Goal: Information Seeking & Learning: Learn about a topic

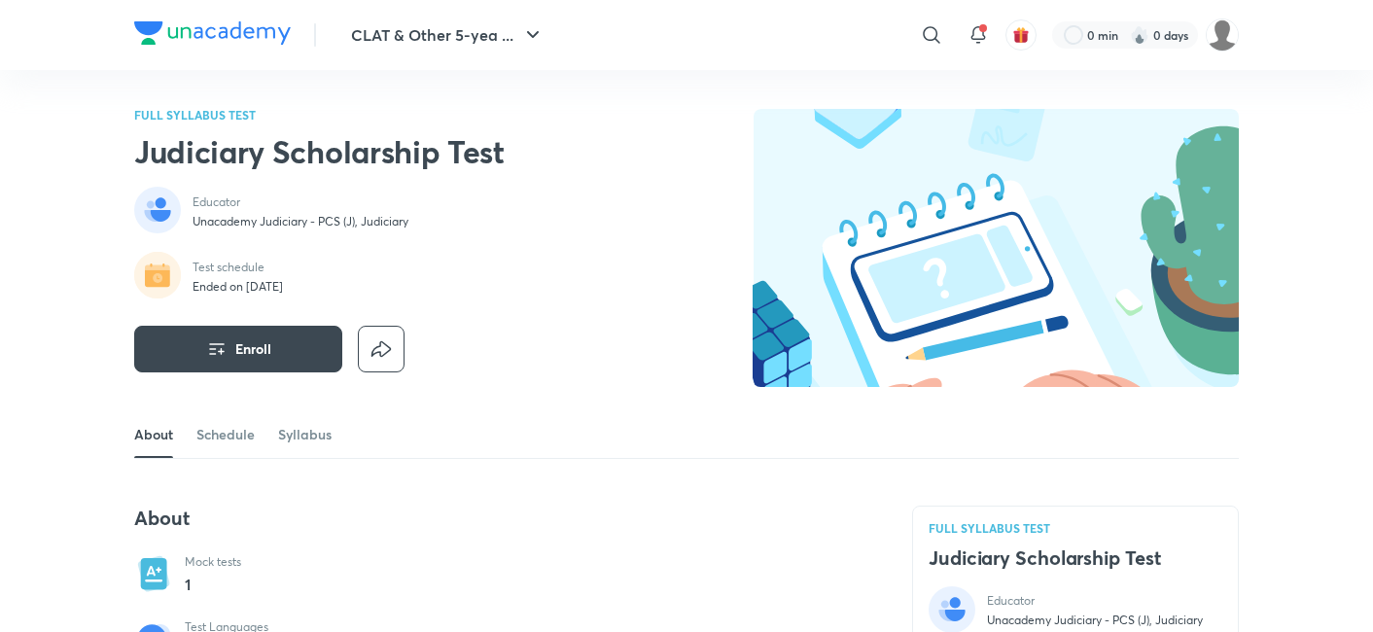
scroll to position [540, 0]
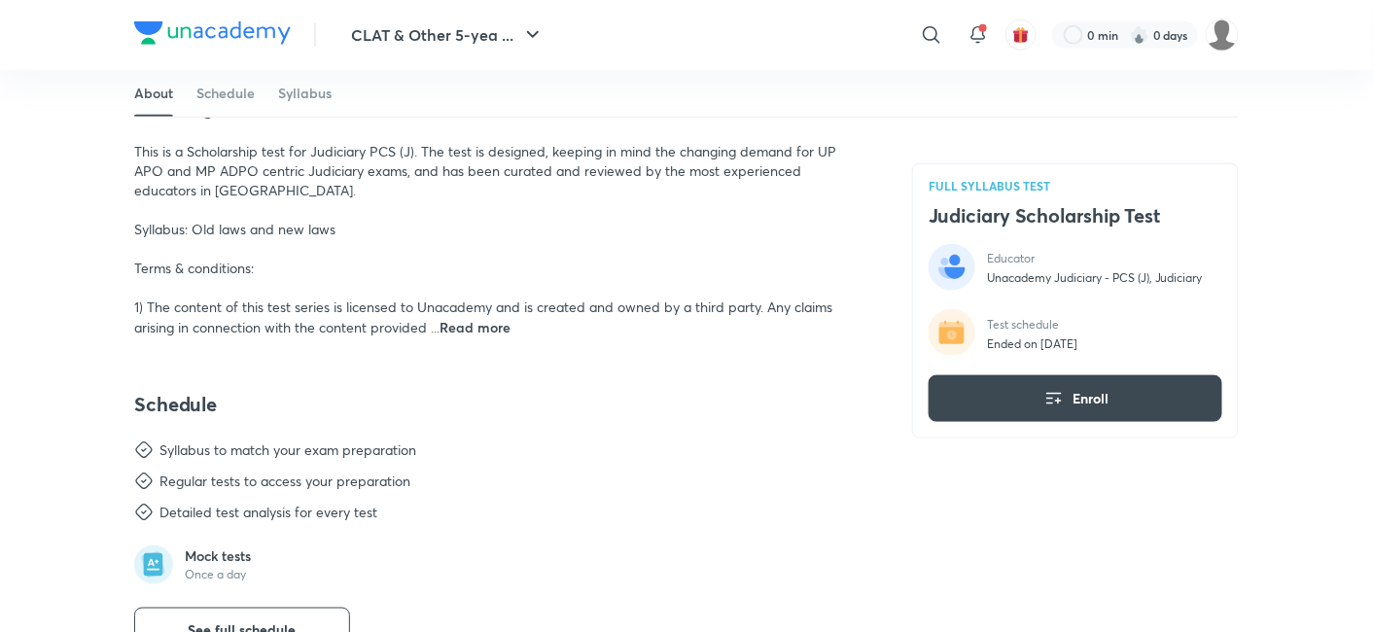
click at [480, 321] on span "Read more" at bounding box center [474, 327] width 71 height 18
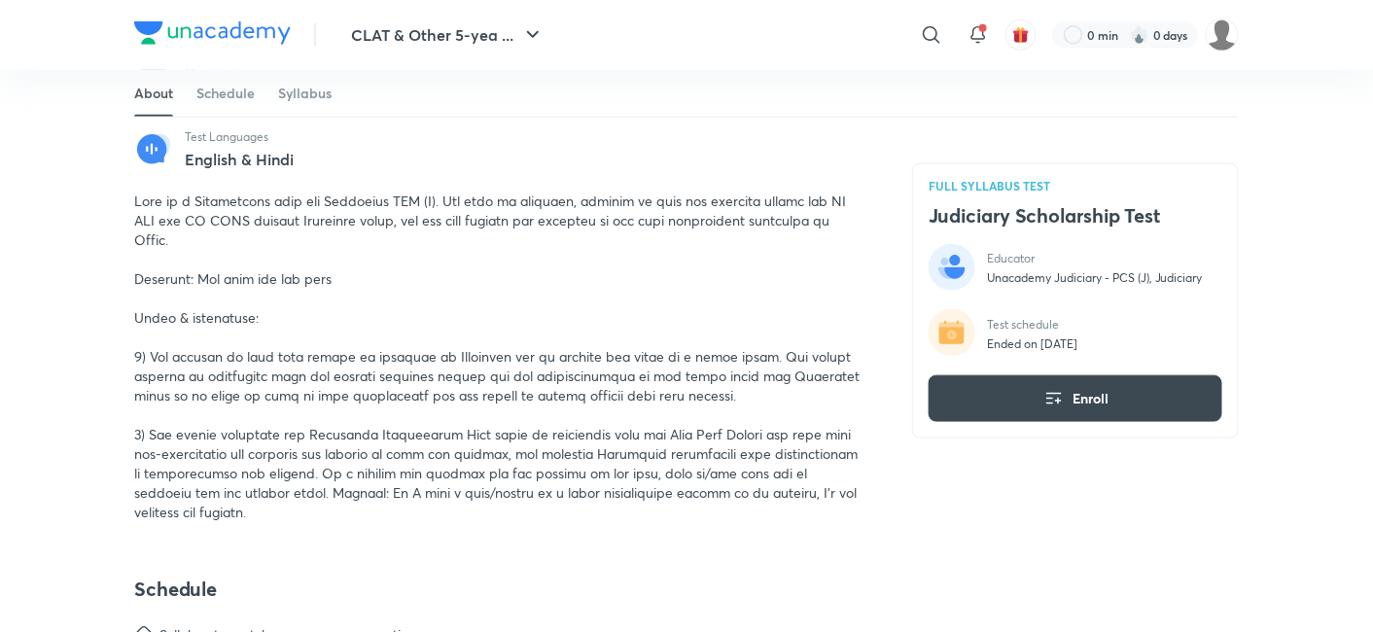
scroll to position [108, 0]
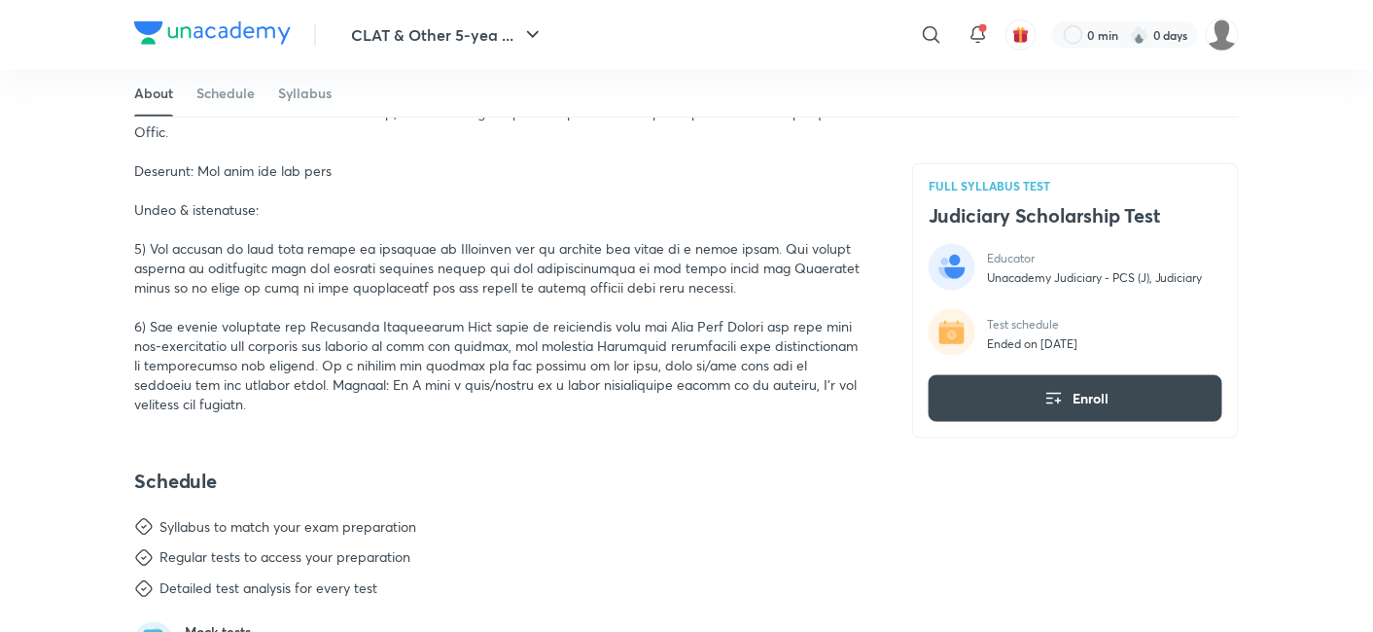
scroll to position [432, 0]
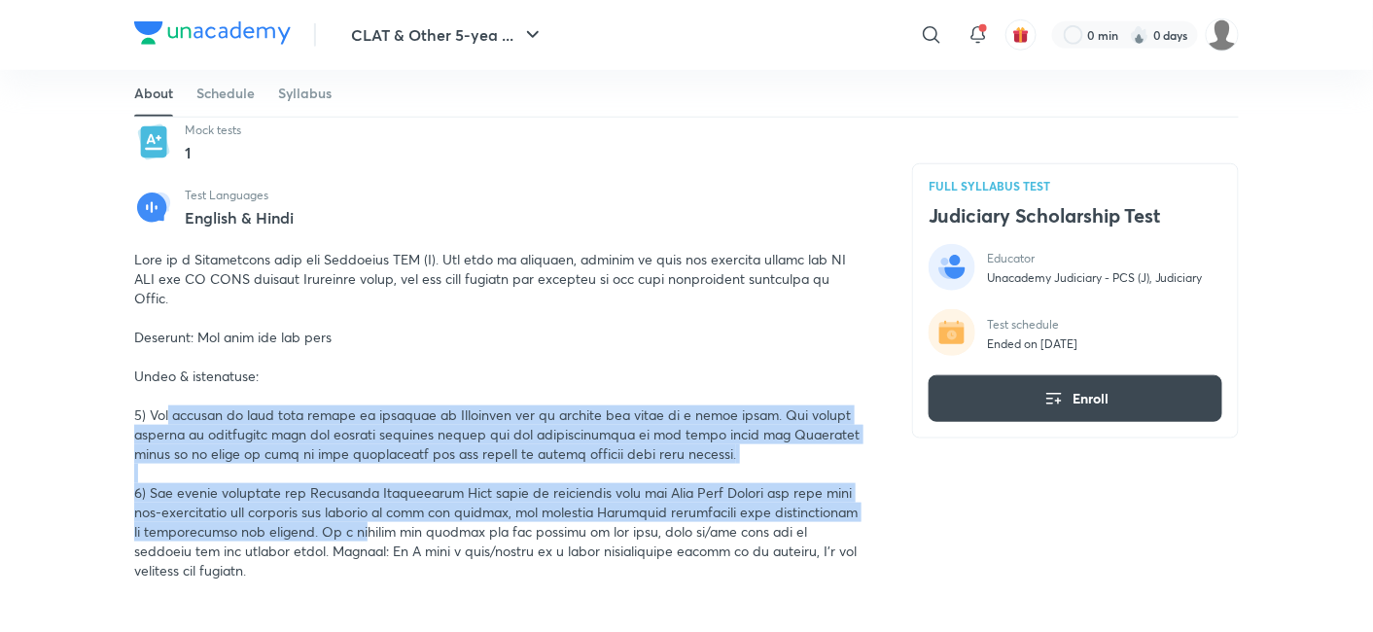
drag, startPoint x: 170, startPoint y: 409, endPoint x: 321, endPoint y: 530, distance: 193.0
click at [321, 530] on span at bounding box center [496, 415] width 725 height 330
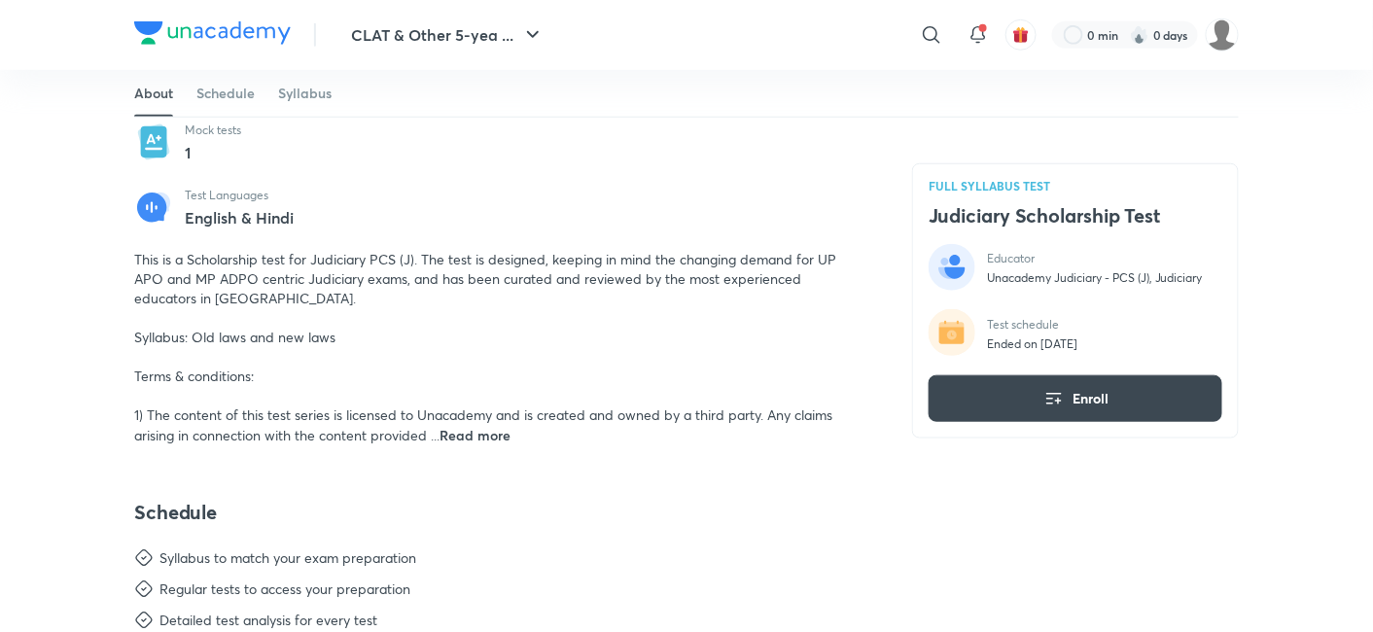
click at [460, 441] on span "Read more" at bounding box center [474, 435] width 71 height 18
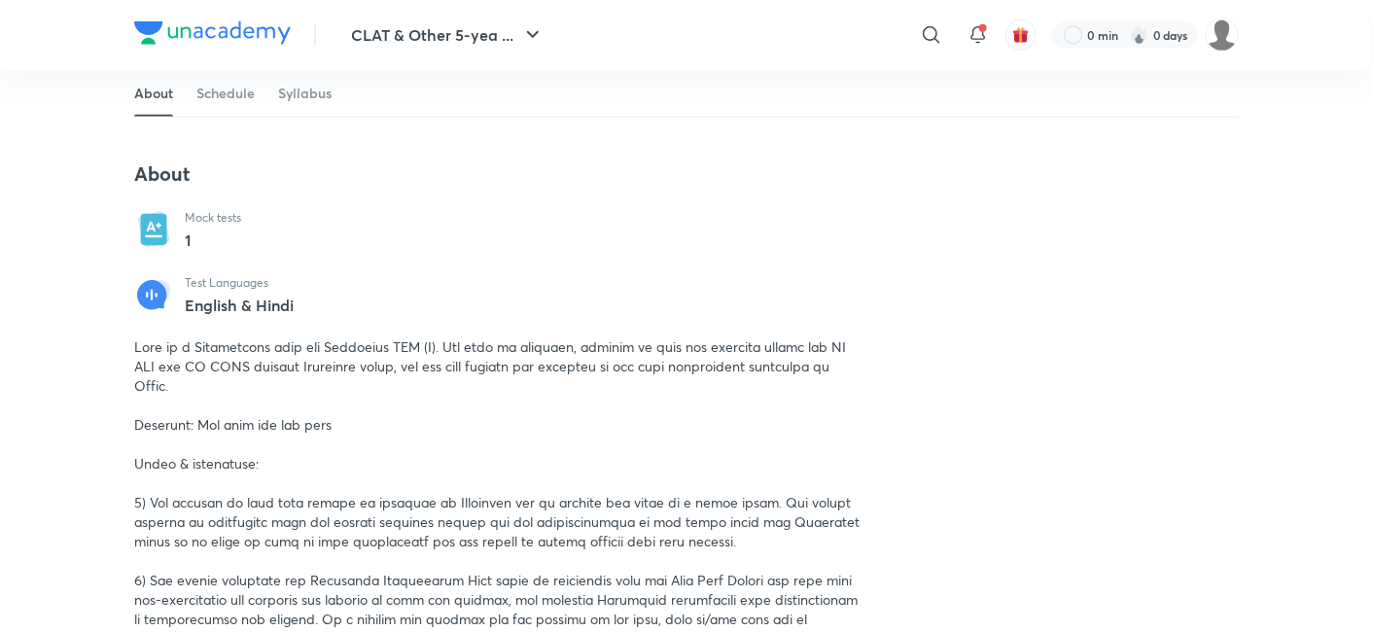
scroll to position [755, 0]
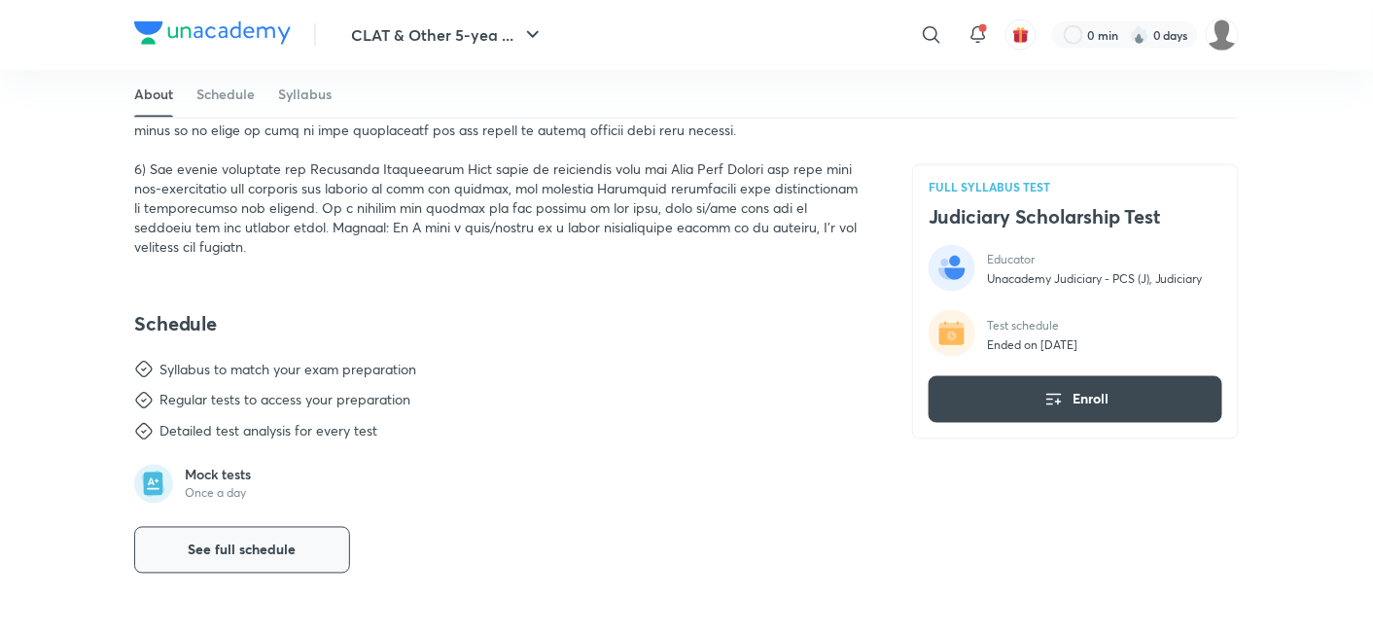
click at [209, 559] on button "See full schedule" at bounding box center [242, 550] width 216 height 47
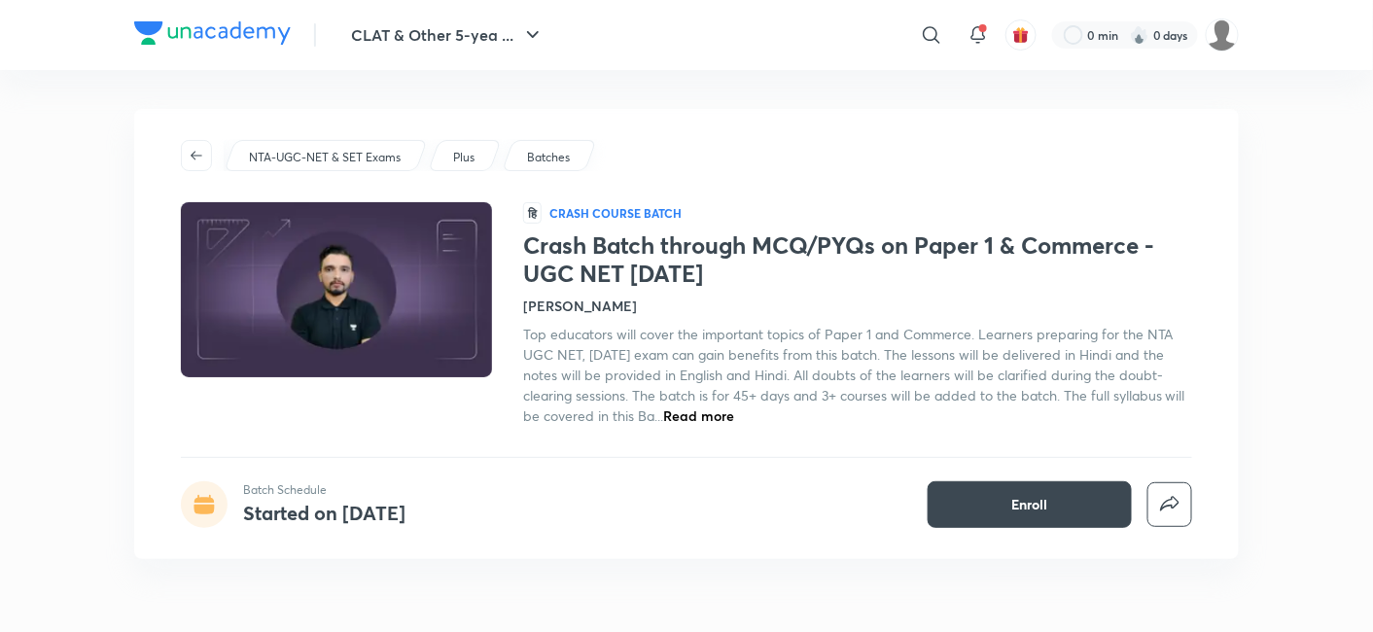
click at [382, 146] on div "NTA-UGC-NET & SET Exams" at bounding box center [326, 155] width 204 height 31
click at [546, 163] on p "Batches" at bounding box center [548, 158] width 43 height 18
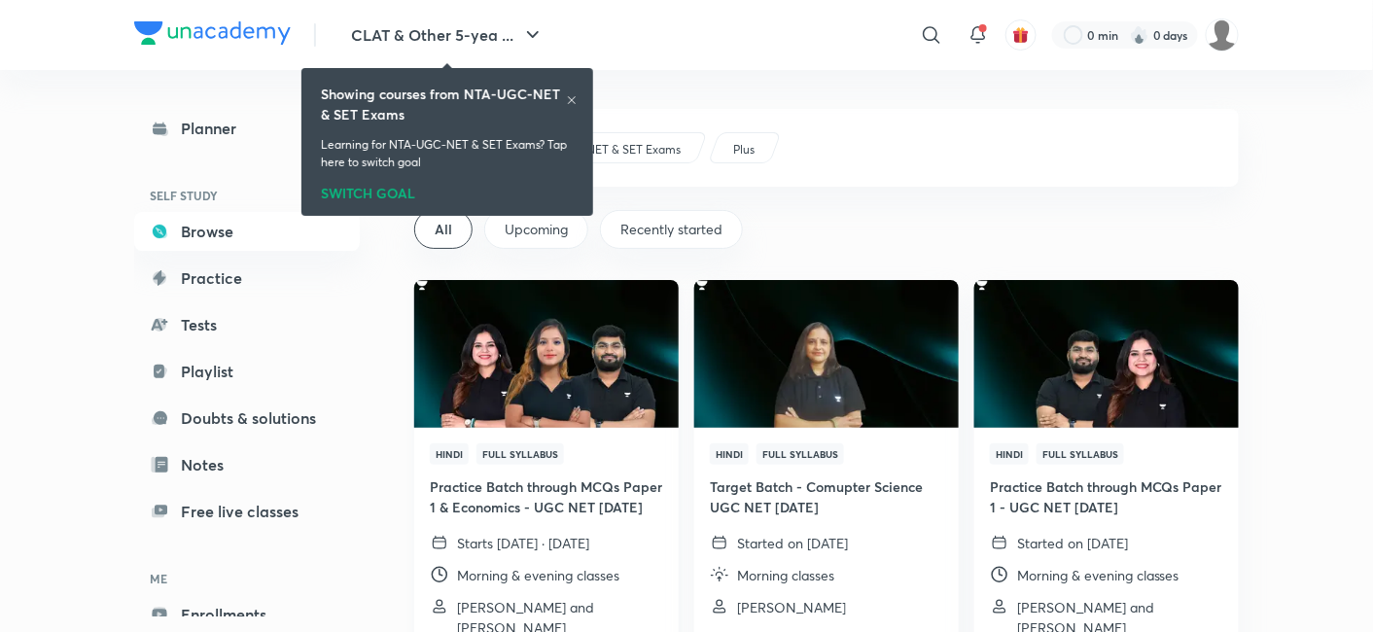
click at [584, 409] on img at bounding box center [545, 353] width 269 height 151
click at [1243, 49] on header "CLAT & Other 5-yea ... ​ 0 min 0 days" at bounding box center [686, 35] width 1373 height 70
click at [1231, 39] on img at bounding box center [1222, 34] width 33 height 33
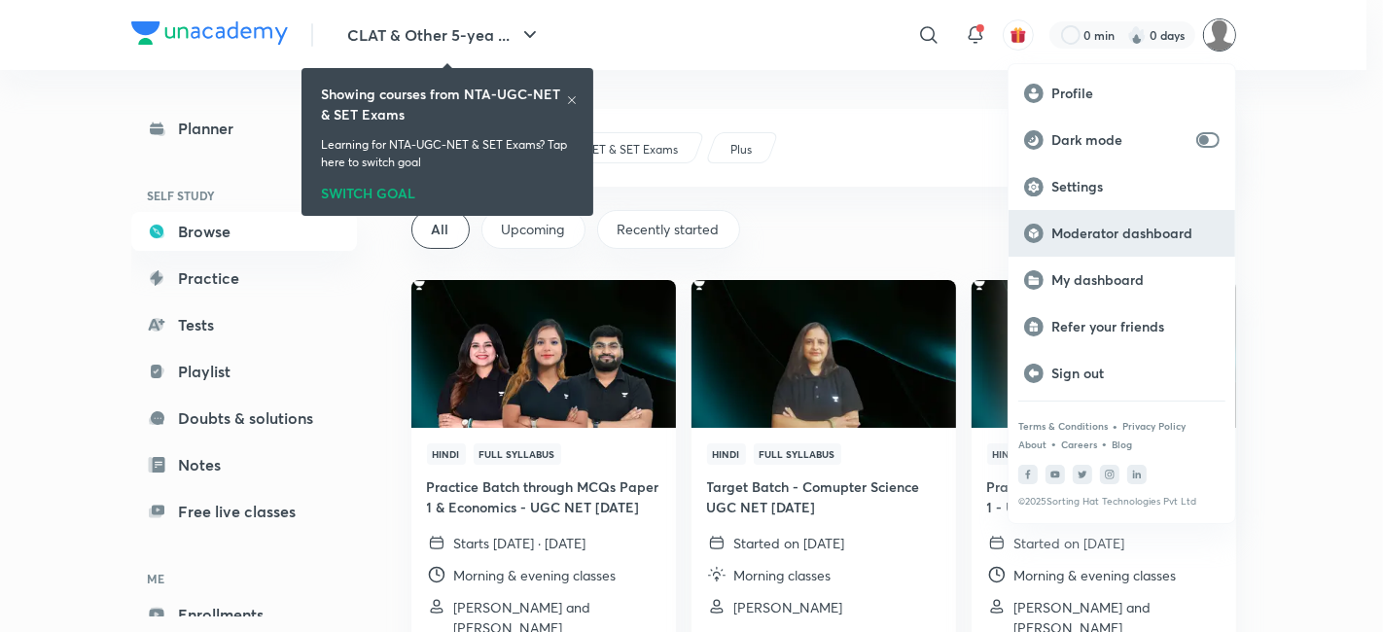
click at [1170, 230] on p "Moderator dashboard" at bounding box center [1135, 234] width 168 height 18
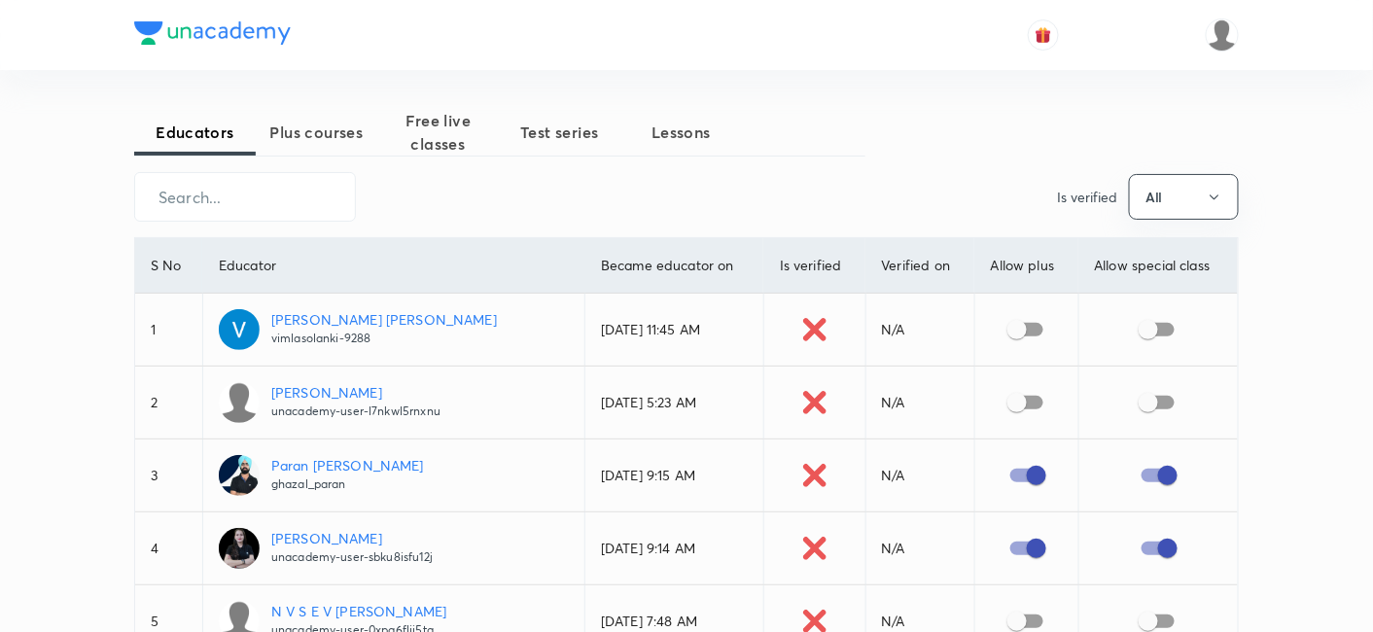
click at [551, 132] on span "Test series" at bounding box center [560, 132] width 122 height 23
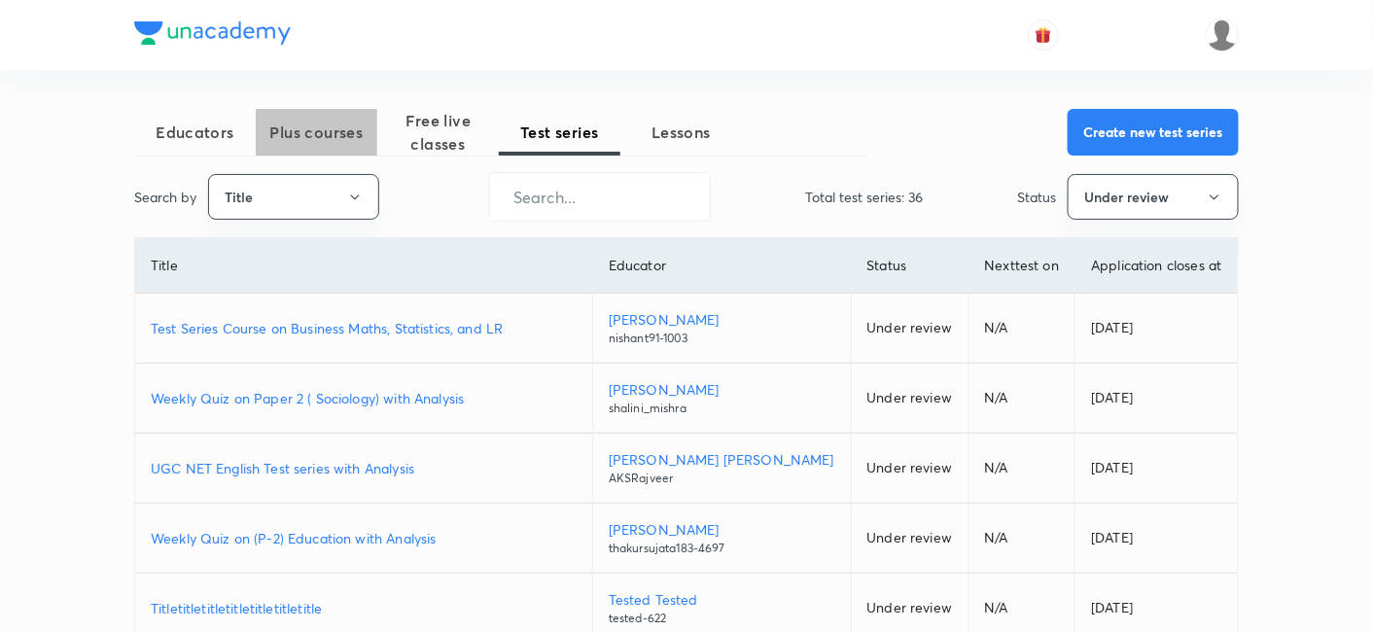
click at [280, 138] on span "Plus courses" at bounding box center [317, 132] width 122 height 23
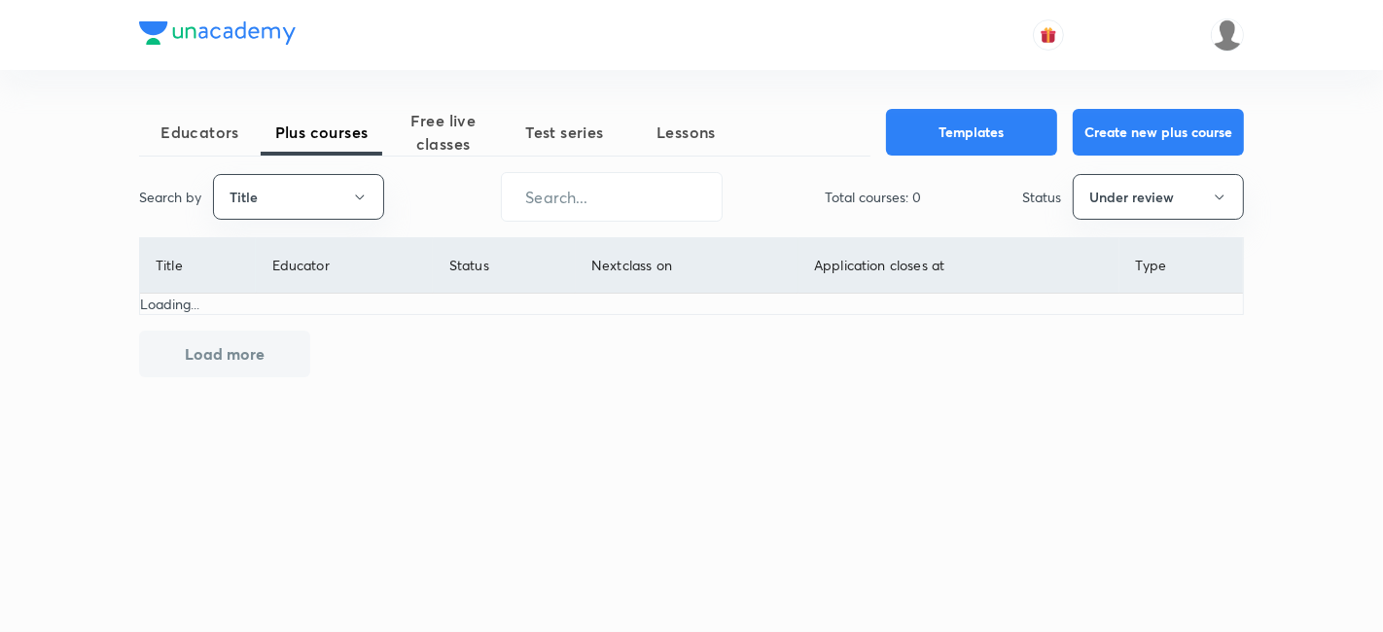
click at [1234, 18] on picture at bounding box center [1226, 34] width 33 height 33
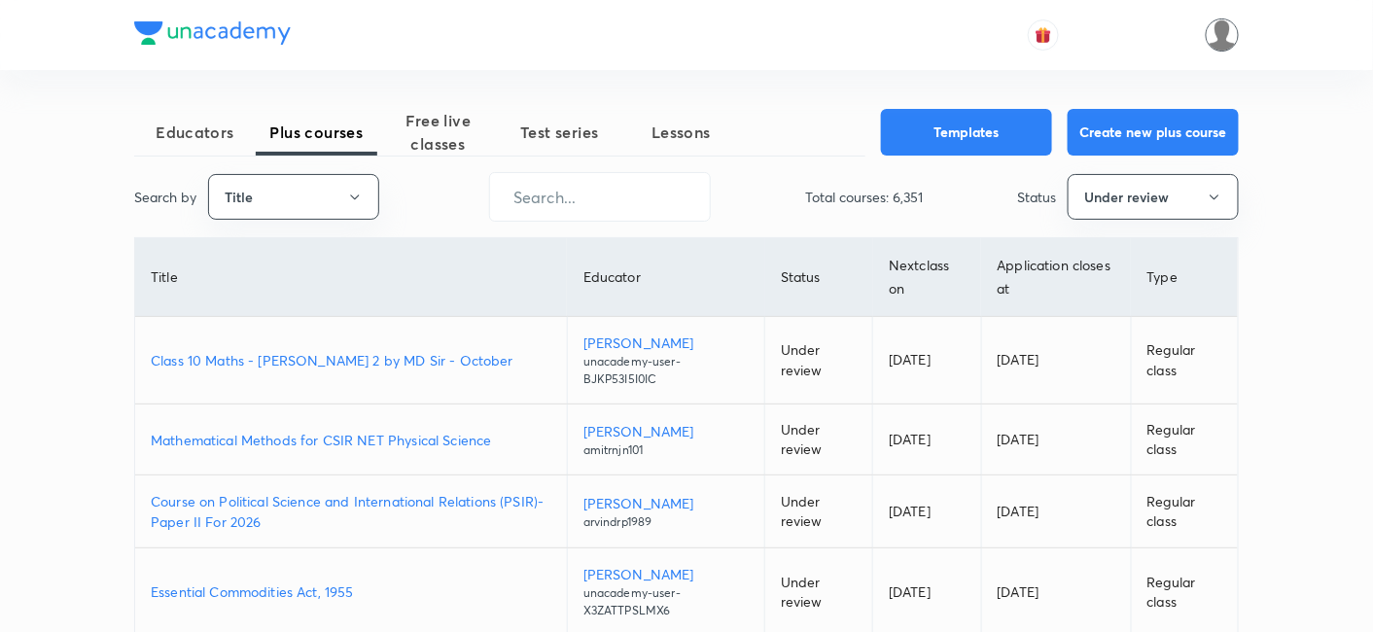
click at [1222, 41] on img at bounding box center [1222, 34] width 33 height 33
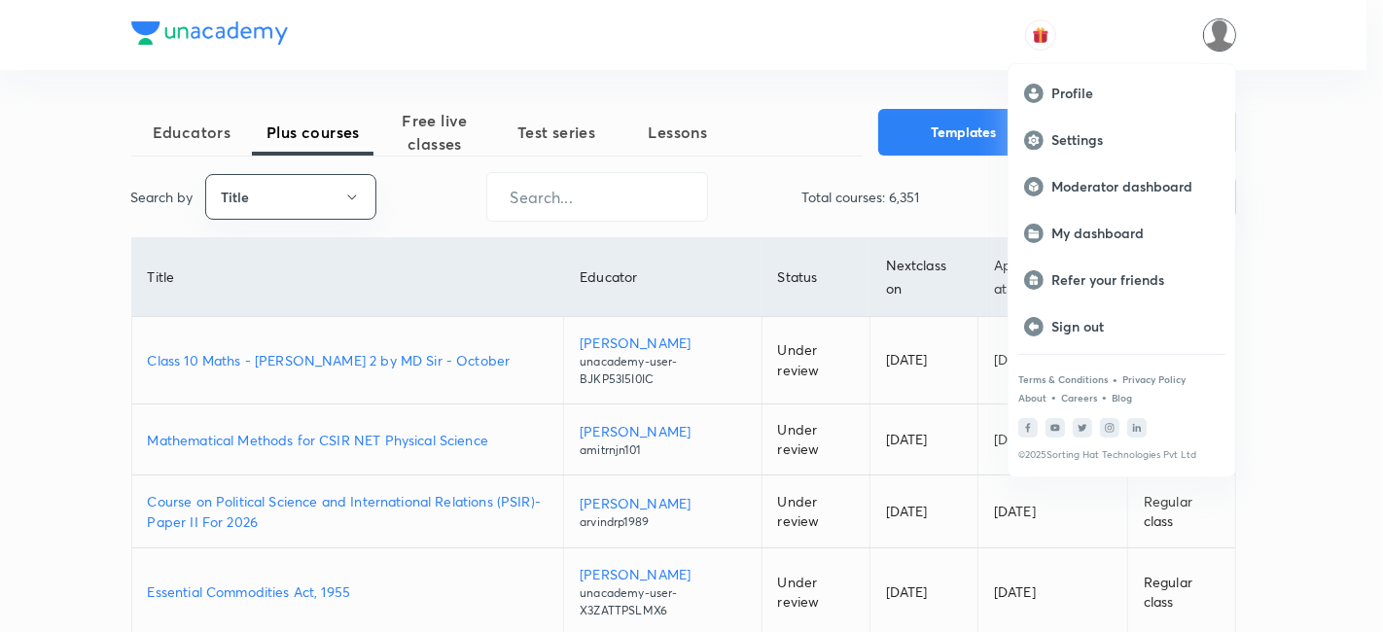
click at [553, 137] on div at bounding box center [691, 316] width 1383 height 632
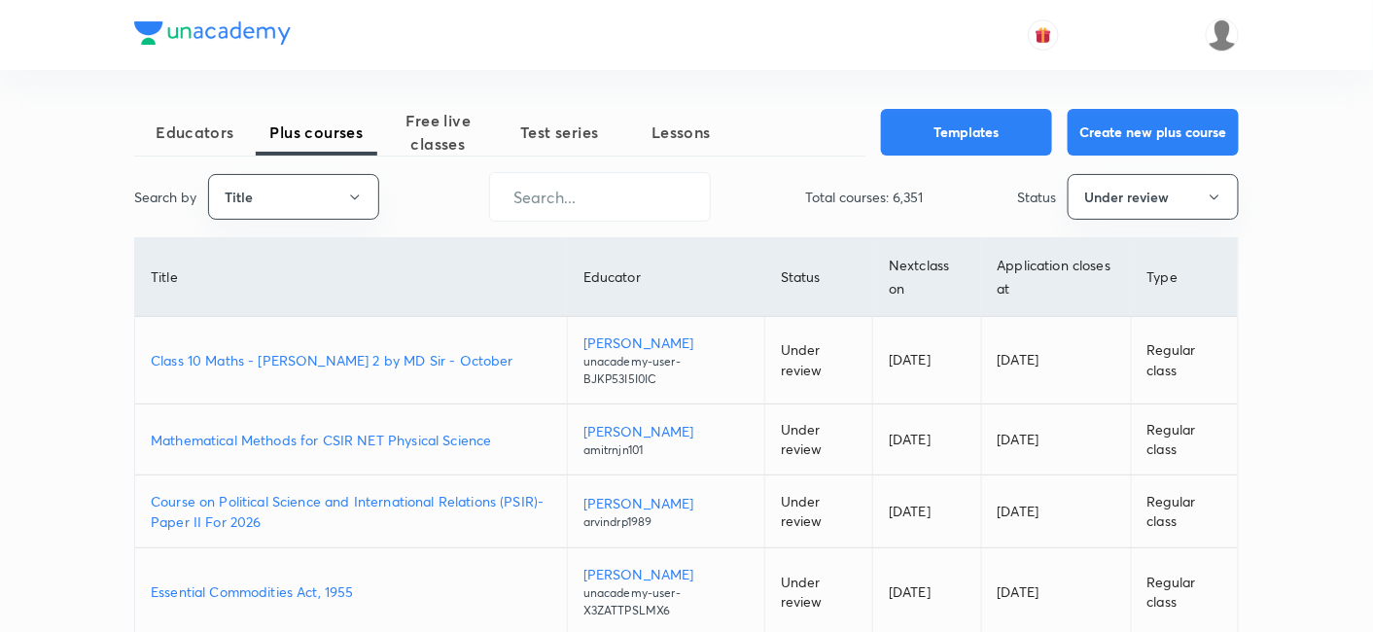
click at [556, 137] on span "Test series" at bounding box center [560, 132] width 122 height 23
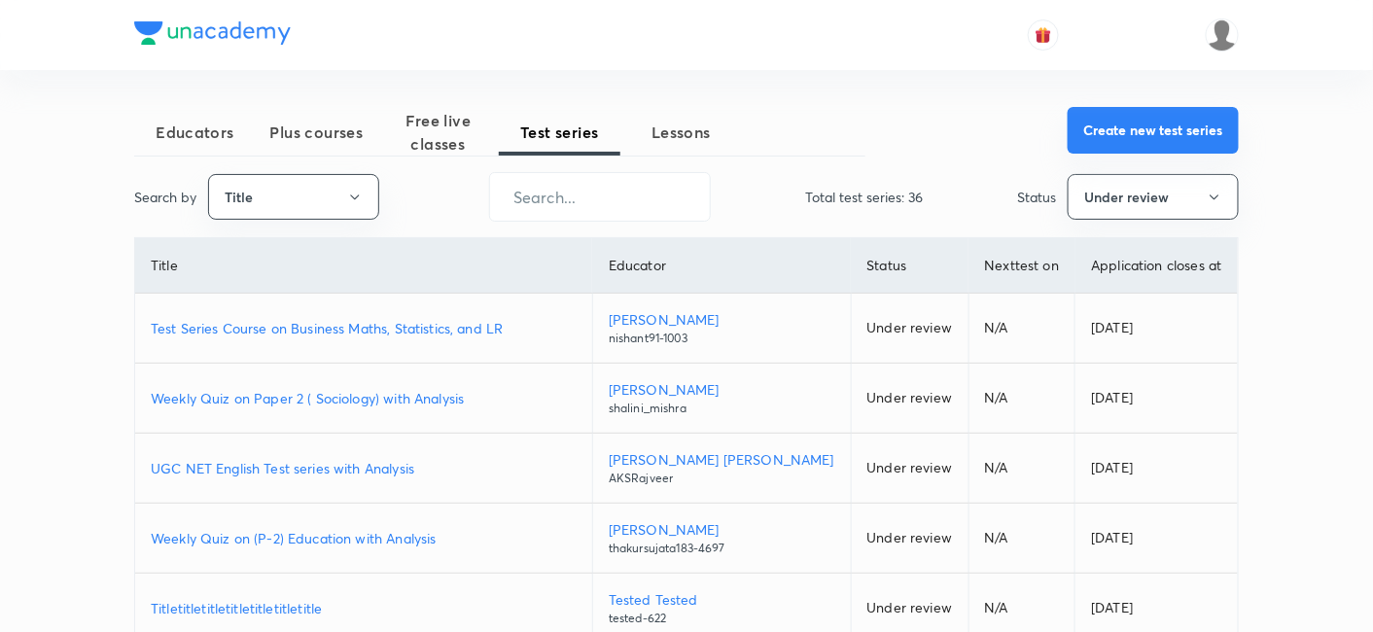
click at [1212, 122] on button "Create new test series" at bounding box center [1153, 130] width 171 height 47
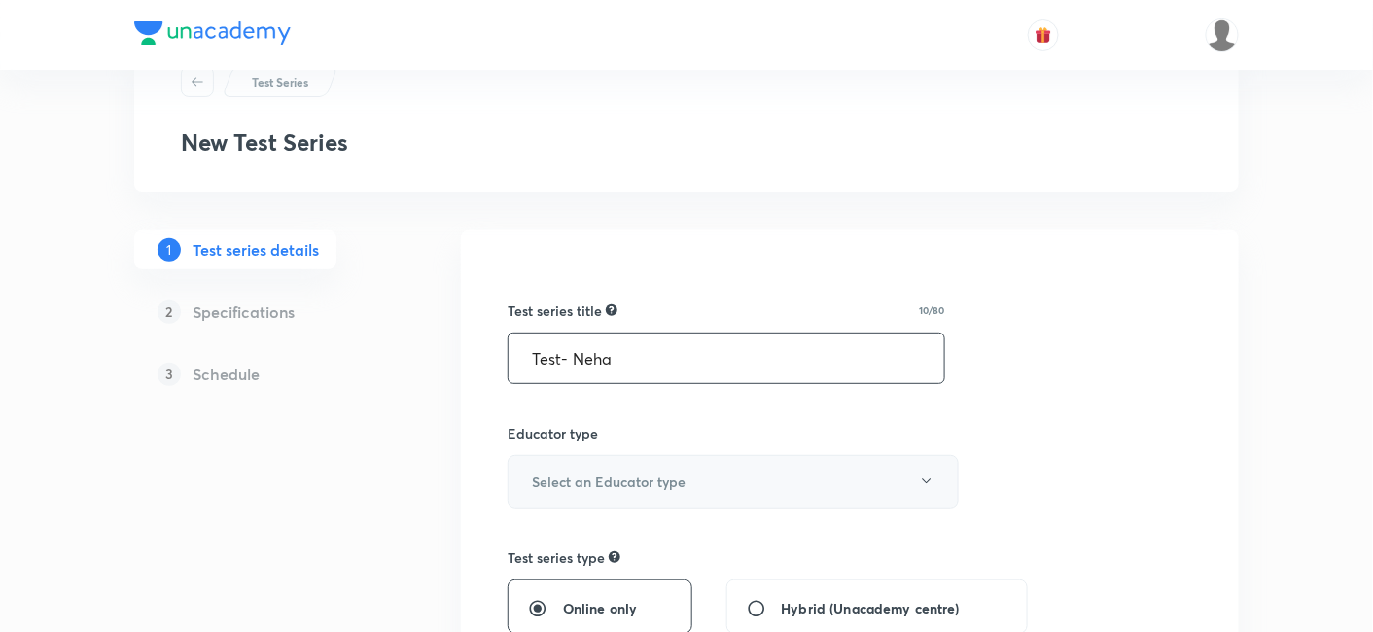
scroll to position [108, 0]
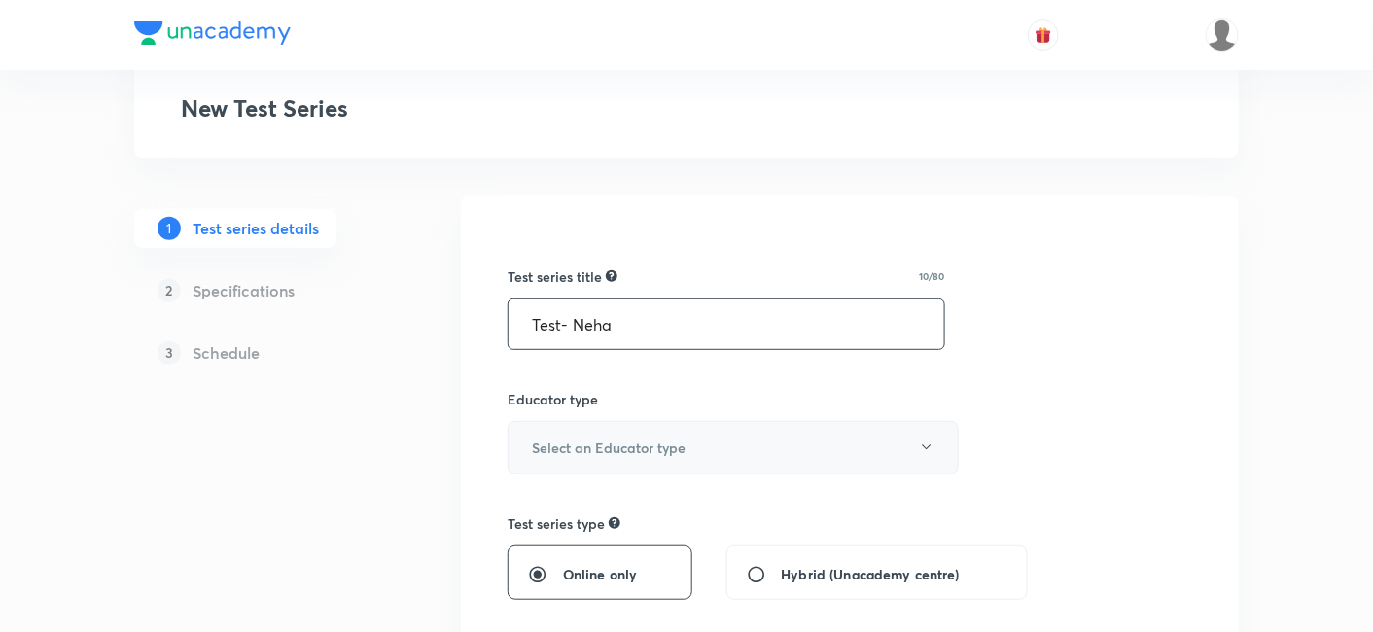
type input "Test- Neha"
click at [671, 454] on h6 "Select an Educator type" at bounding box center [609, 448] width 154 height 20
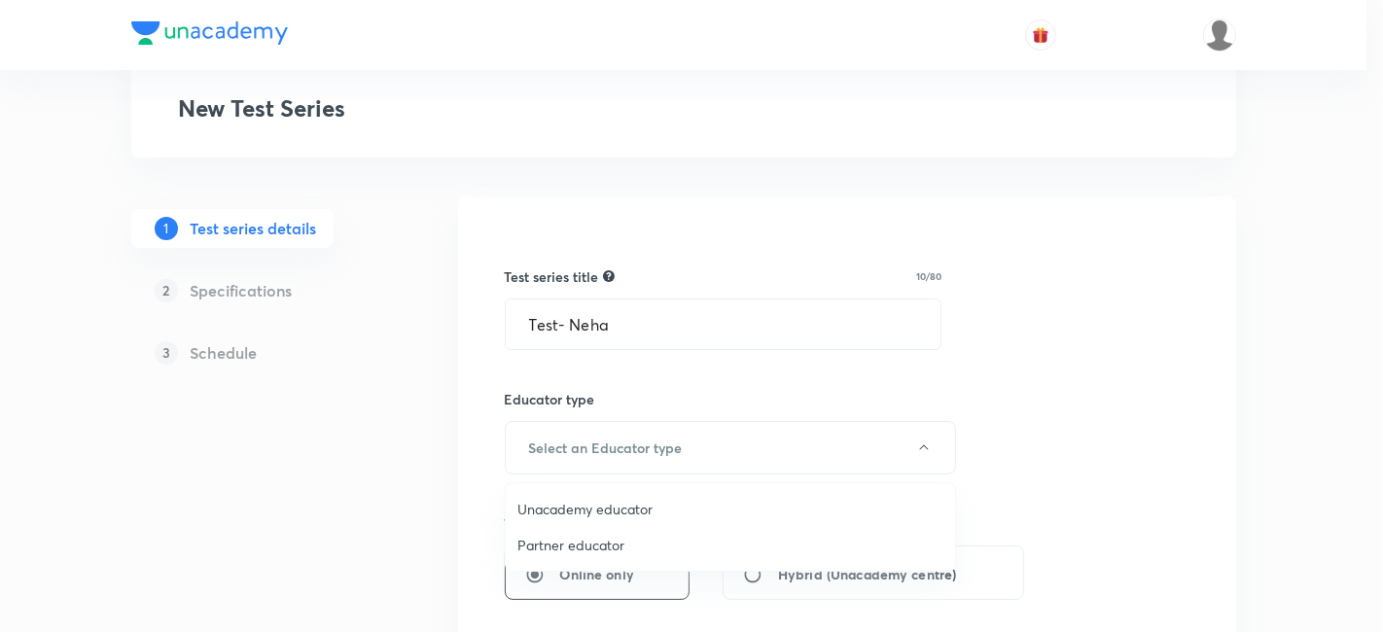
click at [614, 512] on span "Unacademy educator" at bounding box center [730, 509] width 426 height 20
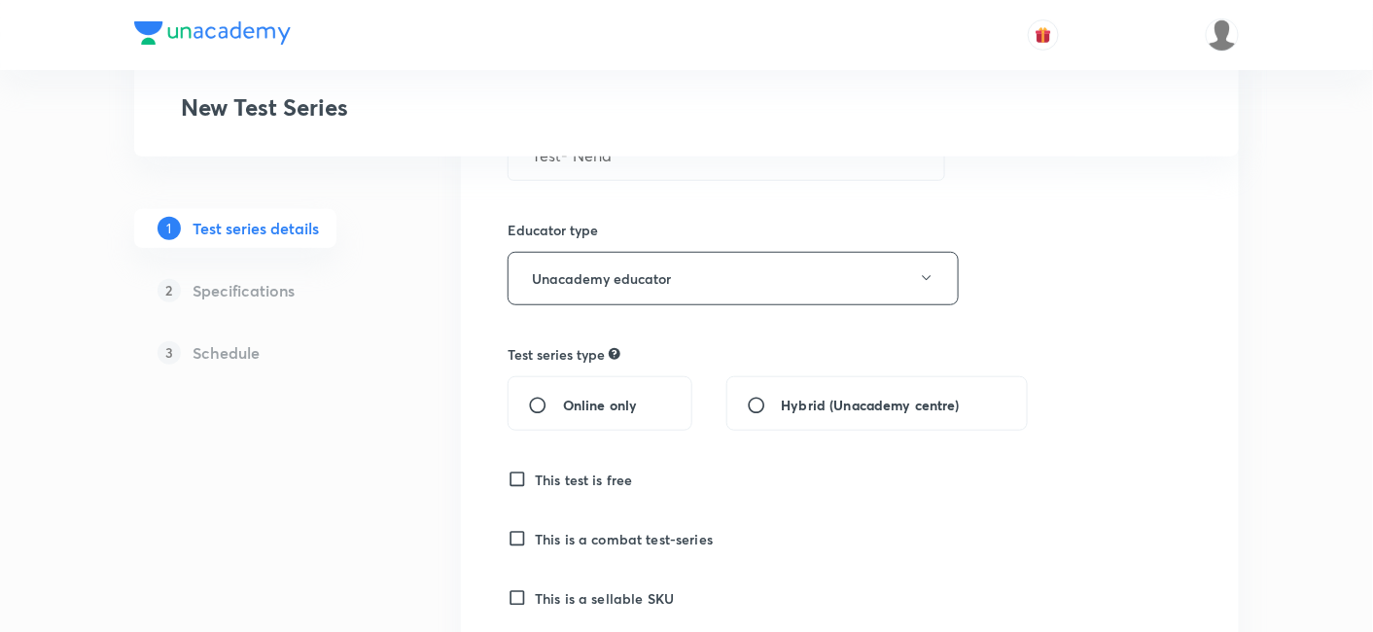
scroll to position [432, 0]
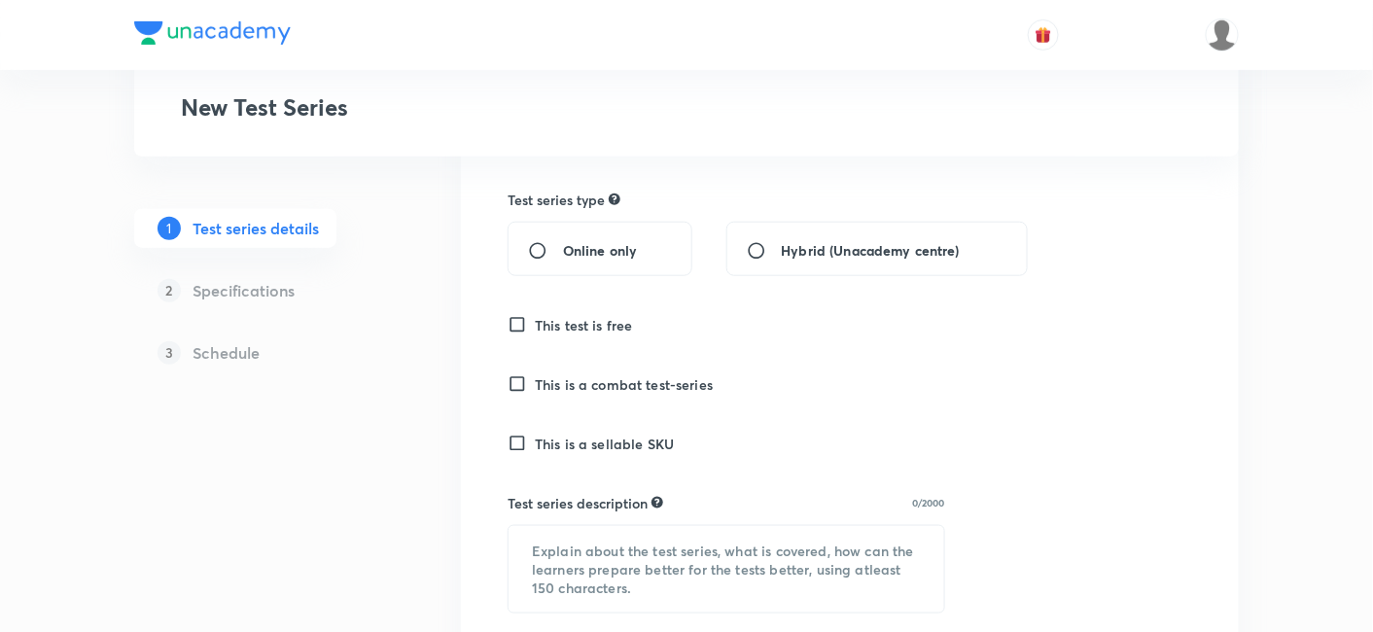
click at [575, 240] on span "Online only" at bounding box center [600, 250] width 74 height 20
click at [563, 241] on input "Online only" at bounding box center [545, 250] width 35 height 19
radio input "true"
click at [598, 325] on h6 "This test is free" at bounding box center [584, 325] width 98 height 20
click at [535, 325] on input "This test is free" at bounding box center [521, 324] width 27 height 19
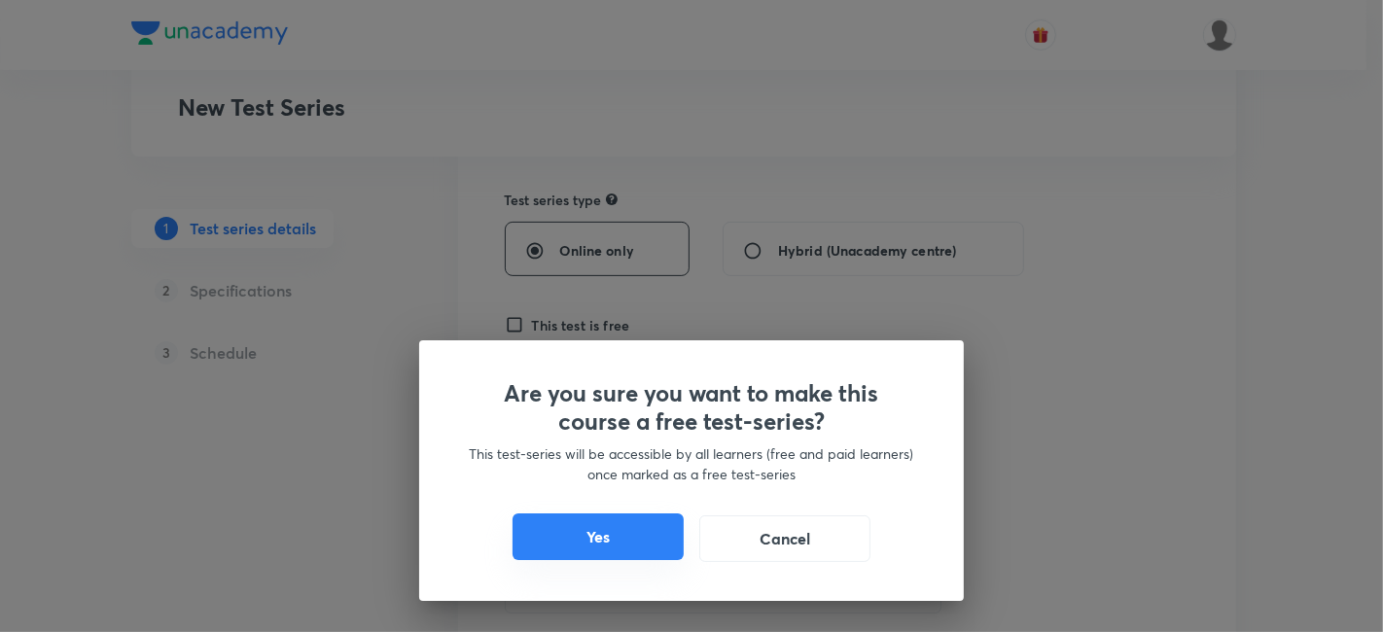
click at [624, 535] on button "Yes" at bounding box center [597, 536] width 171 height 47
checkbox input "true"
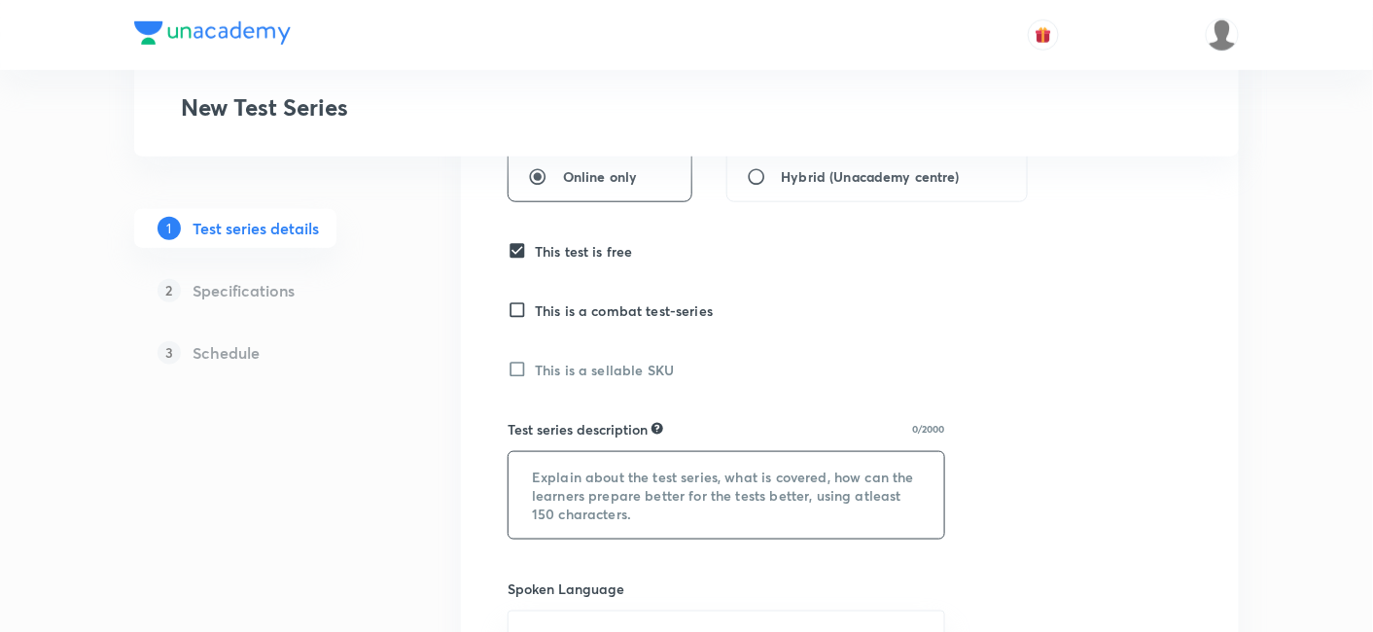
scroll to position [540, 0]
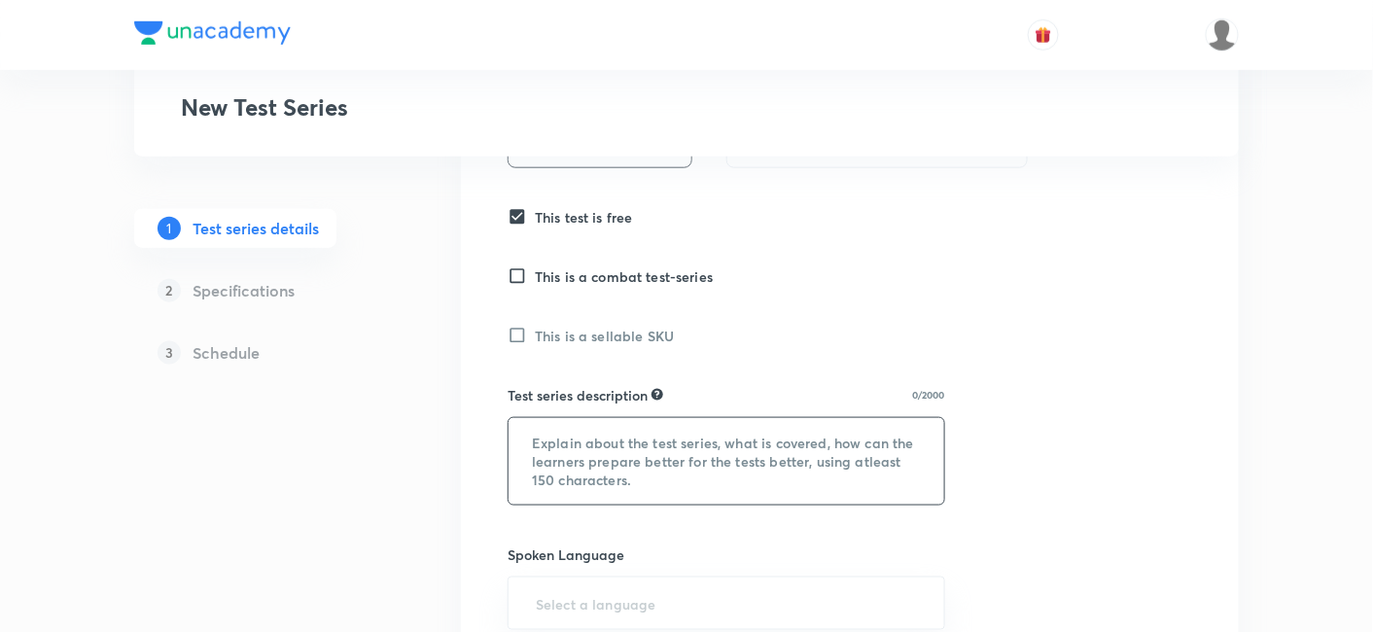
click at [633, 433] on textarea at bounding box center [726, 461] width 436 height 87
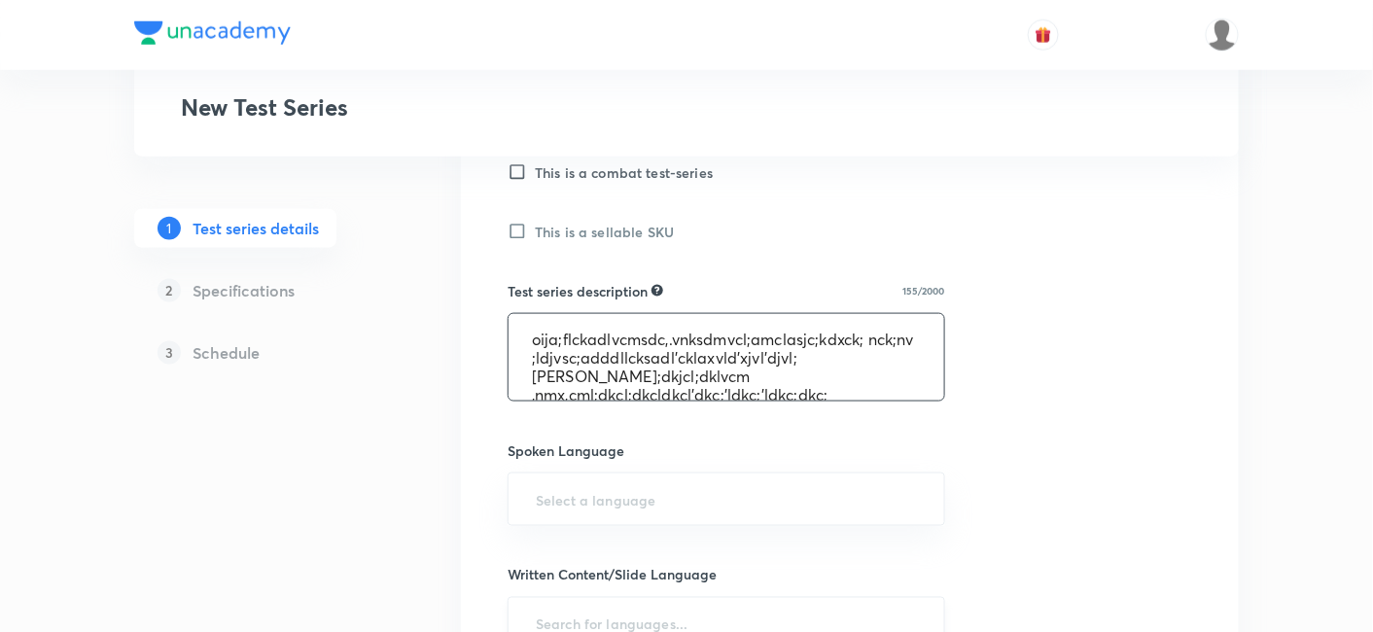
scroll to position [863, 0]
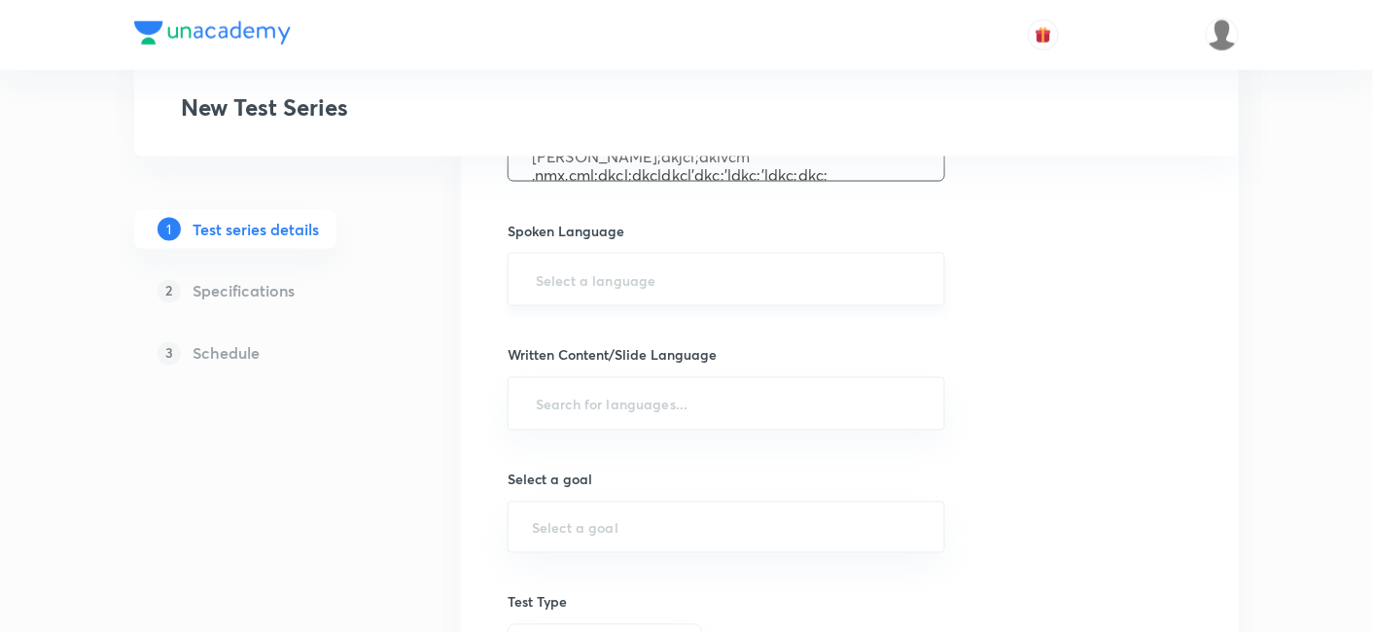
type textarea "oija;flckadlvcmsdc,.vnksdmvcl;amclasjc;kdxck; nck;nv ;ldjvsc;adddllcksadl'cklax…"
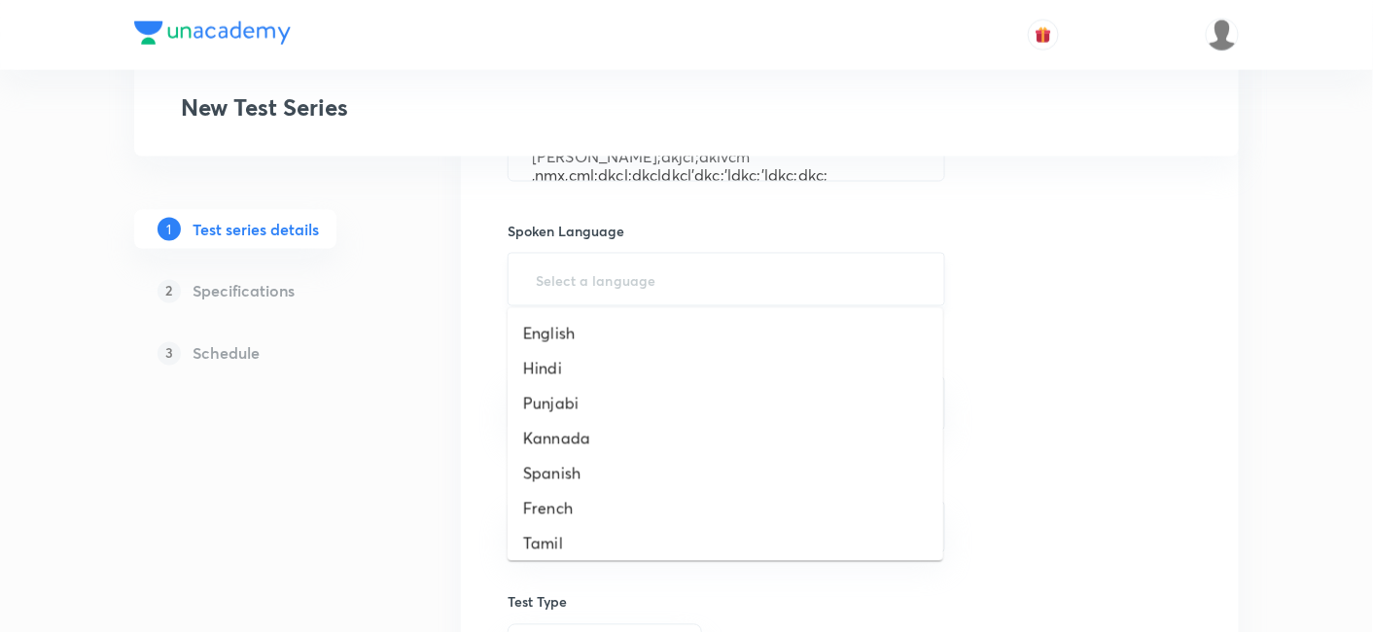
click at [646, 267] on input "text" at bounding box center [726, 280] width 389 height 36
click at [561, 330] on li "English" at bounding box center [726, 333] width 436 height 35
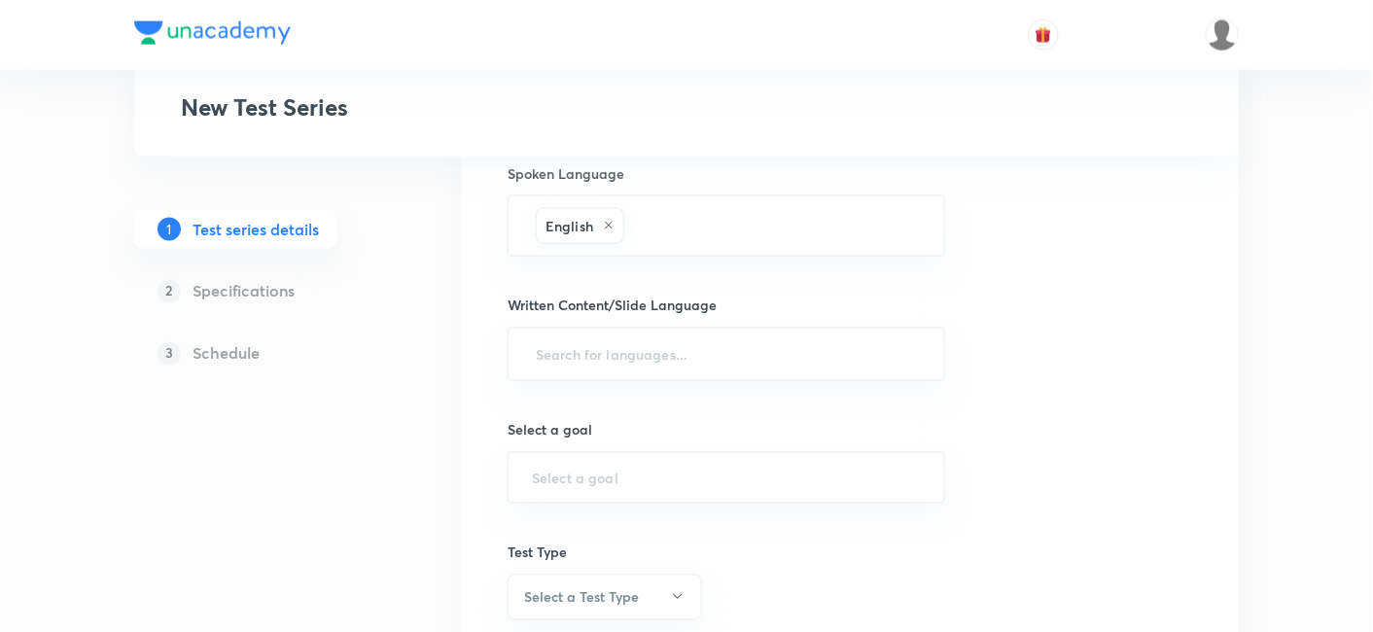
scroll to position [1080, 0]
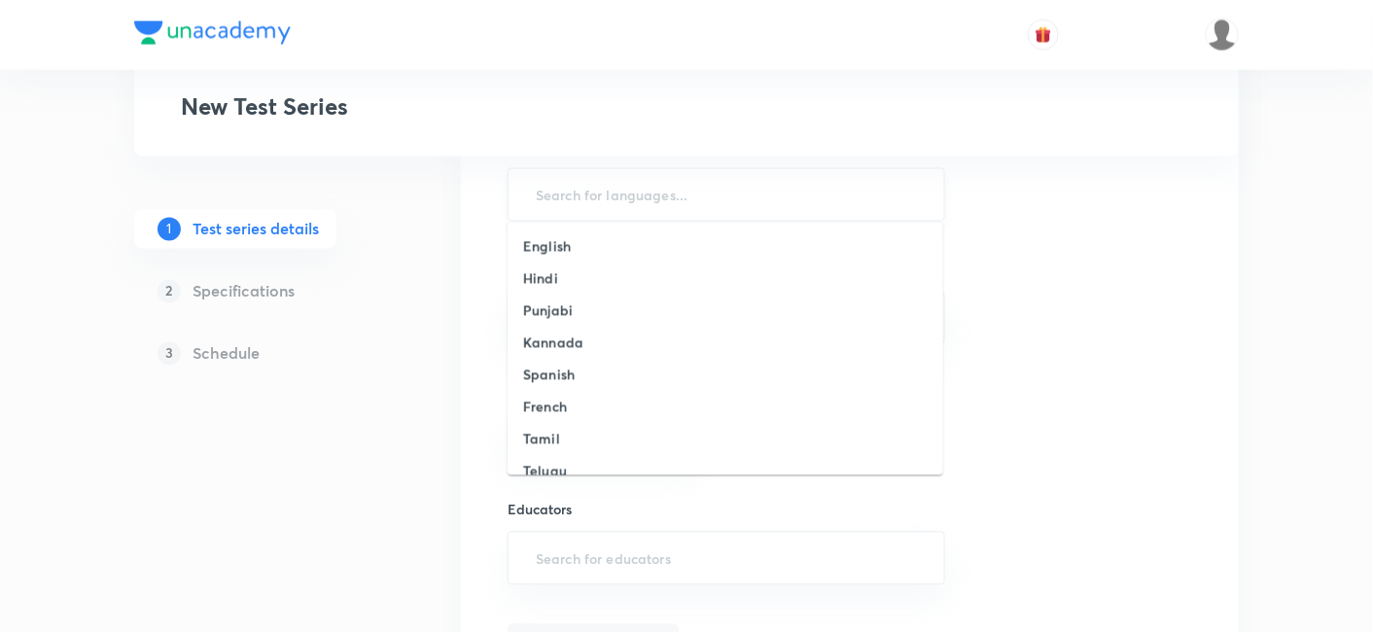
click at [595, 198] on input "text" at bounding box center [726, 195] width 389 height 36
click at [595, 251] on li "English" at bounding box center [726, 246] width 436 height 32
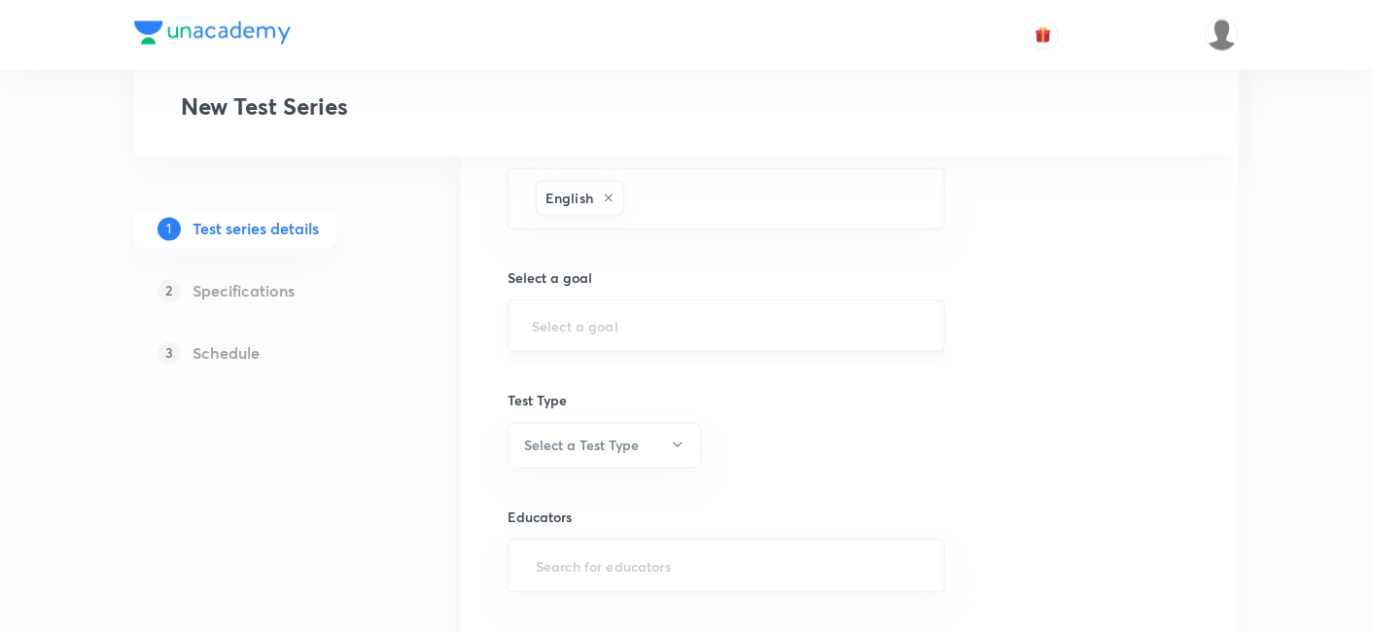
click at [599, 333] on div "​" at bounding box center [727, 326] width 438 height 52
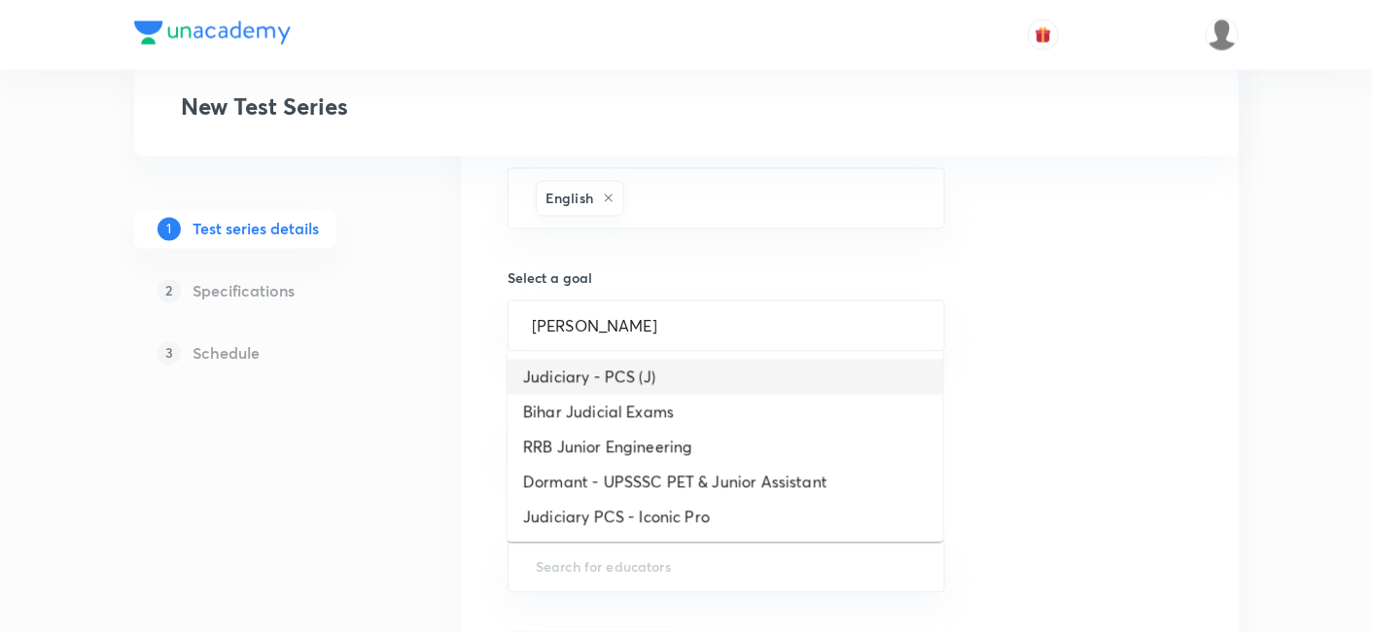
click at [544, 383] on li "Judiciary - PCS (J)" at bounding box center [726, 377] width 436 height 35
type input "Judiciary - PCS (J)"
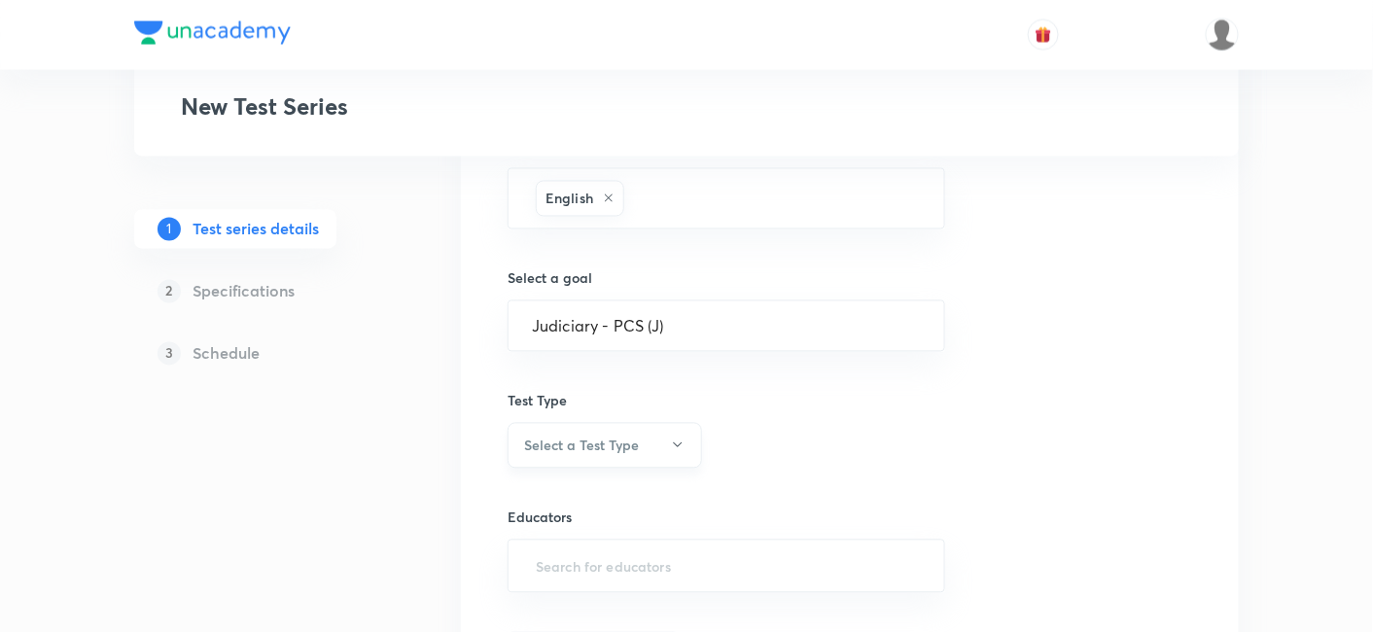
click at [652, 429] on button "Select a Test Type" at bounding box center [605, 446] width 194 height 46
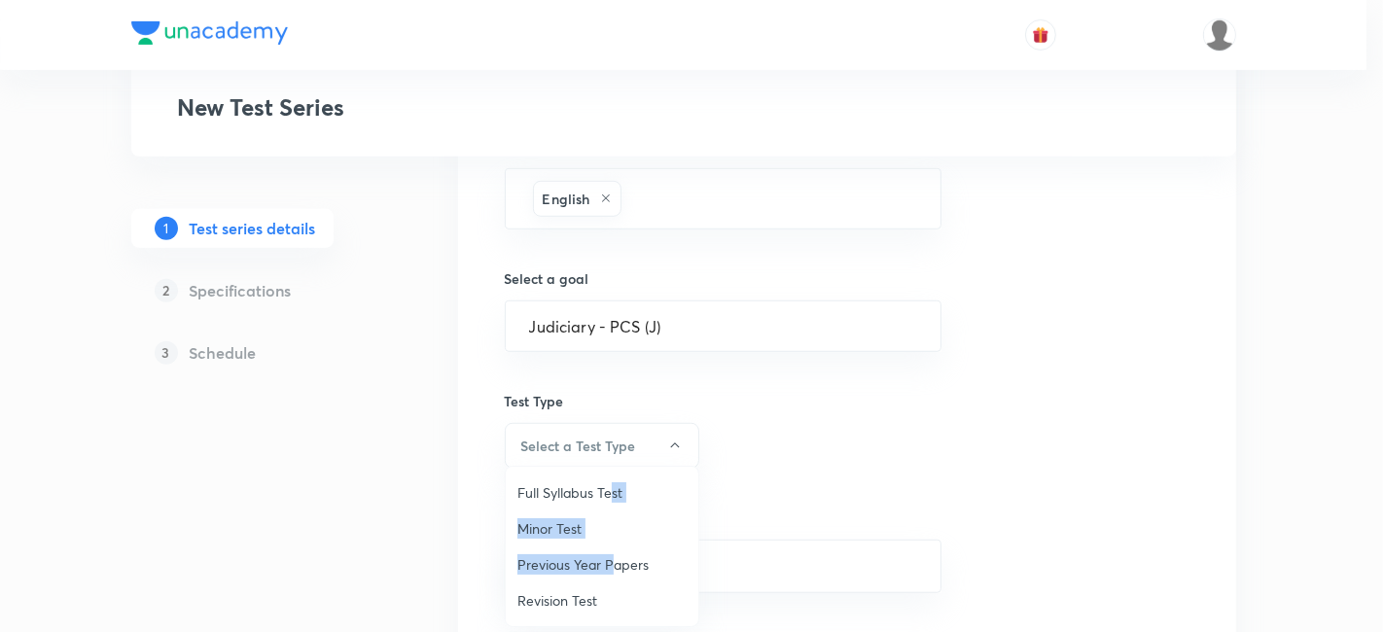
drag, startPoint x: 613, startPoint y: 486, endPoint x: 612, endPoint y: 562, distance: 75.9
click at [612, 562] on ul "Full Syllabus Test Minor Test Previous Year Papers Revision Test" at bounding box center [602, 546] width 193 height 159
click at [587, 493] on span "Full Syllabus Test" at bounding box center [601, 492] width 169 height 20
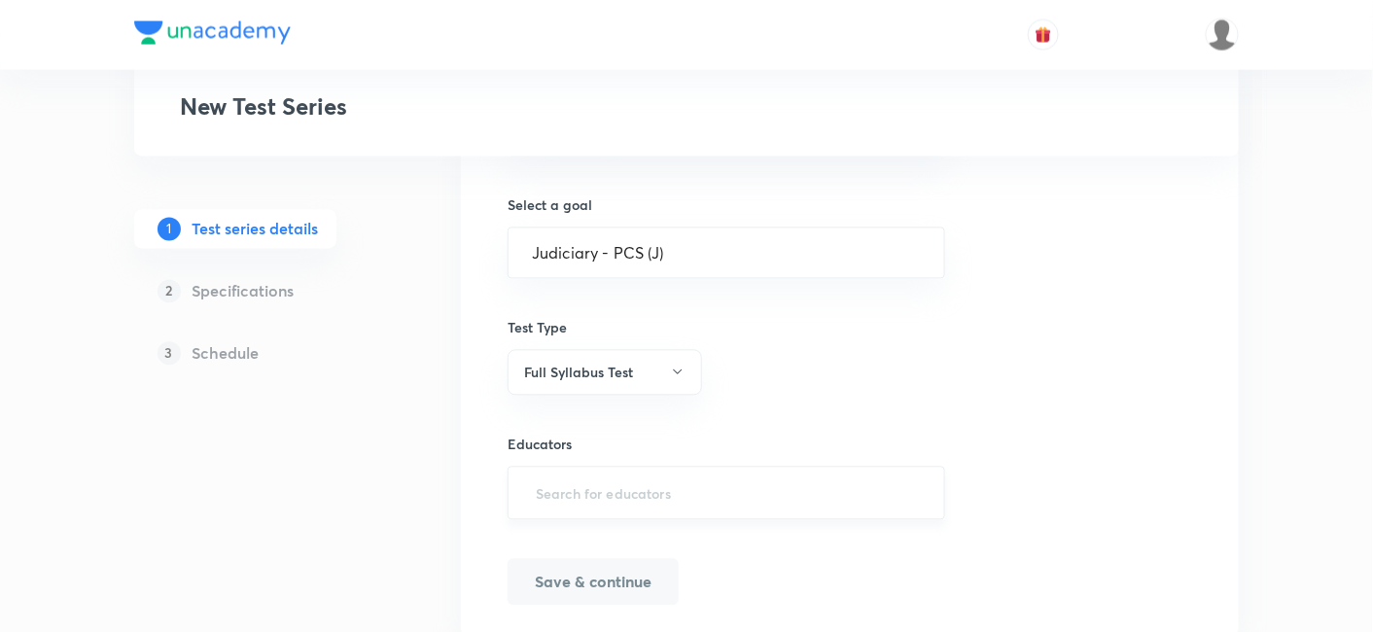
scroll to position [1188, 0]
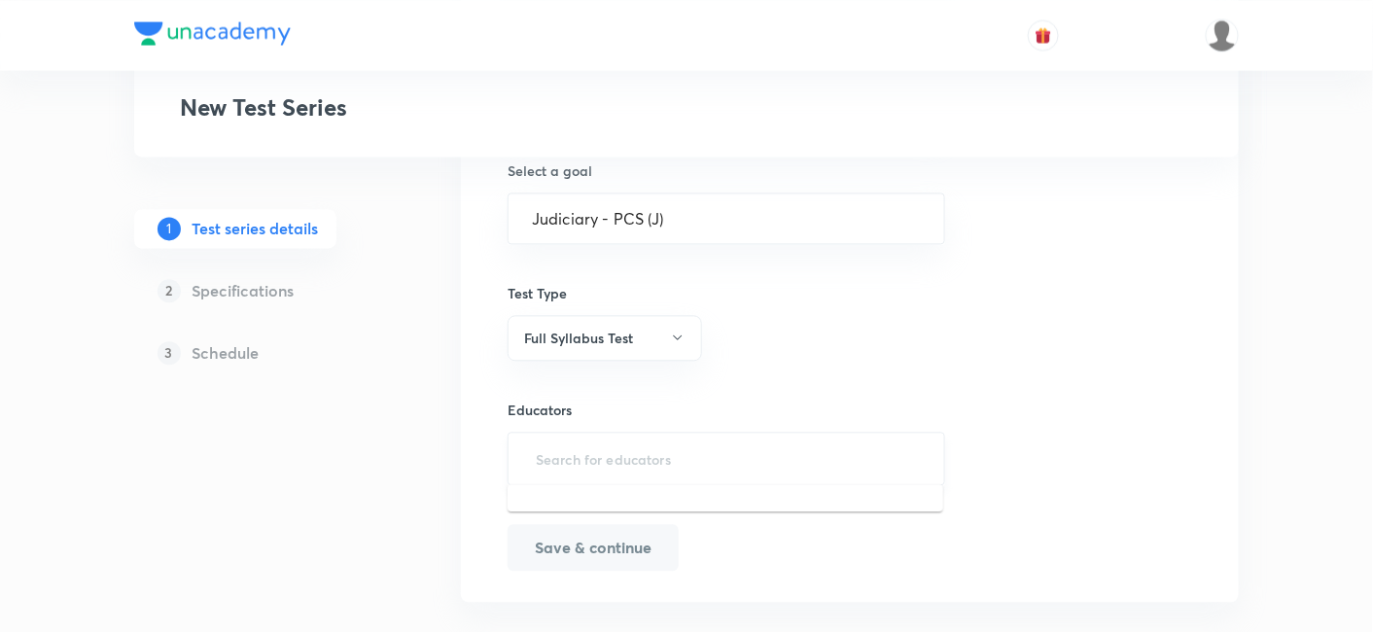
click at [620, 454] on input "text" at bounding box center [726, 458] width 389 height 36
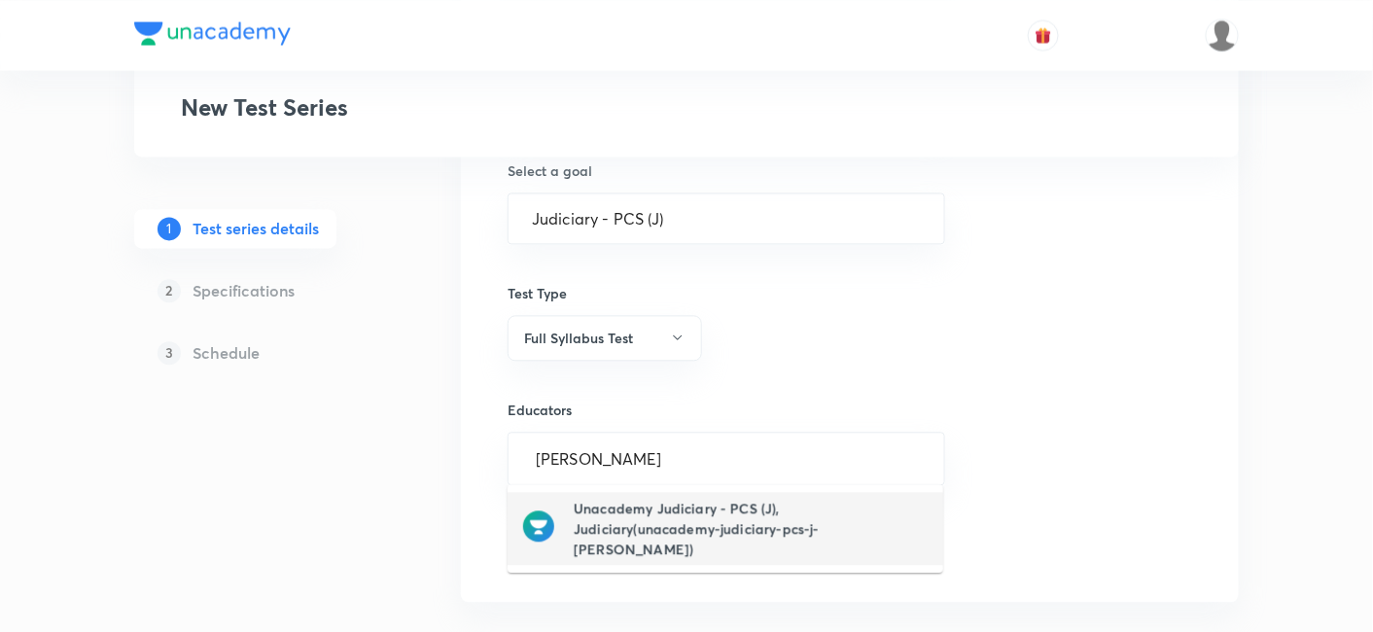
type input "judi"
click at [801, 524] on div "Save & continue" at bounding box center [727, 547] width 438 height 47
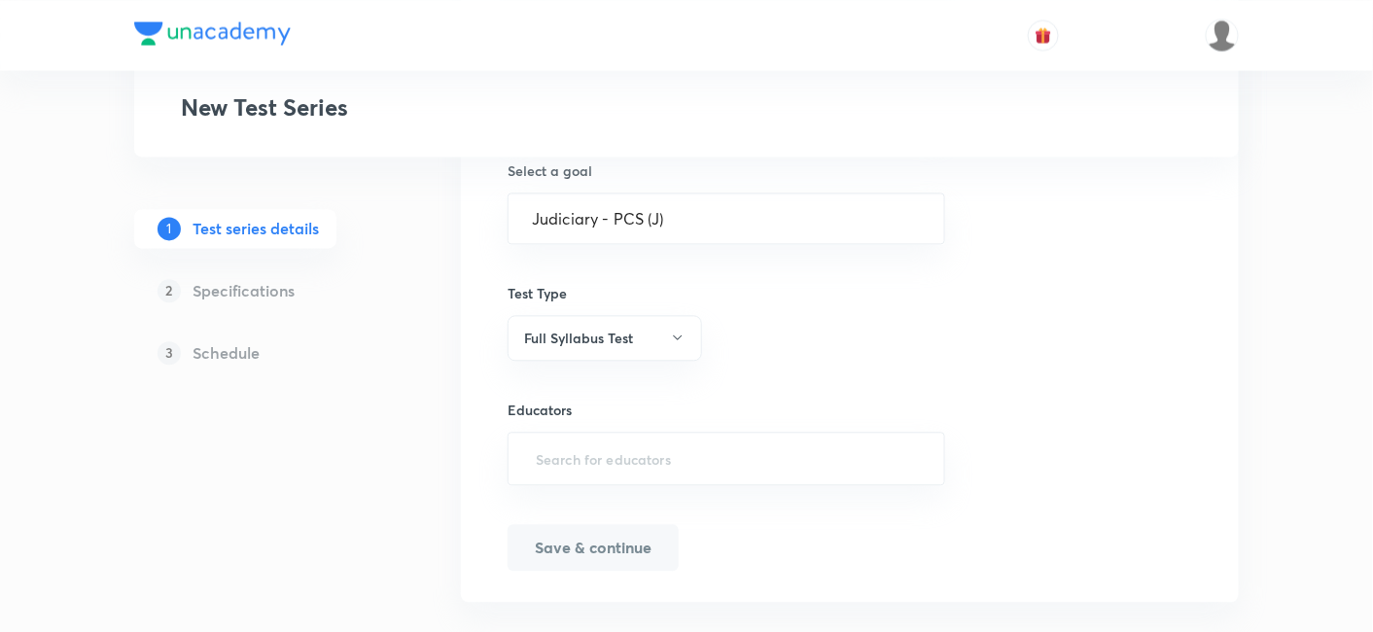
click at [801, 524] on div "Save & continue" at bounding box center [727, 547] width 438 height 47
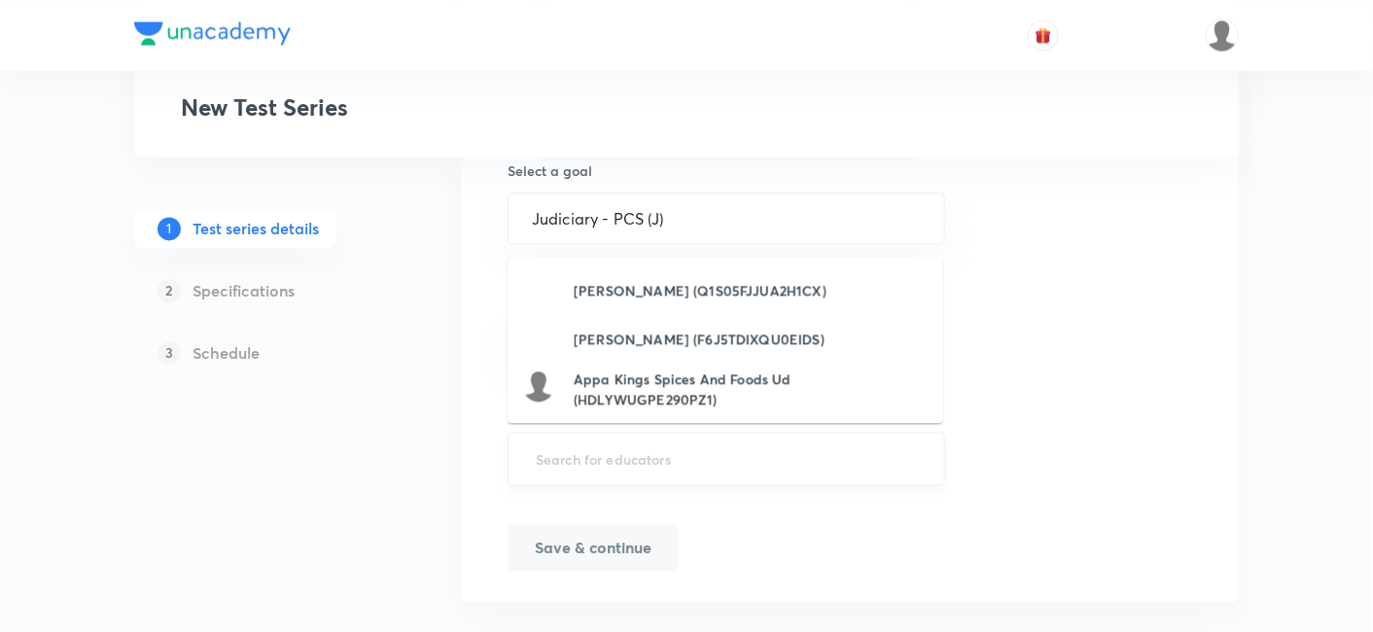
click at [694, 468] on input "text" at bounding box center [726, 458] width 389 height 36
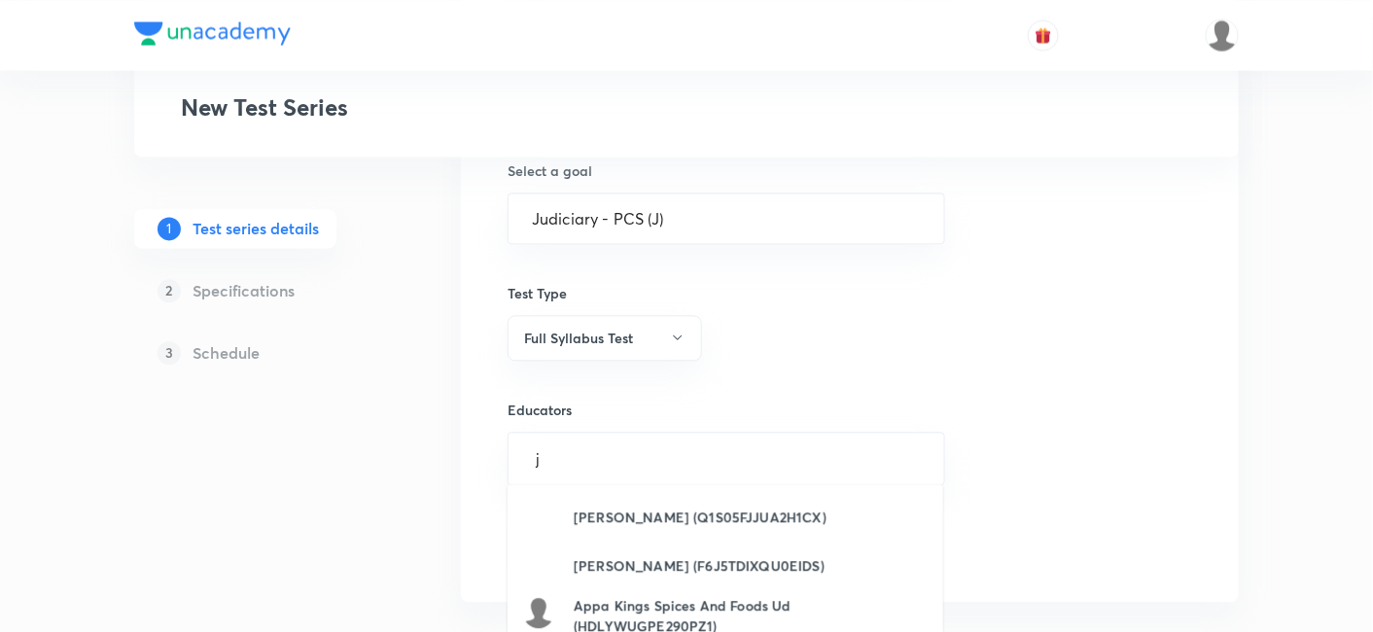
type input "ju"
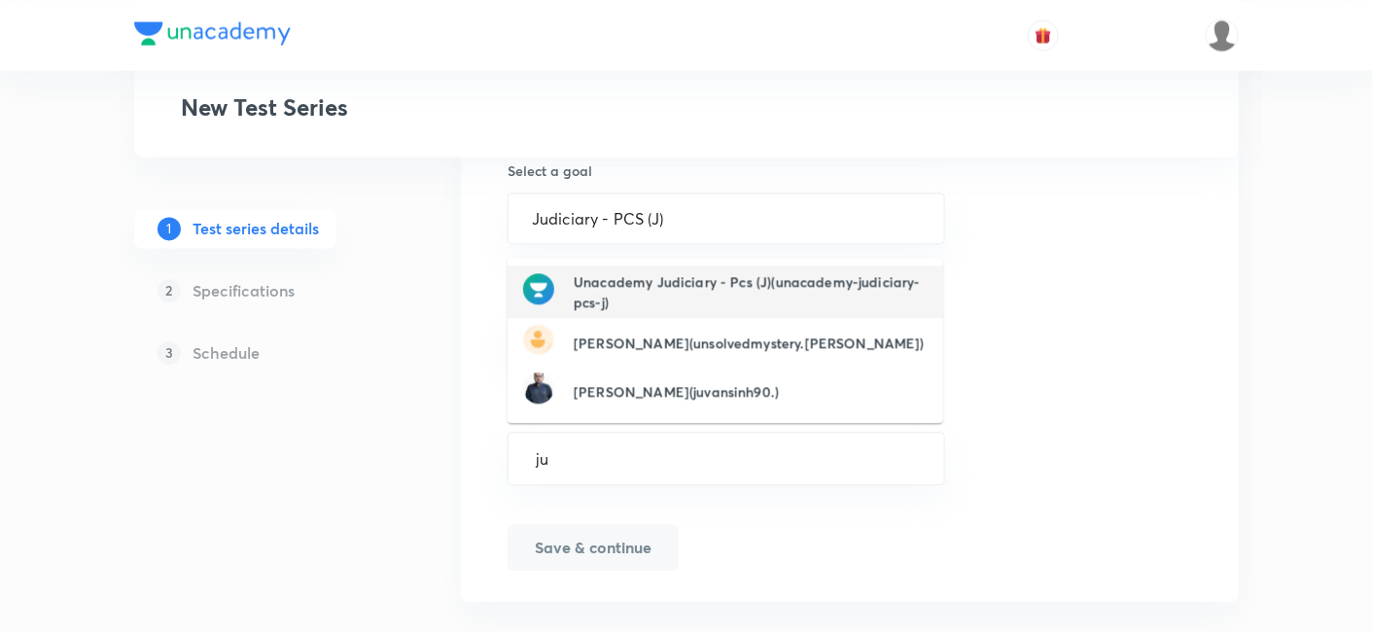
click at [741, 303] on h6 "Unacademy Judiciary - Pcs (J)(unacademy-judiciary-pcs-j)" at bounding box center [751, 291] width 354 height 41
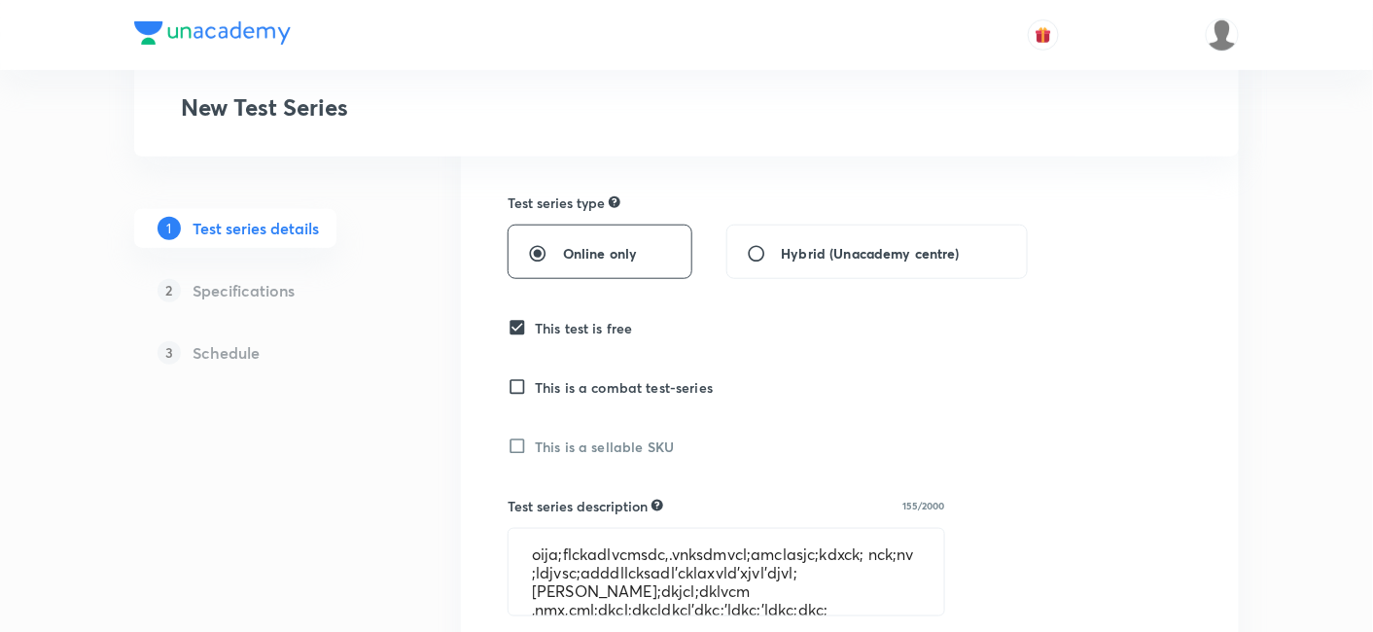
scroll to position [432, 0]
click at [1214, 20] on img at bounding box center [1222, 34] width 33 height 33
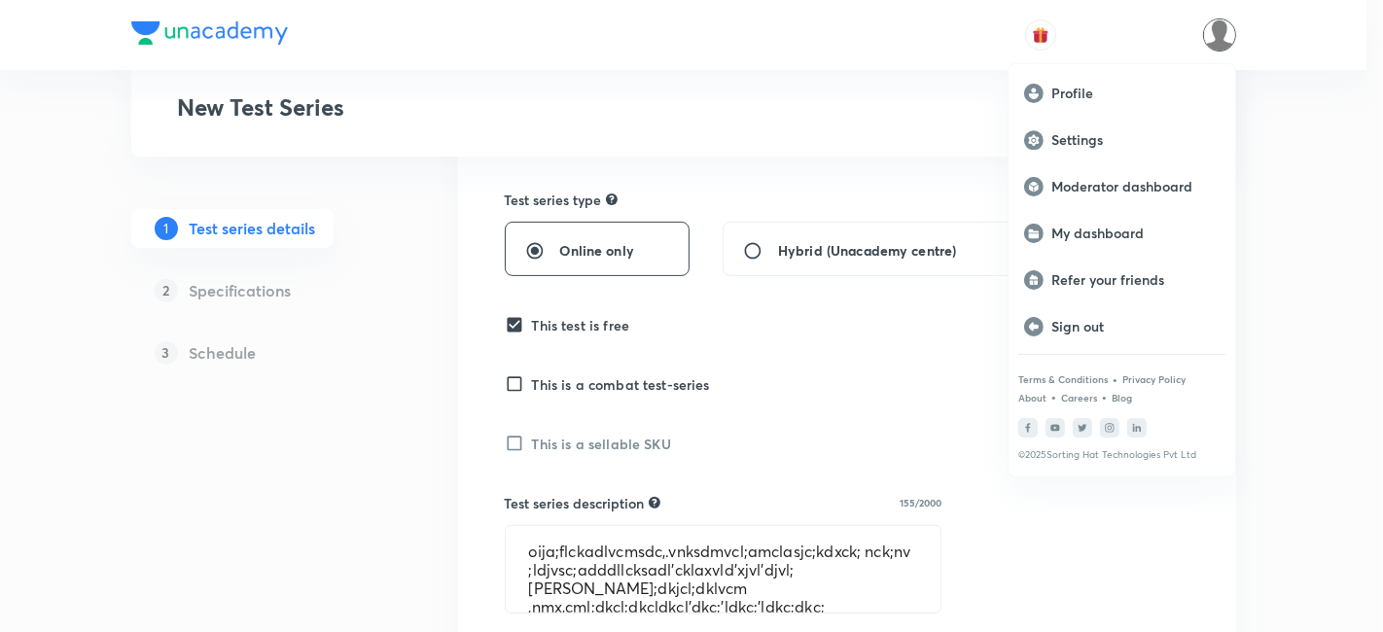
click at [895, 382] on div at bounding box center [691, 316] width 1383 height 632
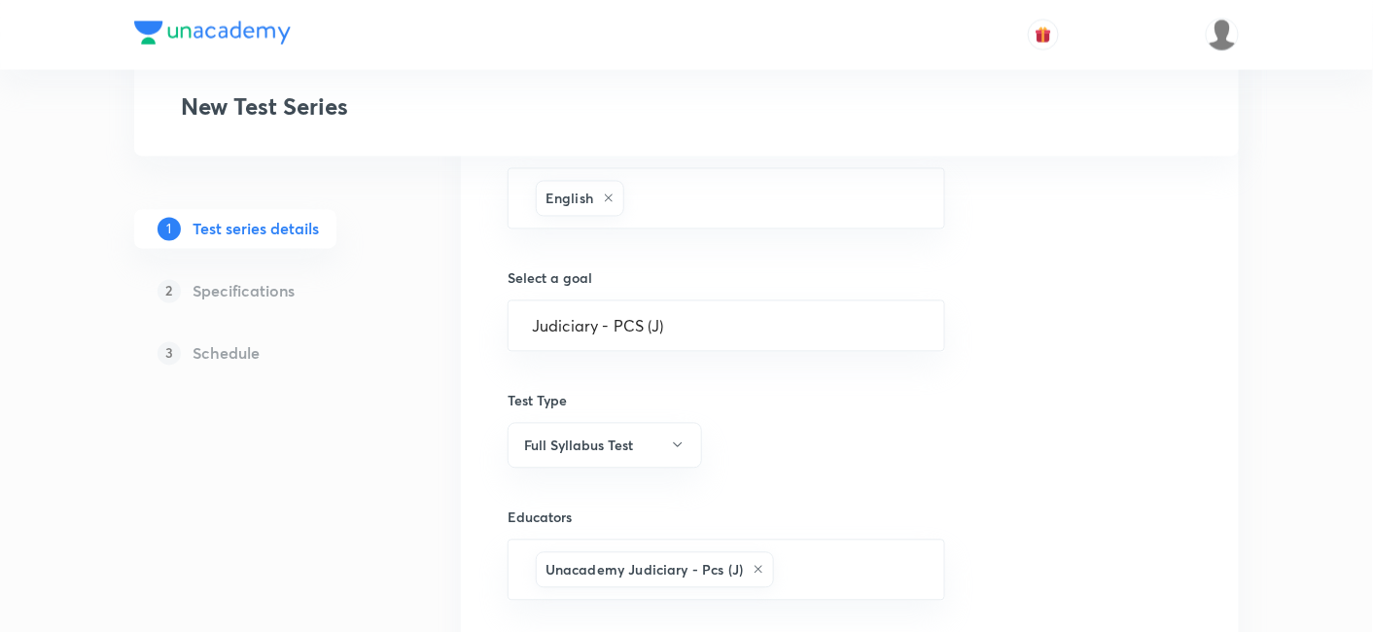
scroll to position [1221, 0]
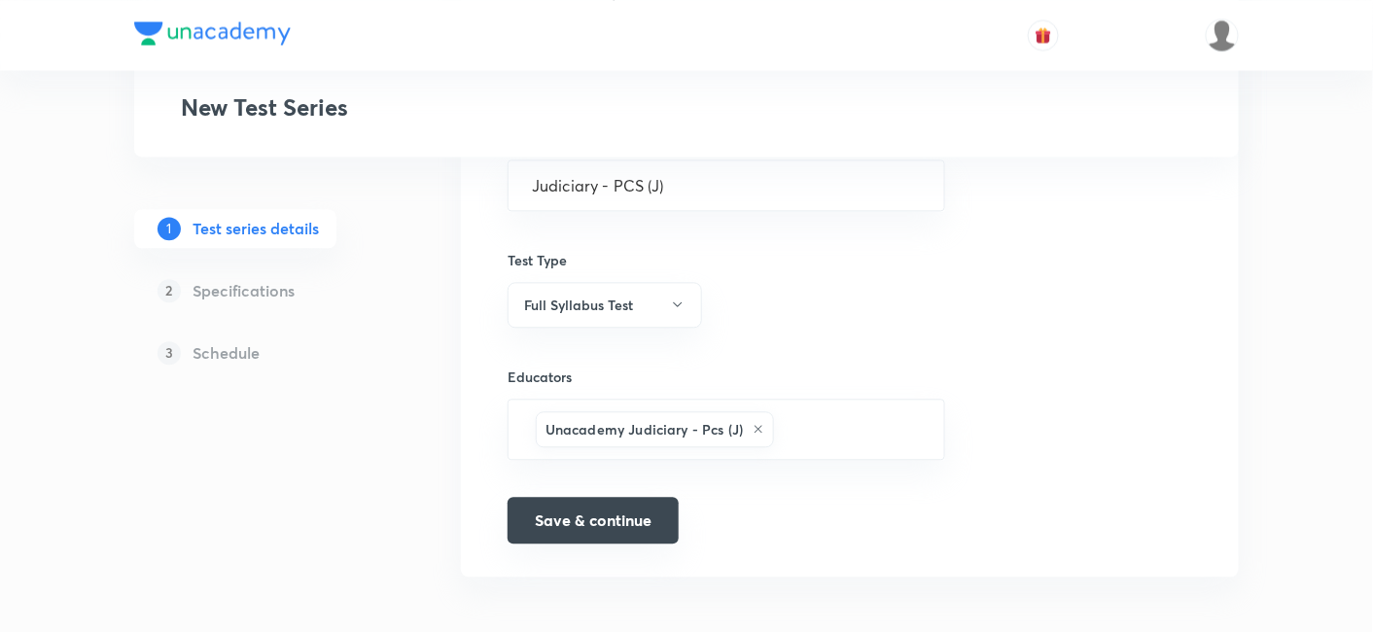
click at [631, 508] on button "Save & continue" at bounding box center [593, 520] width 171 height 47
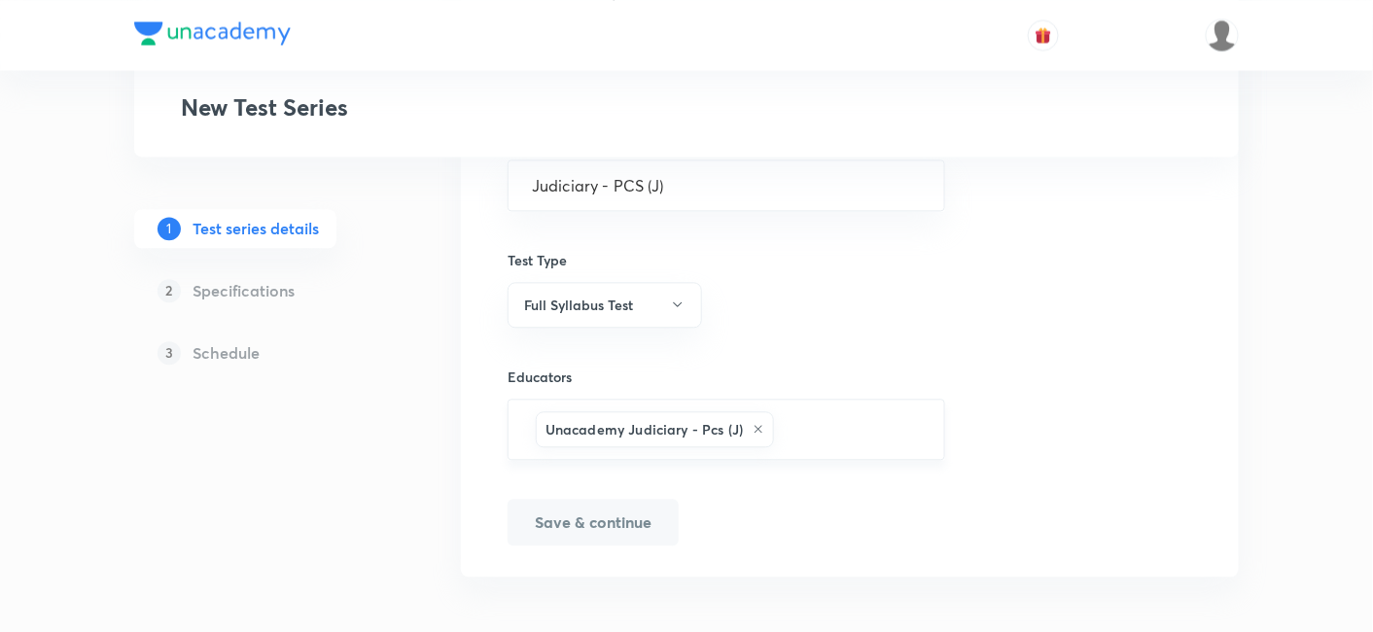
scroll to position [1245, 0]
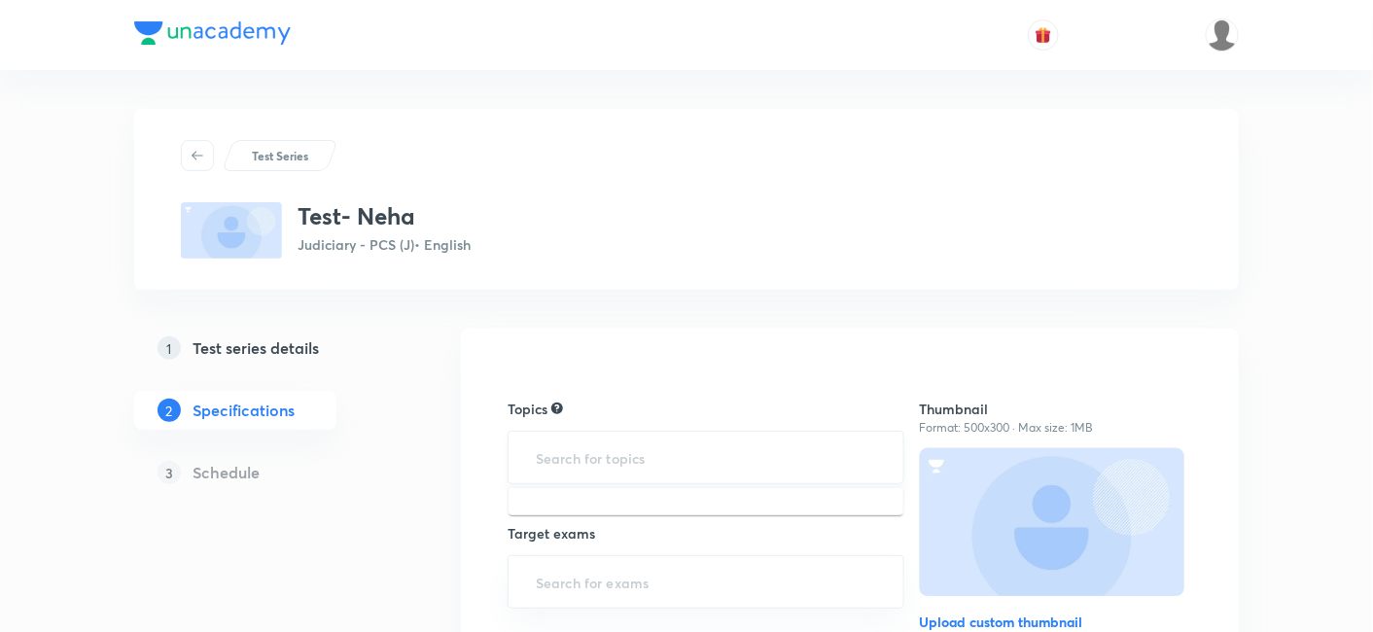
click at [590, 445] on input "text" at bounding box center [706, 457] width 348 height 36
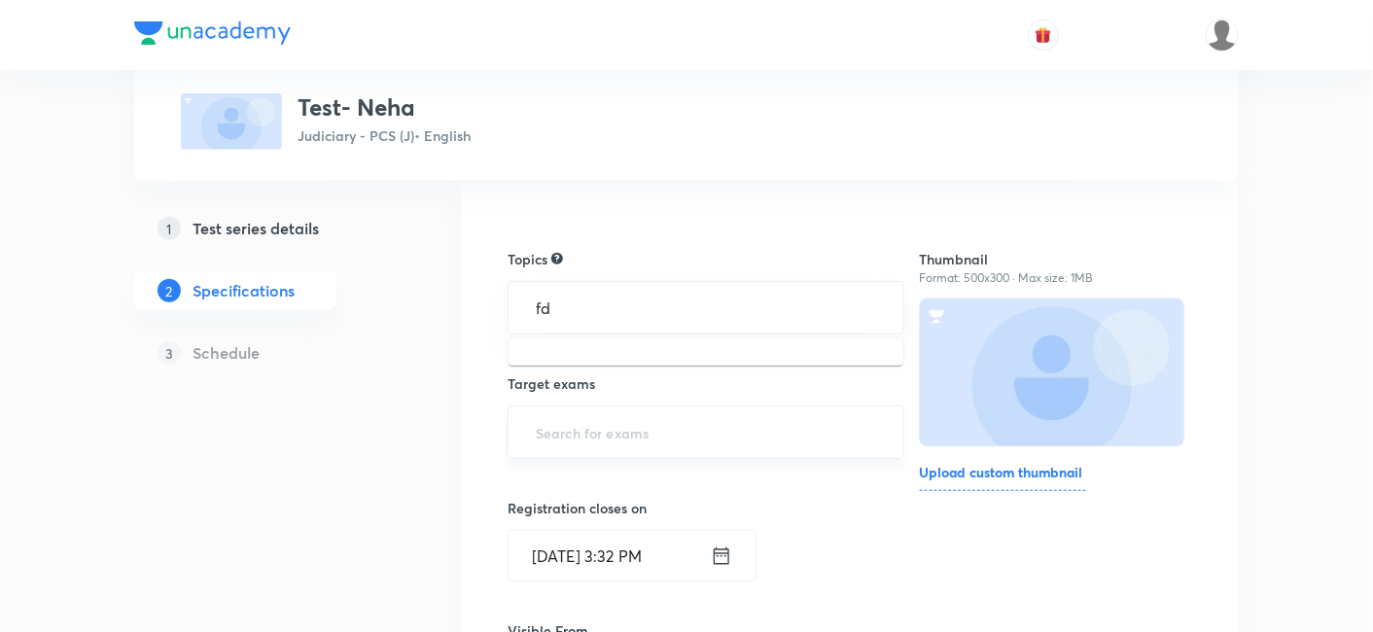
scroll to position [216, 0]
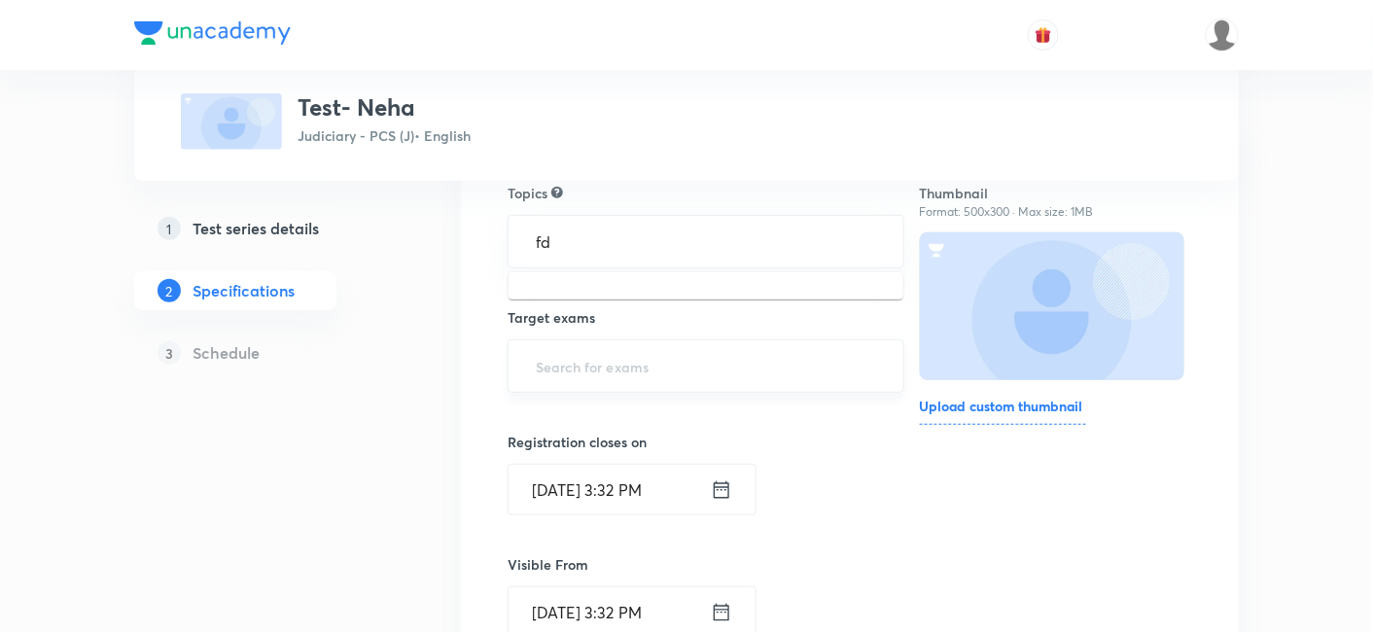
type input "f"
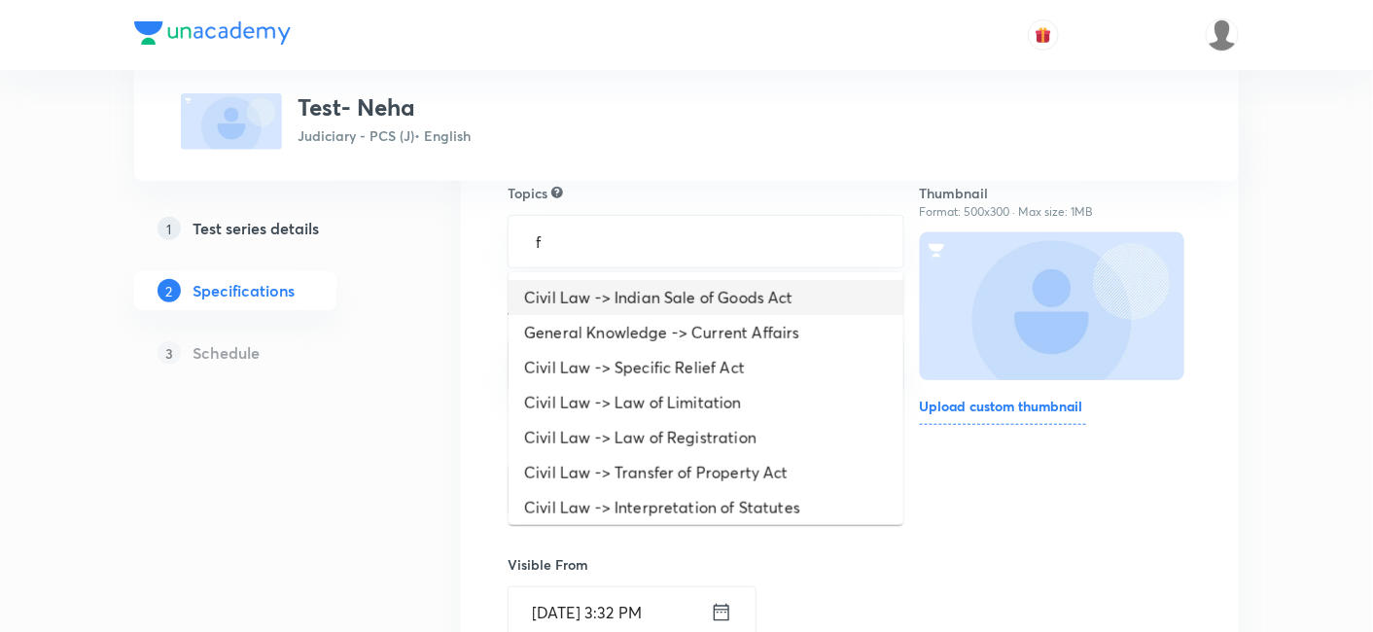
click at [657, 306] on li "Civil Law -> Indian Sale of Goods Act" at bounding box center [705, 297] width 395 height 35
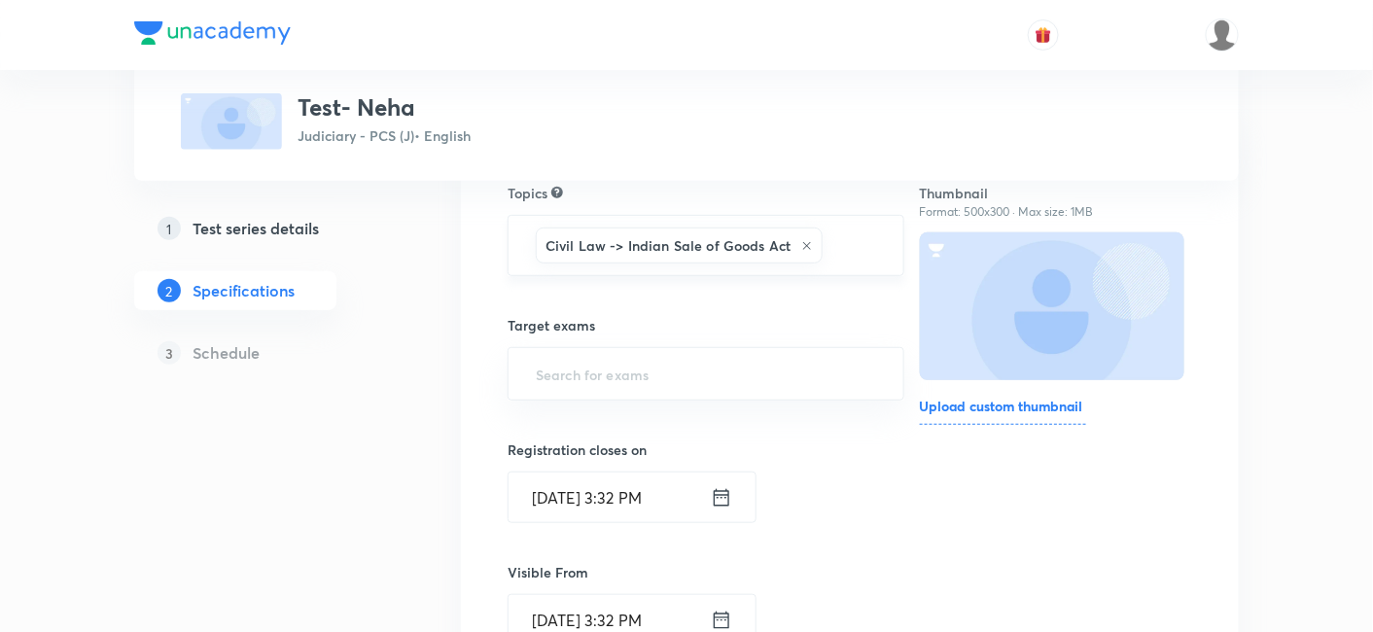
type input "g"
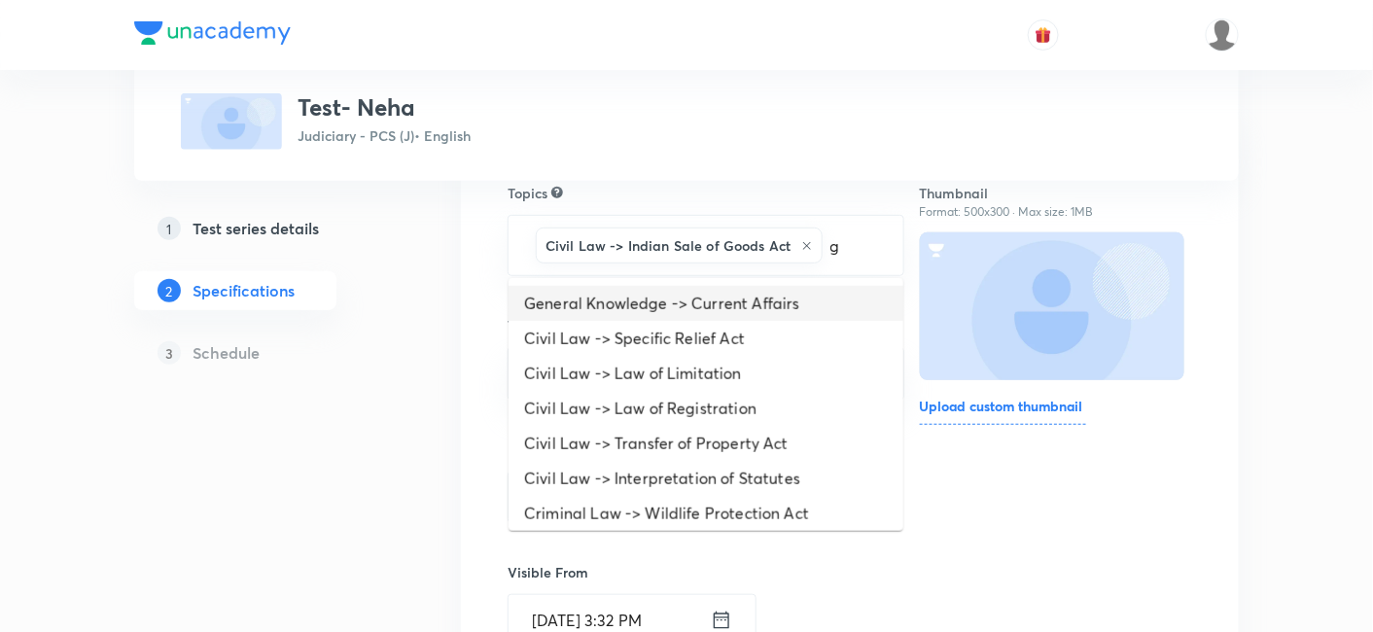
click at [761, 306] on li "General Knowledge -> Current Affairs" at bounding box center [705, 303] width 395 height 35
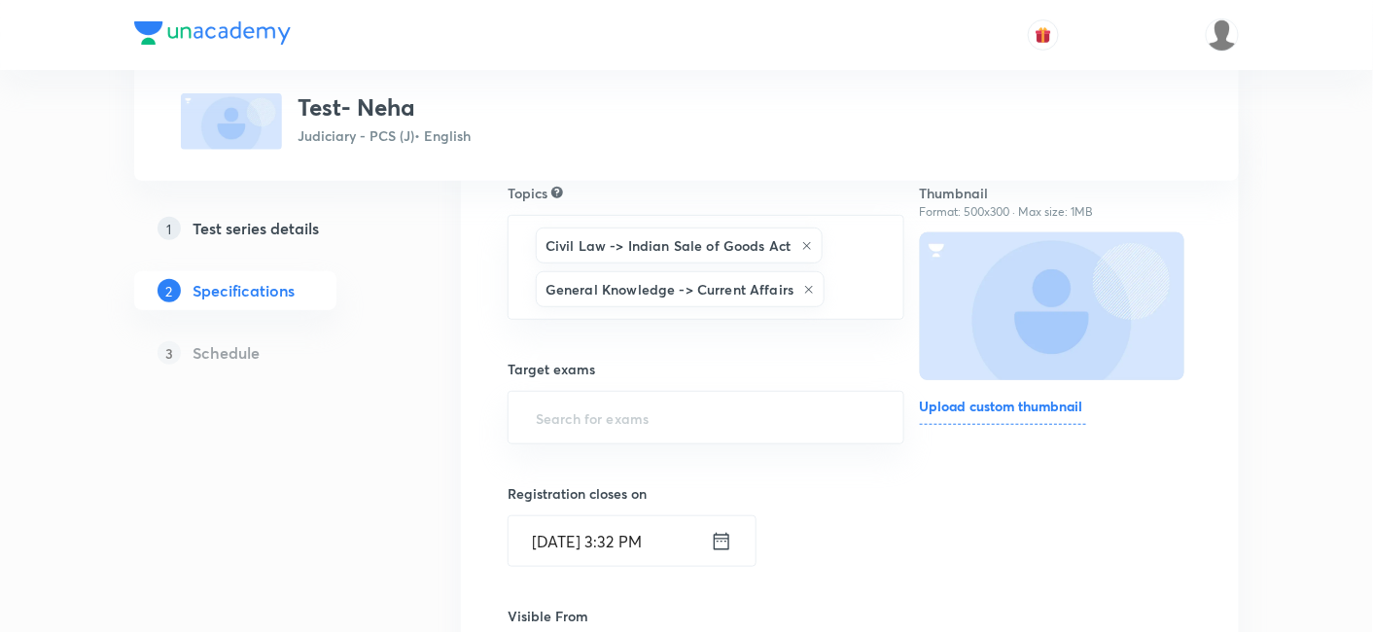
type input "g"
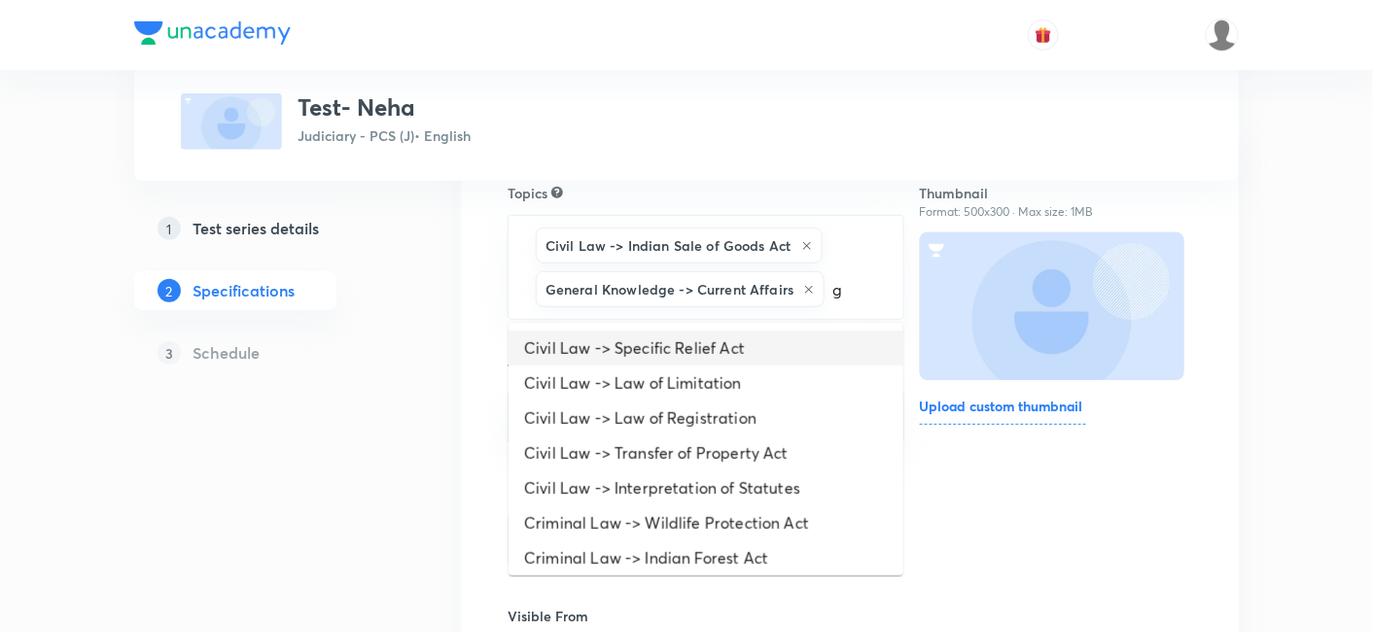
click at [780, 366] on li "Civil Law -> Law of Limitation" at bounding box center [705, 383] width 395 height 35
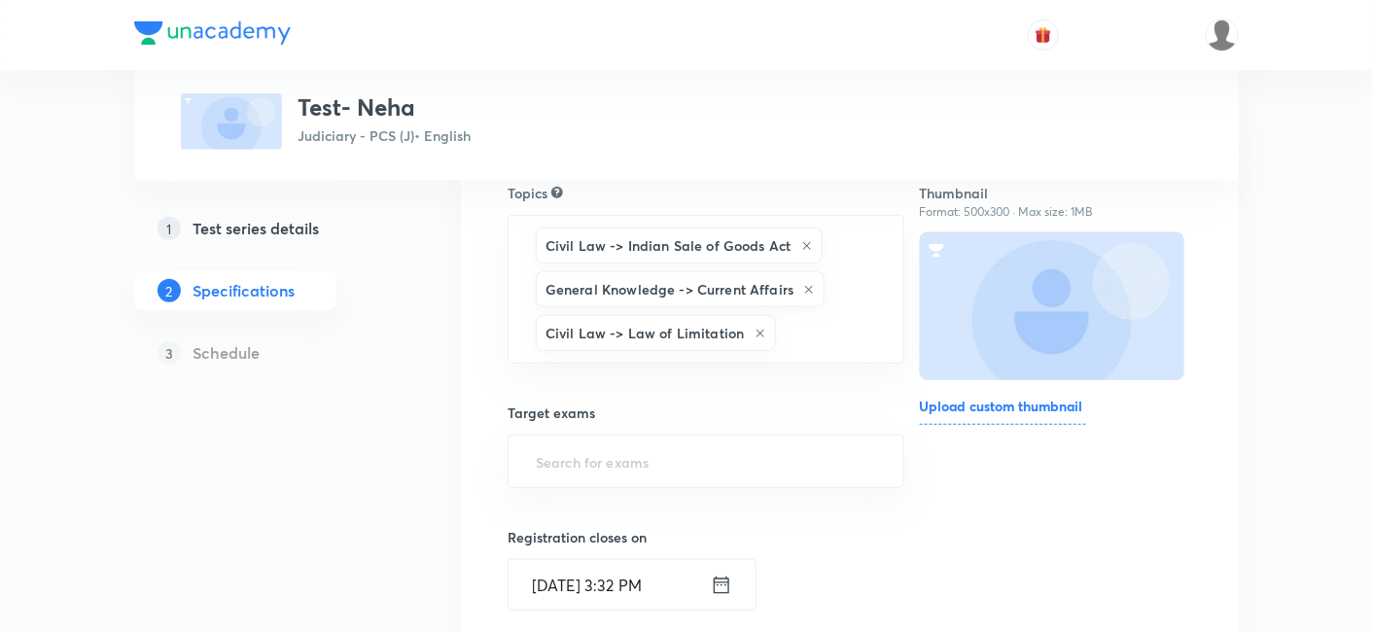
type input "g"
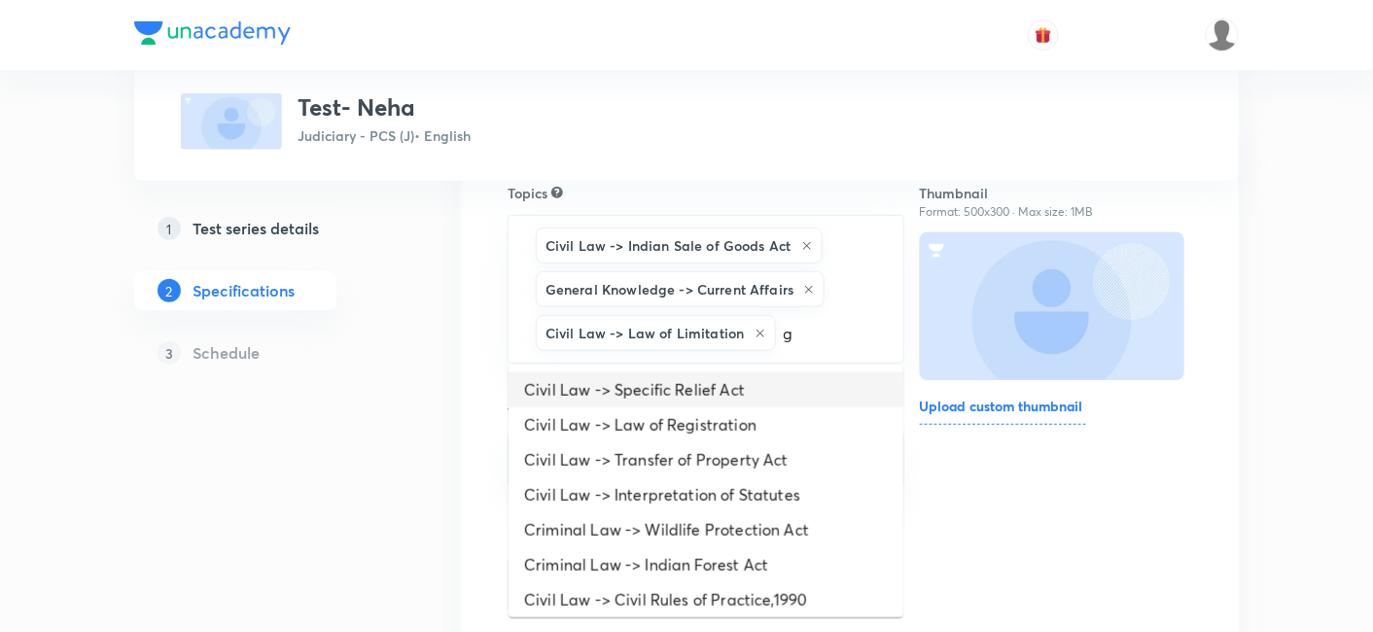
click at [780, 392] on li "Civil Law -> Specific Relief Act" at bounding box center [705, 389] width 395 height 35
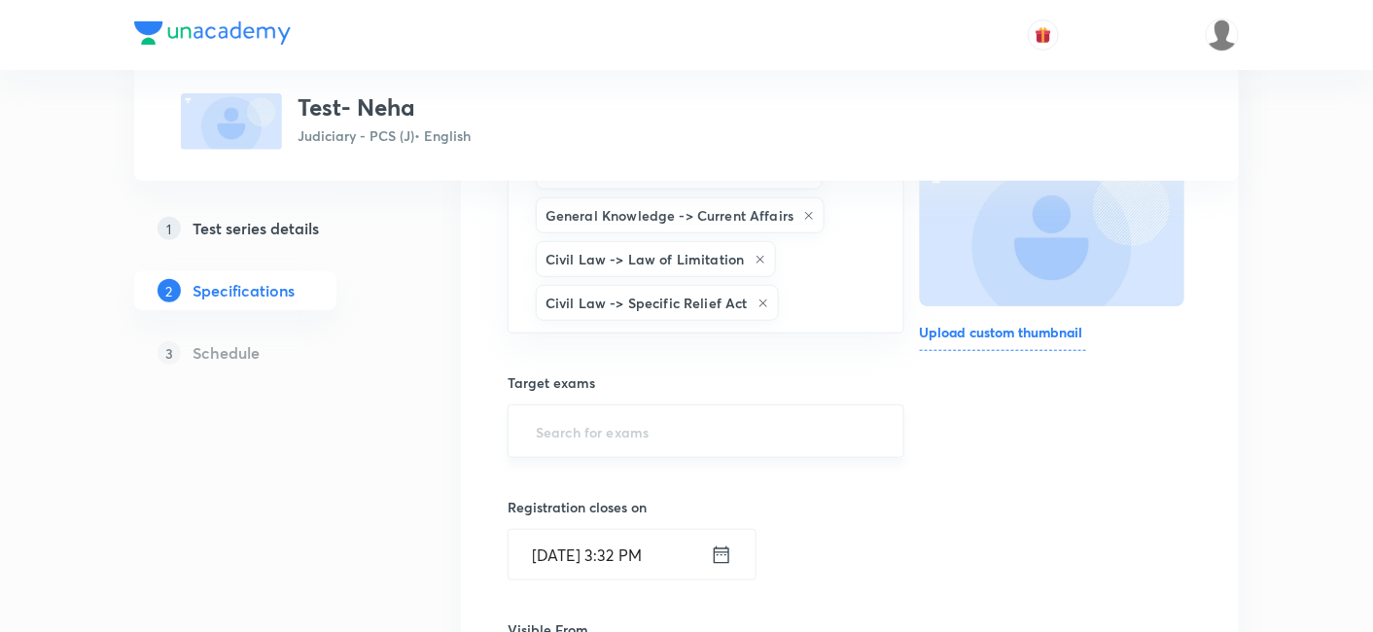
scroll to position [324, 0]
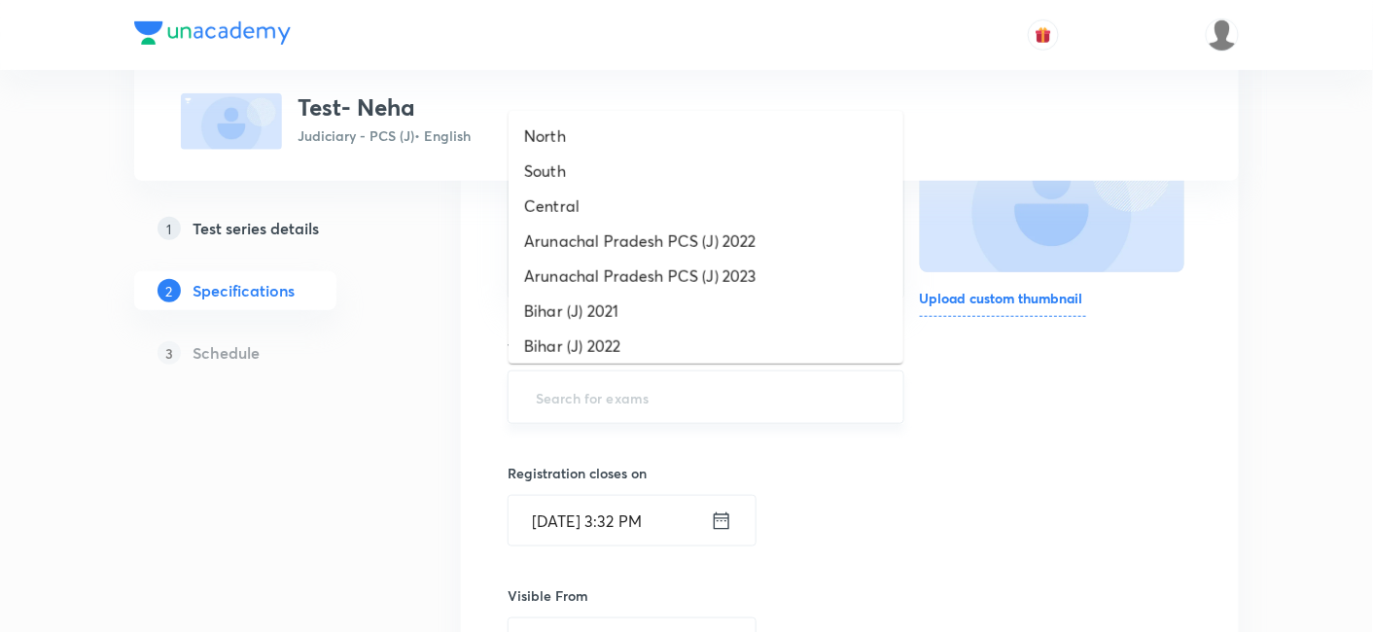
click at [741, 393] on input "text" at bounding box center [706, 397] width 348 height 36
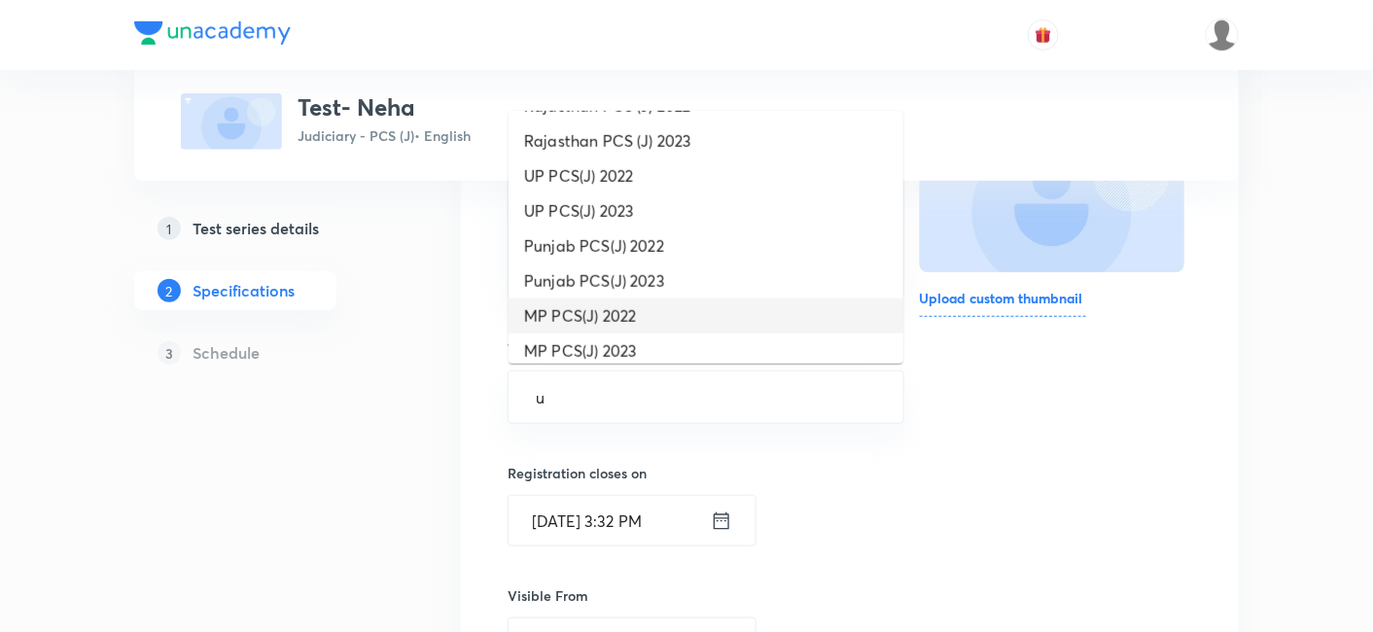
scroll to position [0, 0]
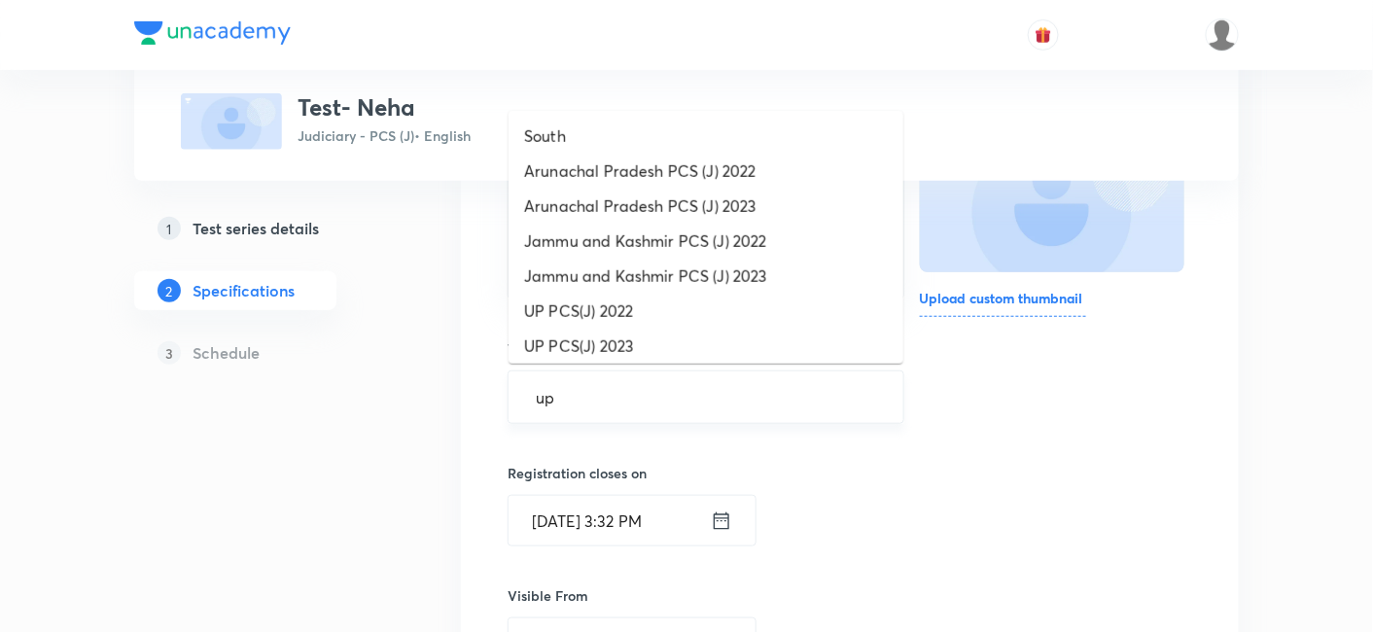
type input "u"
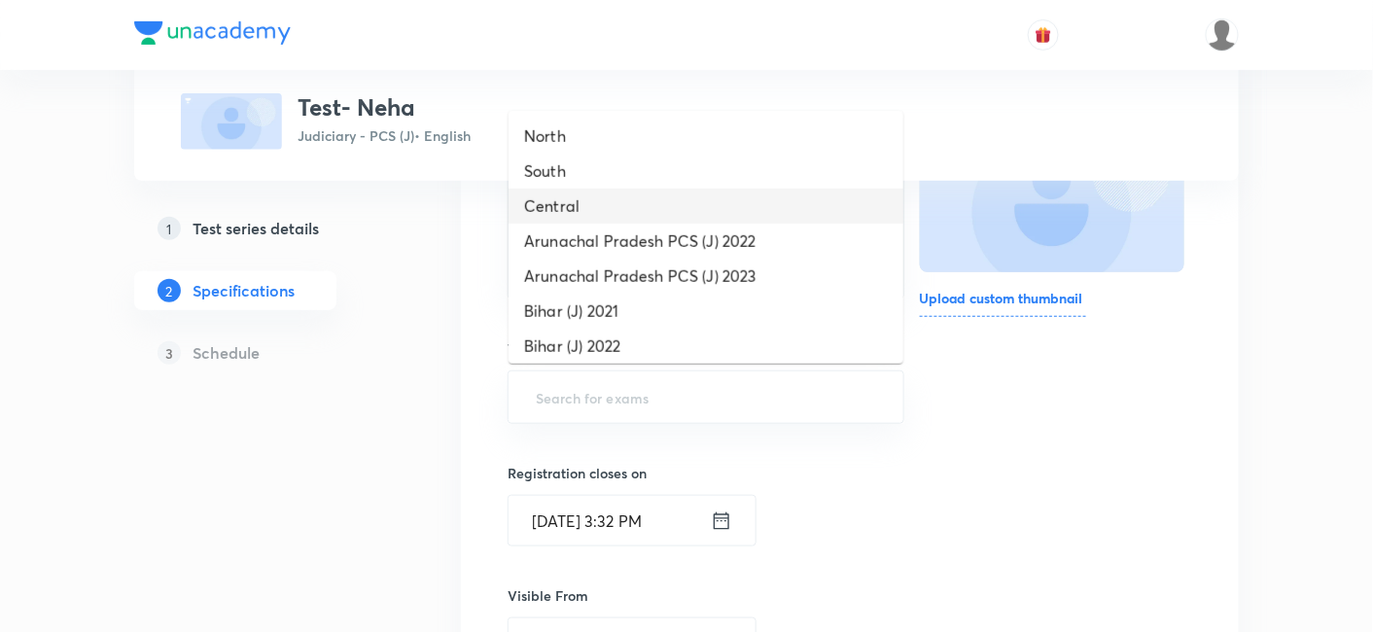
click at [597, 195] on li "Central" at bounding box center [705, 206] width 395 height 35
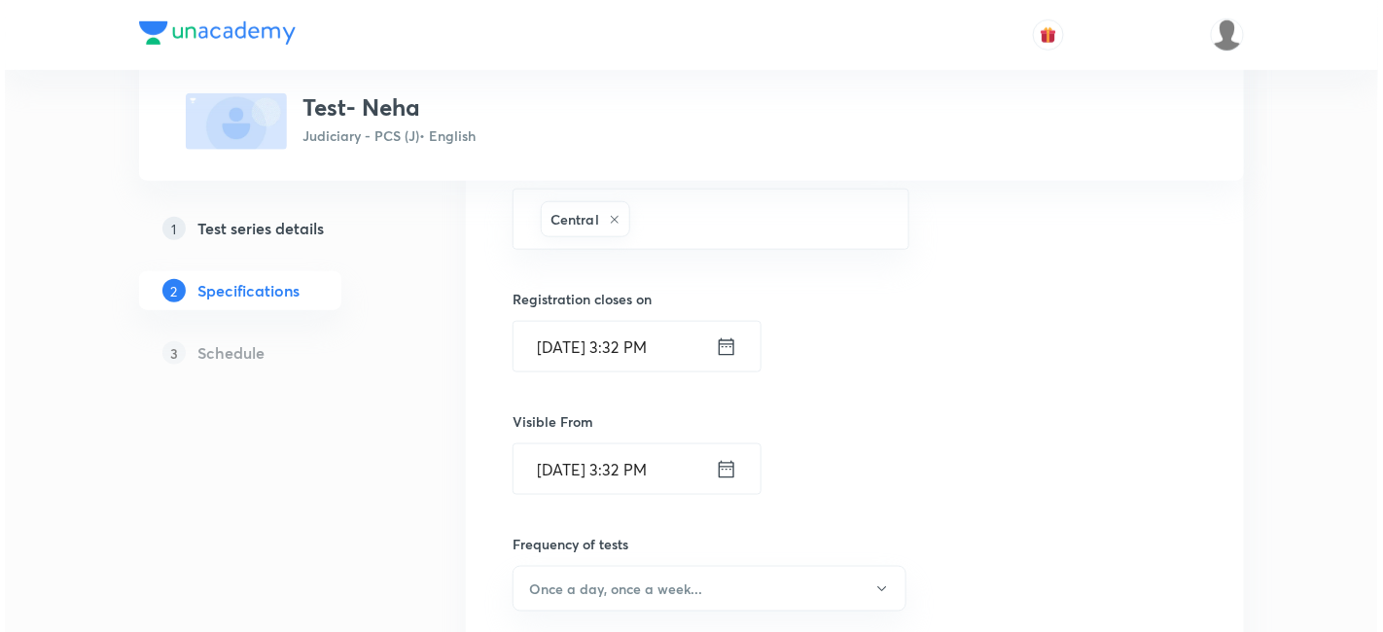
scroll to position [540, 0]
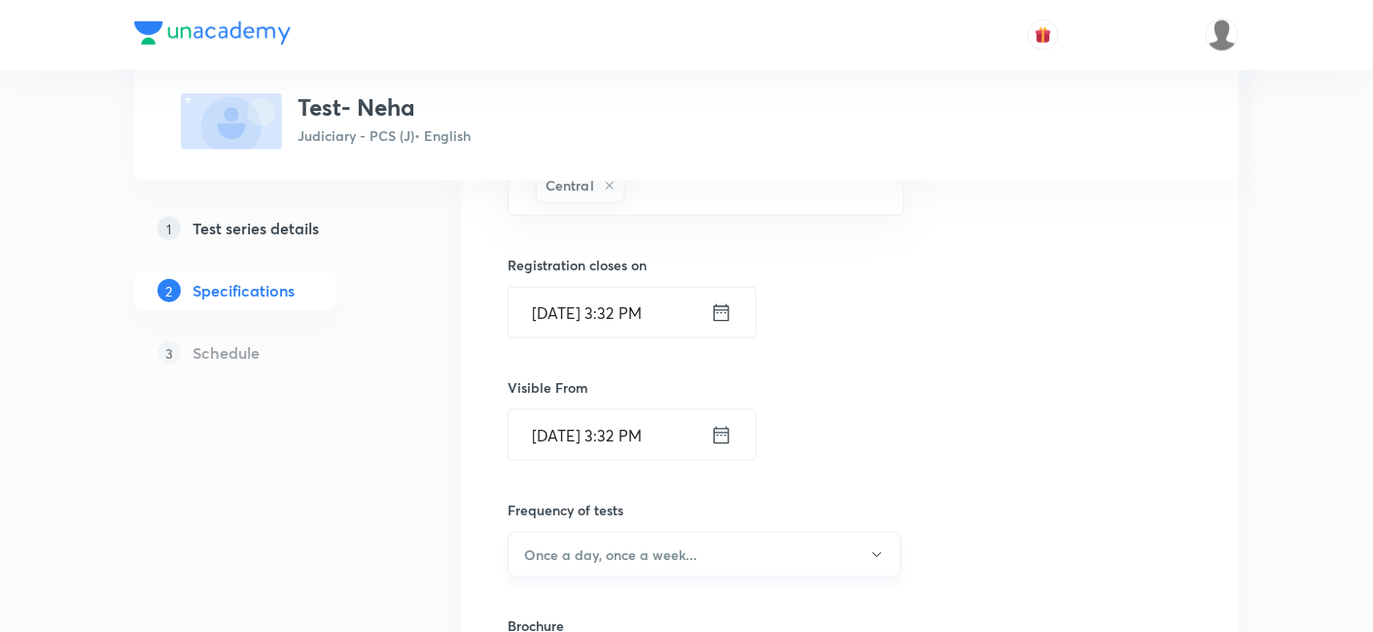
click at [642, 552] on h6 "Once a day, once a week..." at bounding box center [610, 554] width 173 height 20
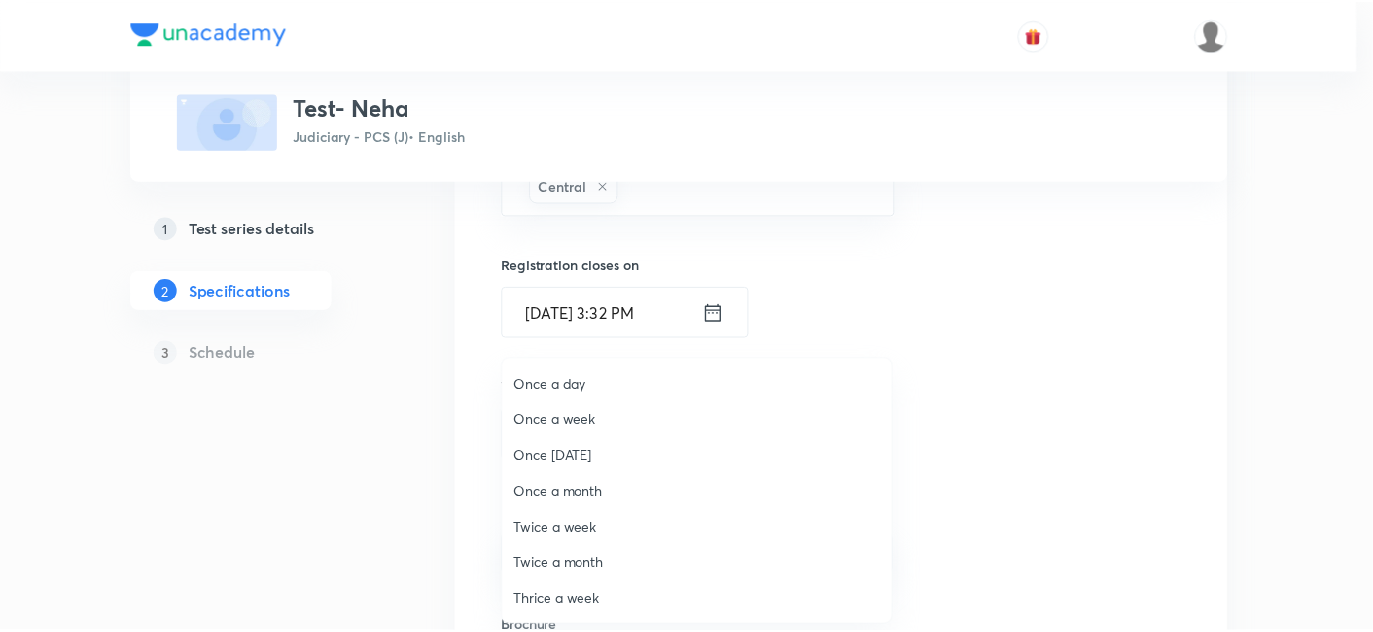
scroll to position [36, 0]
click at [589, 387] on span "Once a week" at bounding box center [701, 384] width 368 height 20
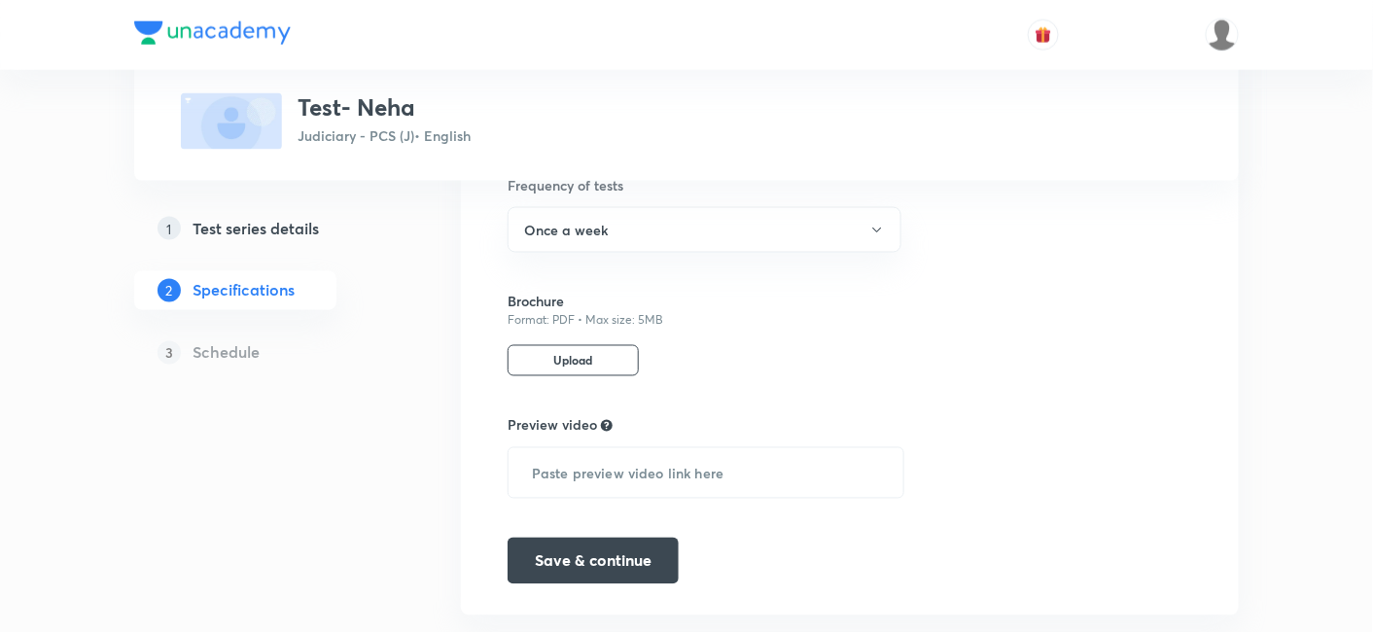
scroll to position [902, 0]
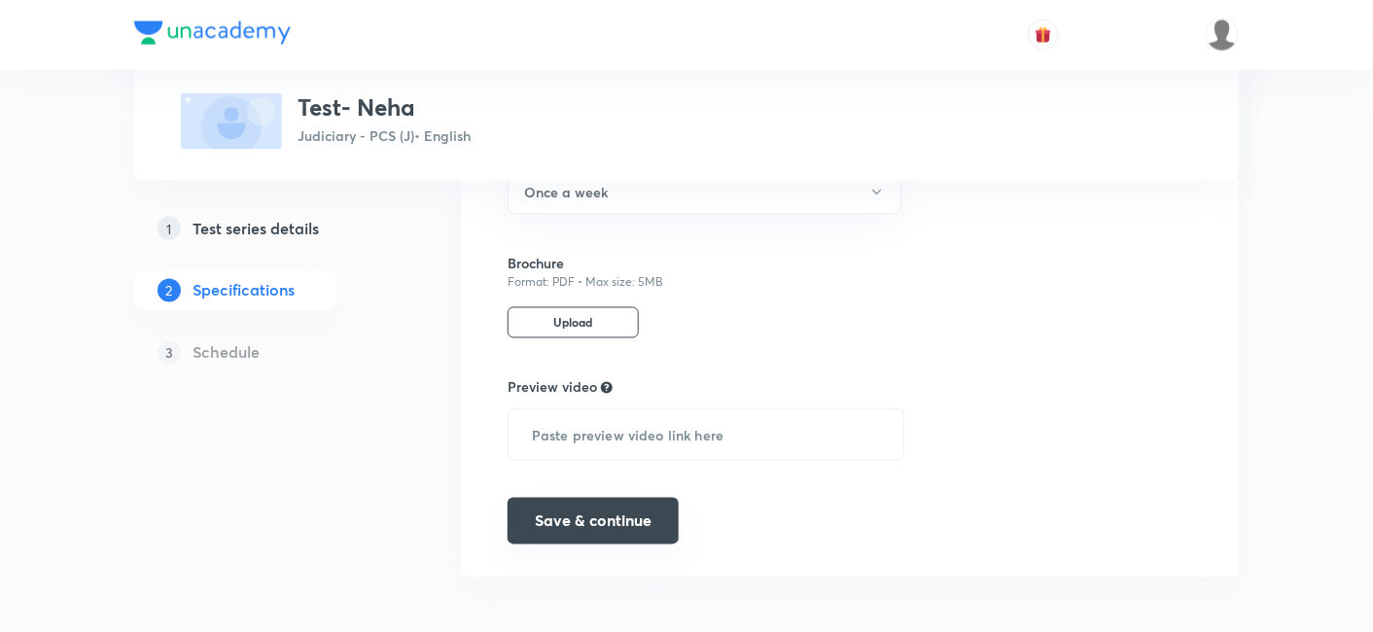
click at [630, 520] on button "Save & continue" at bounding box center [593, 521] width 171 height 47
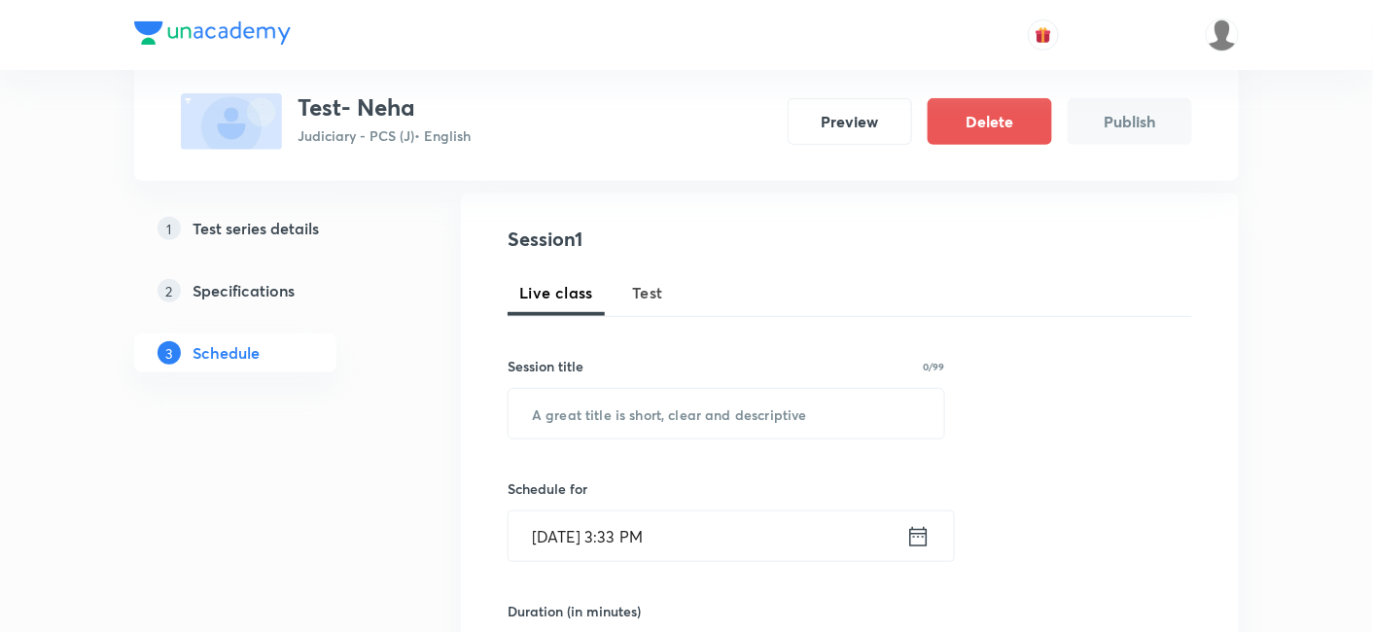
scroll to position [108, 0]
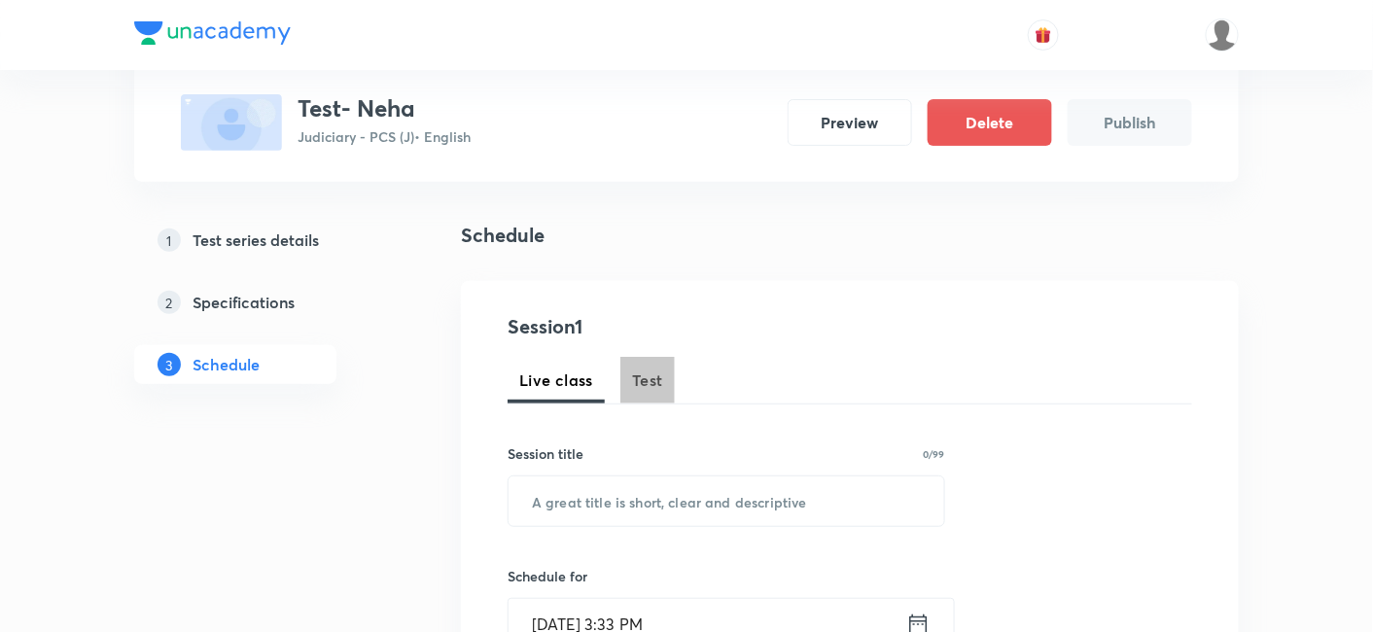
click at [632, 376] on span "Test" at bounding box center [647, 379] width 31 height 23
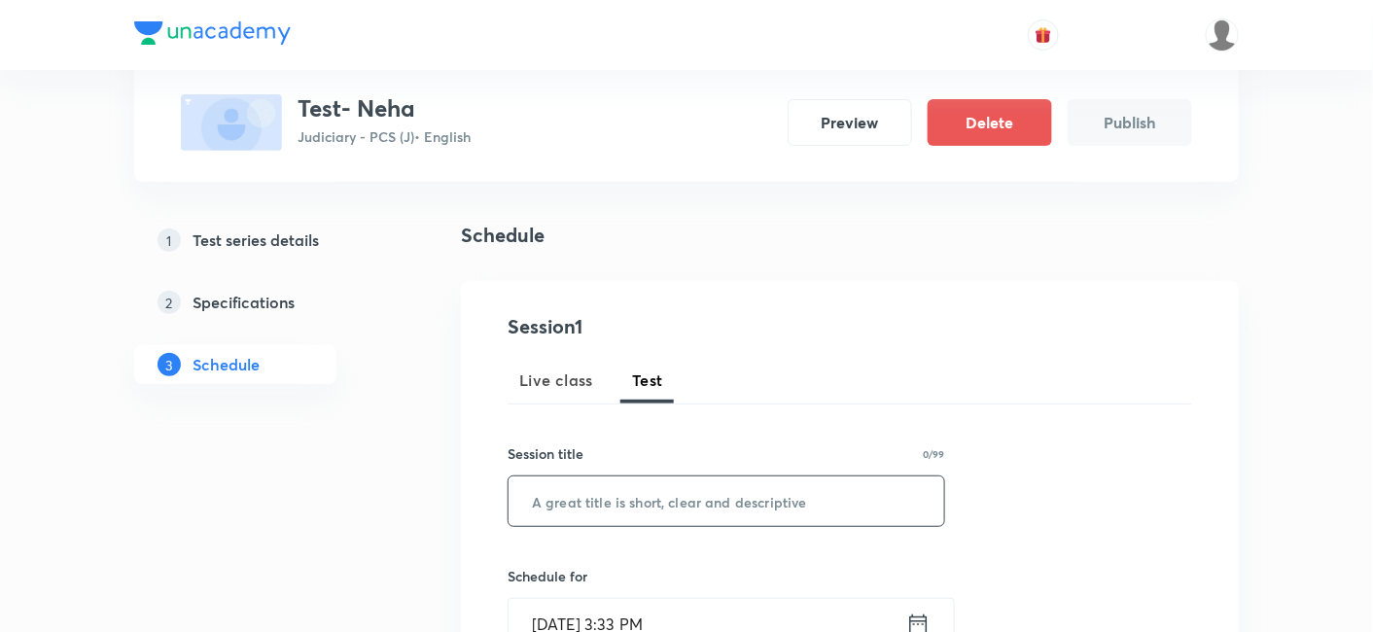
click at [742, 493] on input "text" at bounding box center [726, 501] width 436 height 50
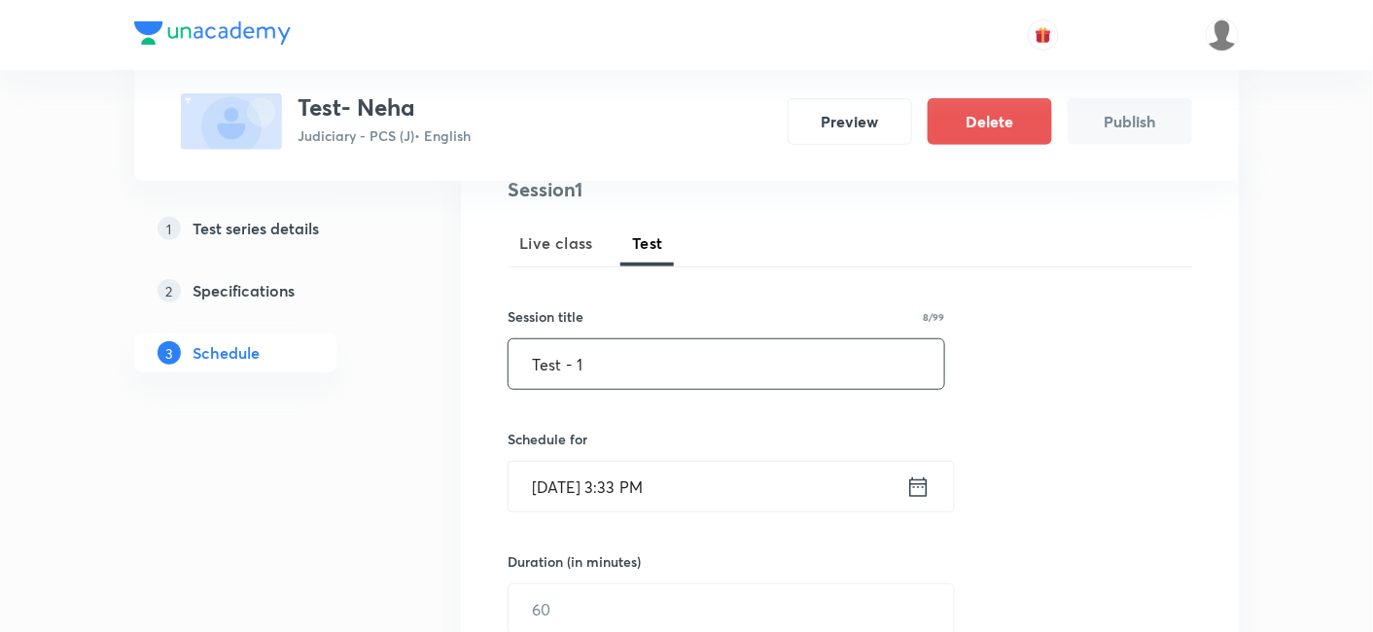
scroll to position [324, 0]
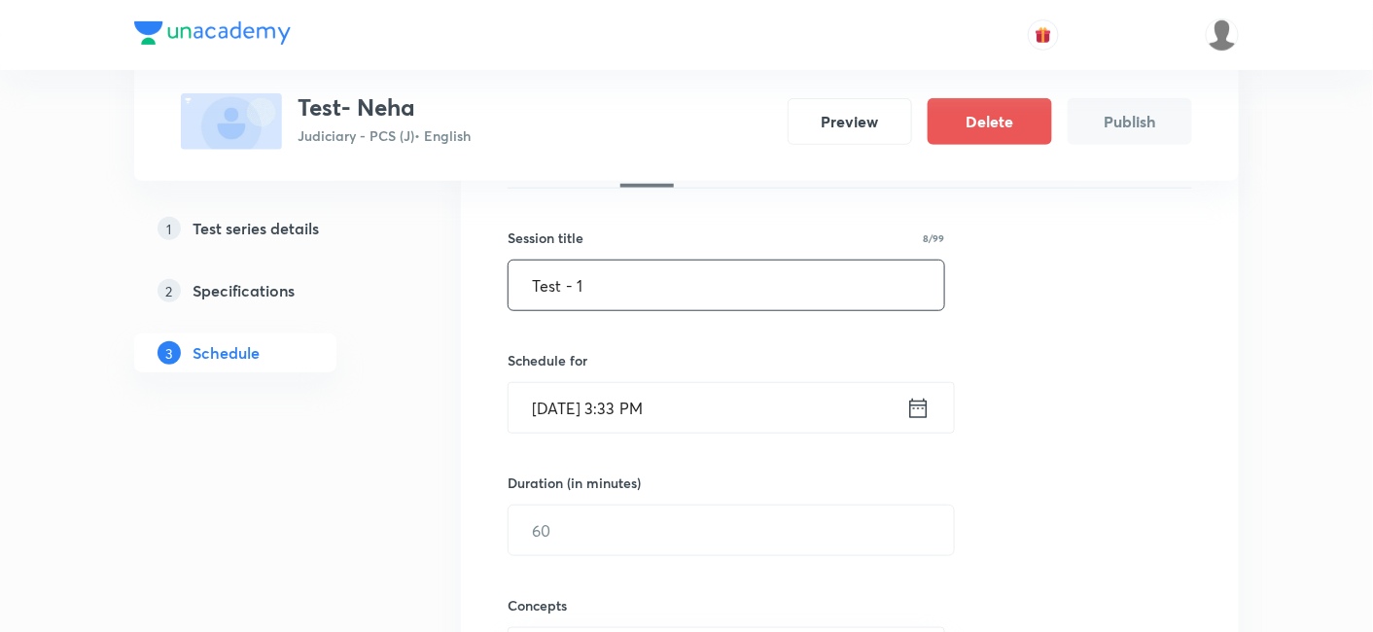
type input "Test - 1"
click at [922, 408] on icon at bounding box center [918, 408] width 24 height 27
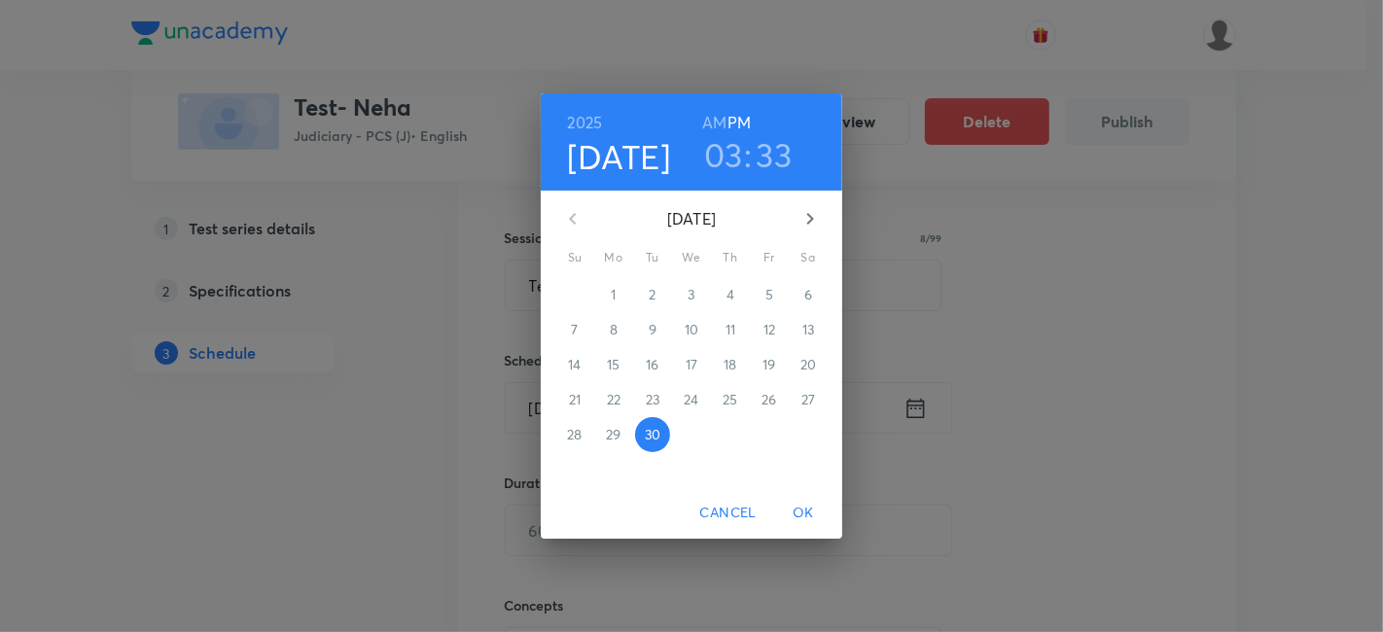
click at [809, 209] on icon "button" at bounding box center [809, 218] width 23 height 23
click at [576, 331] on p "5" at bounding box center [575, 329] width 8 height 19
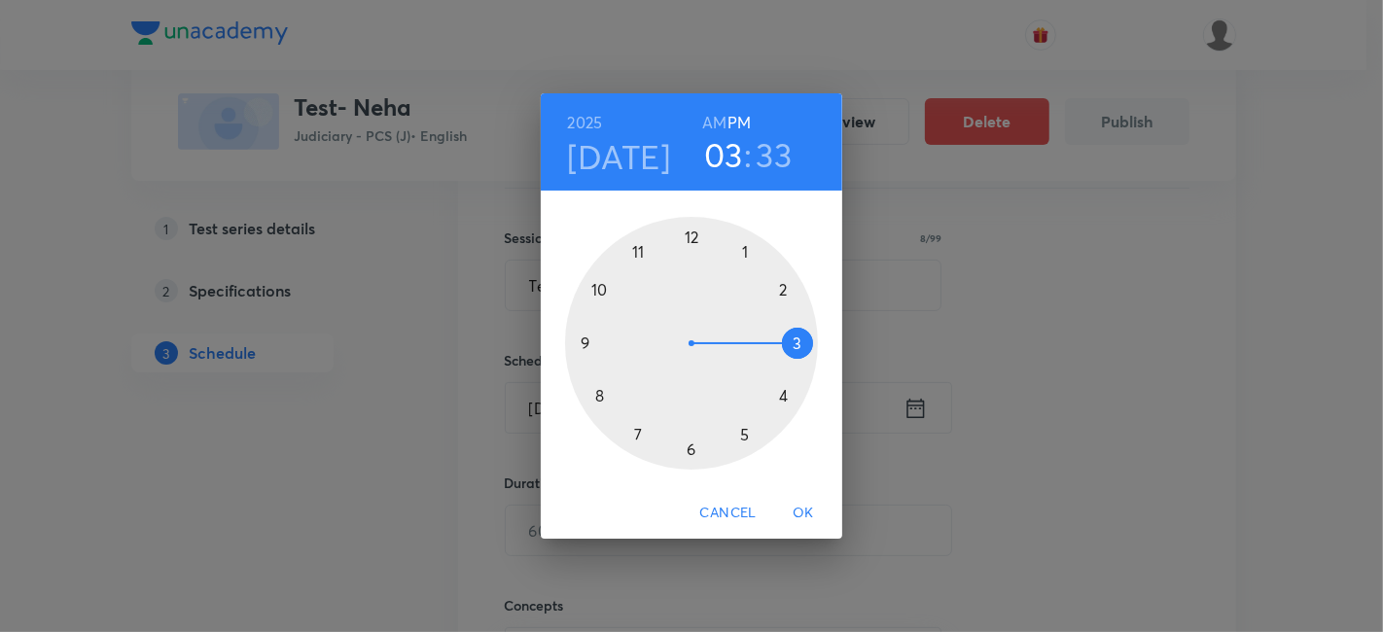
click at [689, 452] on div at bounding box center [691, 343] width 253 height 253
click at [772, 152] on h3 "33" at bounding box center [775, 154] width 36 height 41
click at [694, 230] on div at bounding box center [691, 343] width 253 height 253
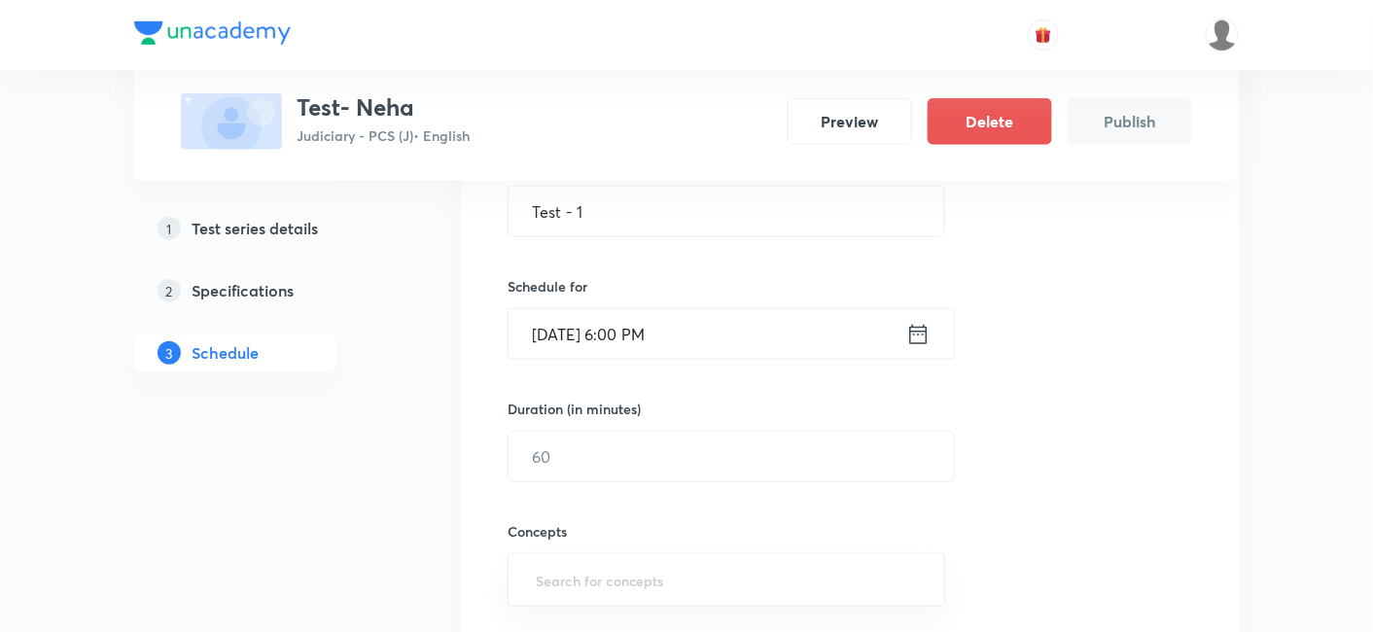
scroll to position [432, 0]
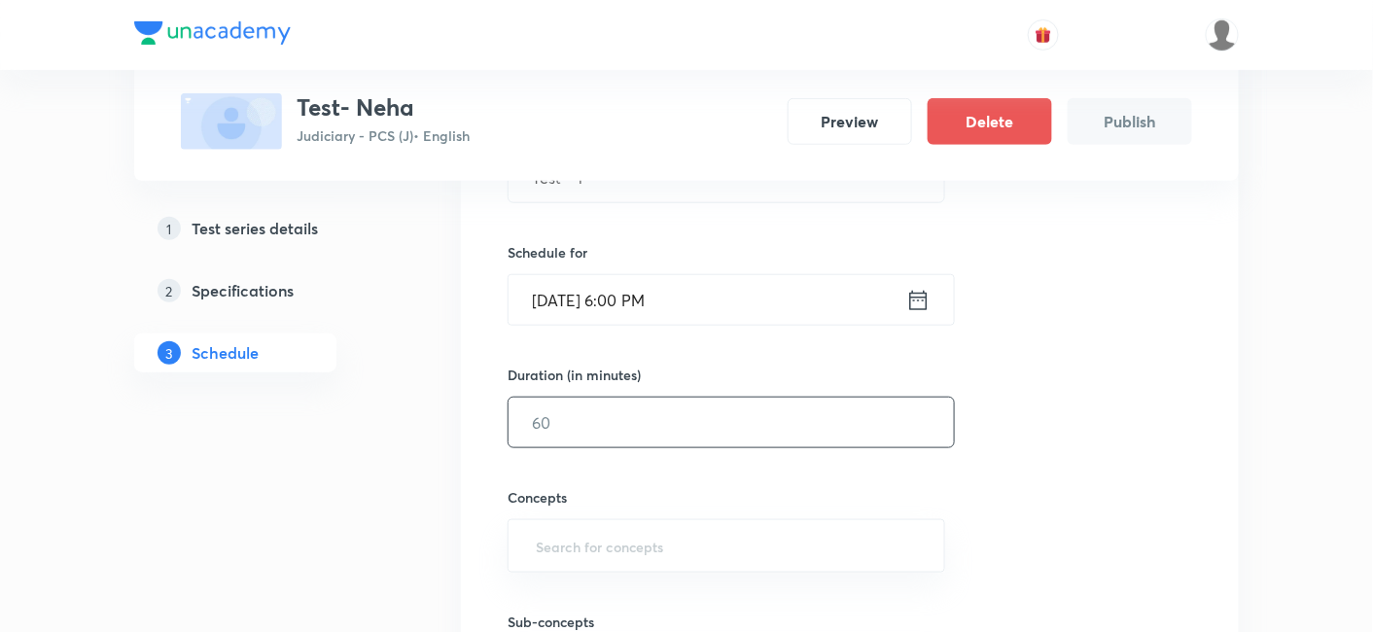
click at [649, 438] on input "text" at bounding box center [730, 423] width 445 height 50
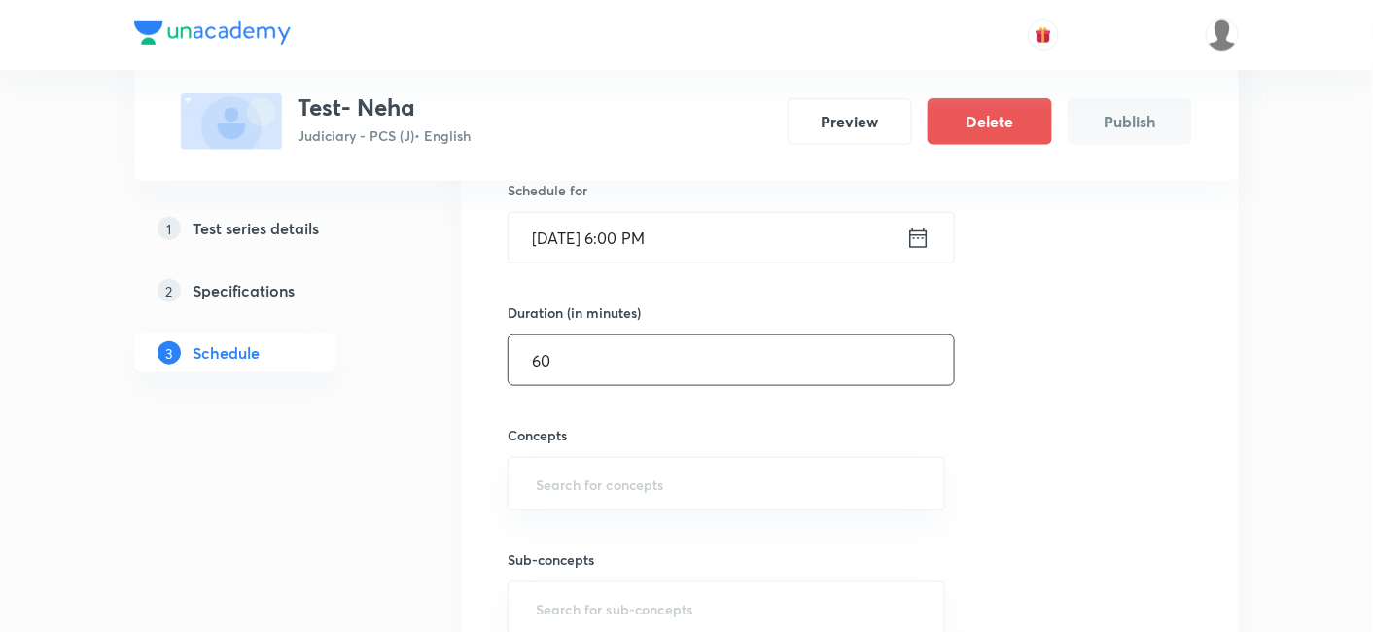
scroll to position [540, 0]
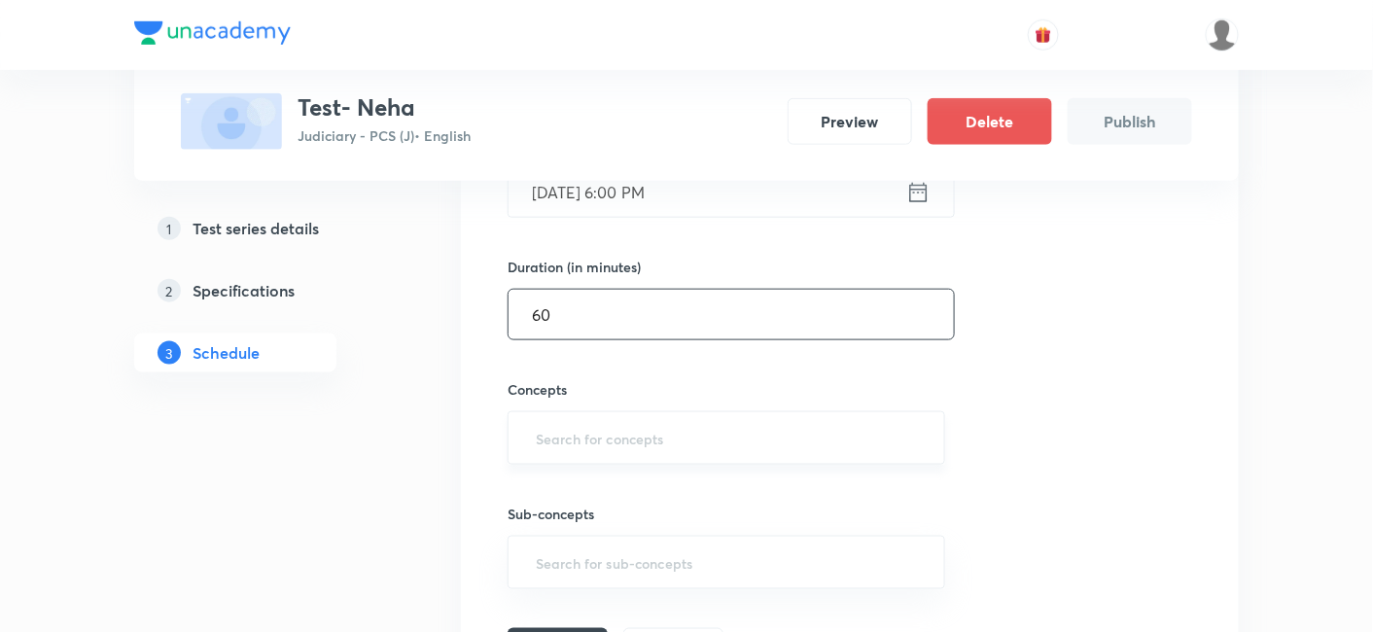
type input "60"
click at [640, 420] on input "text" at bounding box center [726, 438] width 389 height 36
type input "d"
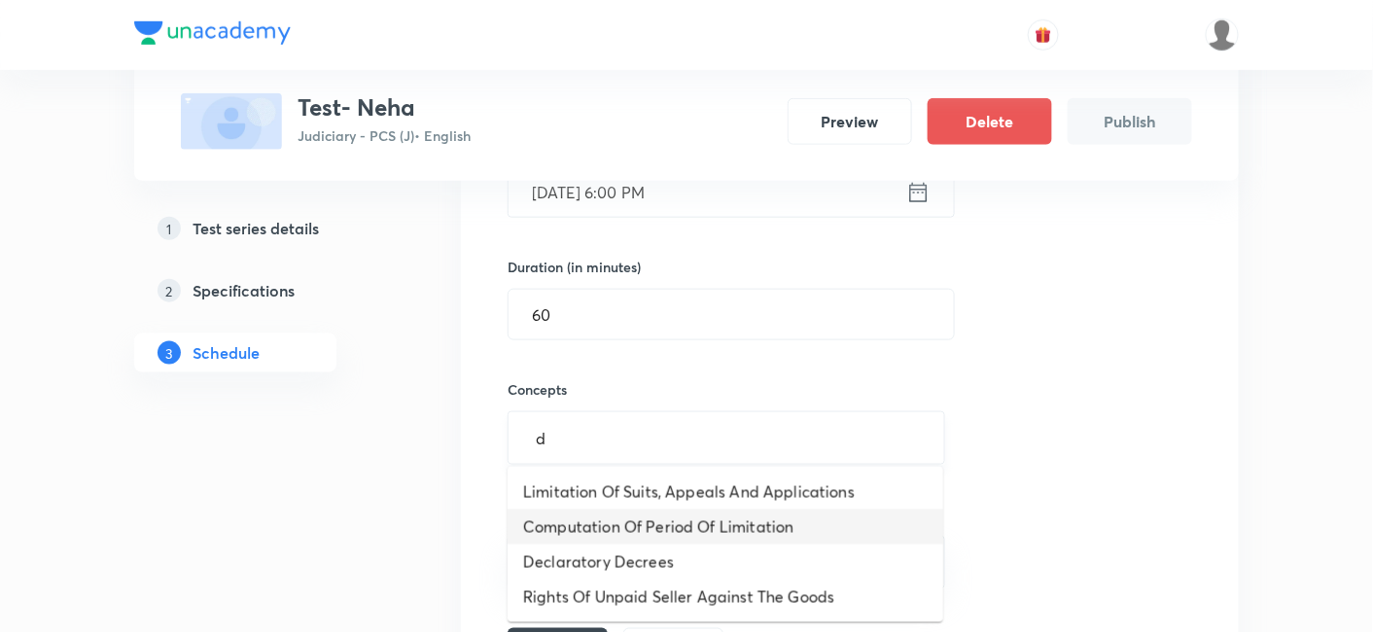
scroll to position [648, 0]
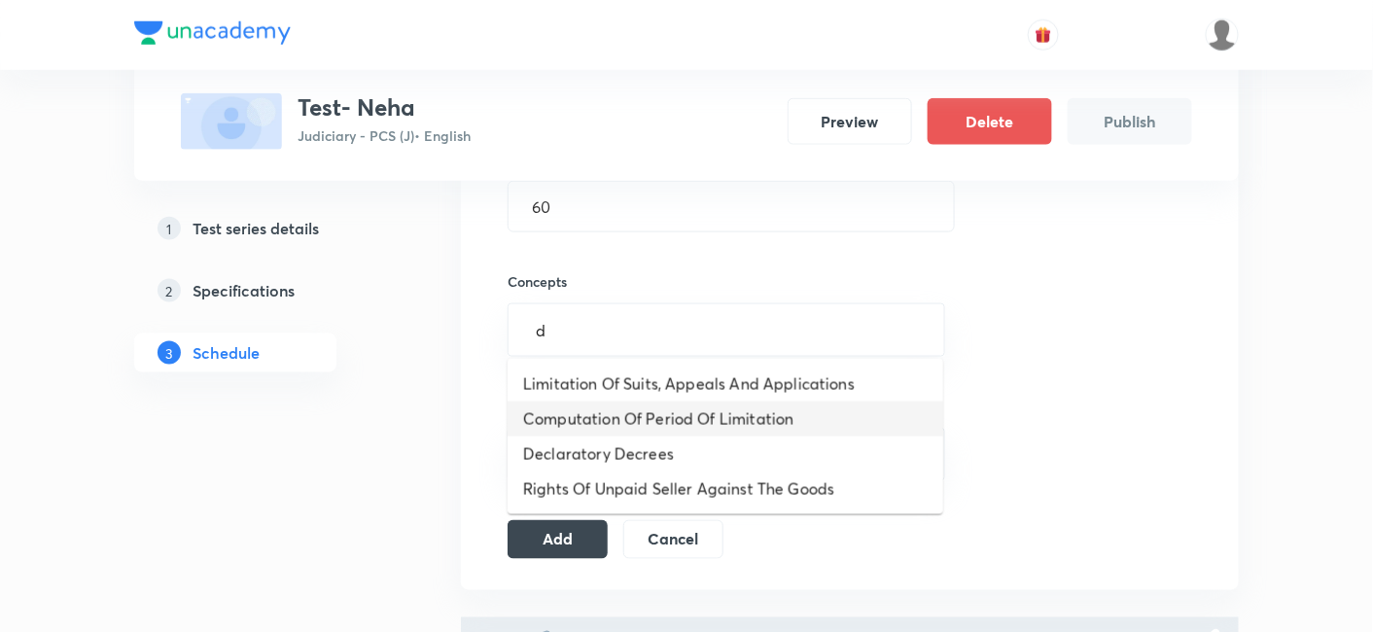
click at [644, 425] on li "Computation Of Period Of Limitation" at bounding box center [726, 419] width 436 height 35
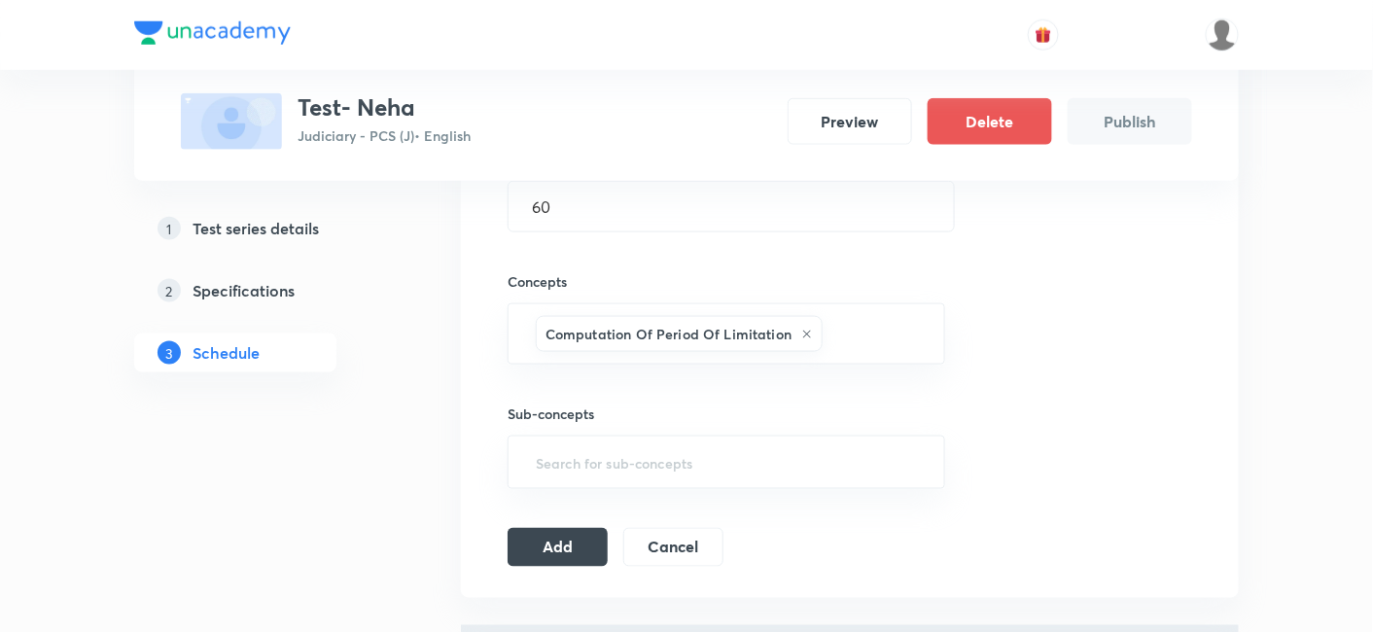
type input "d"
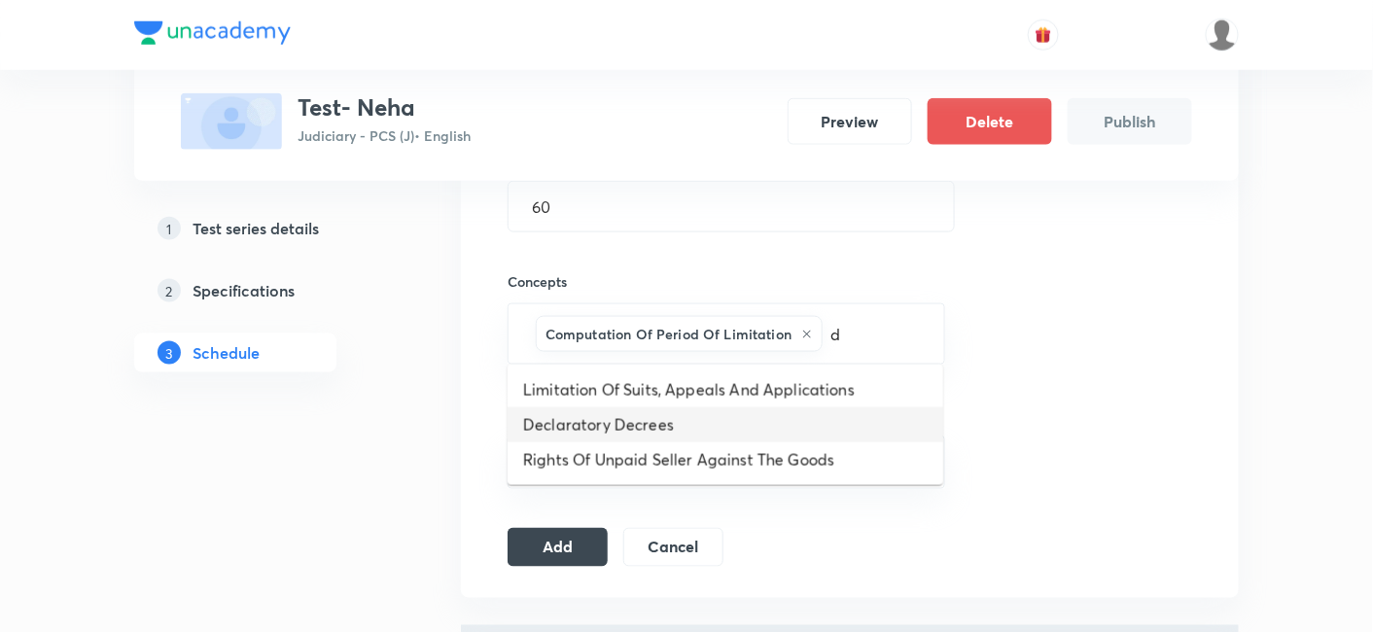
click at [717, 429] on li "Declaratory Decrees" at bounding box center [726, 424] width 436 height 35
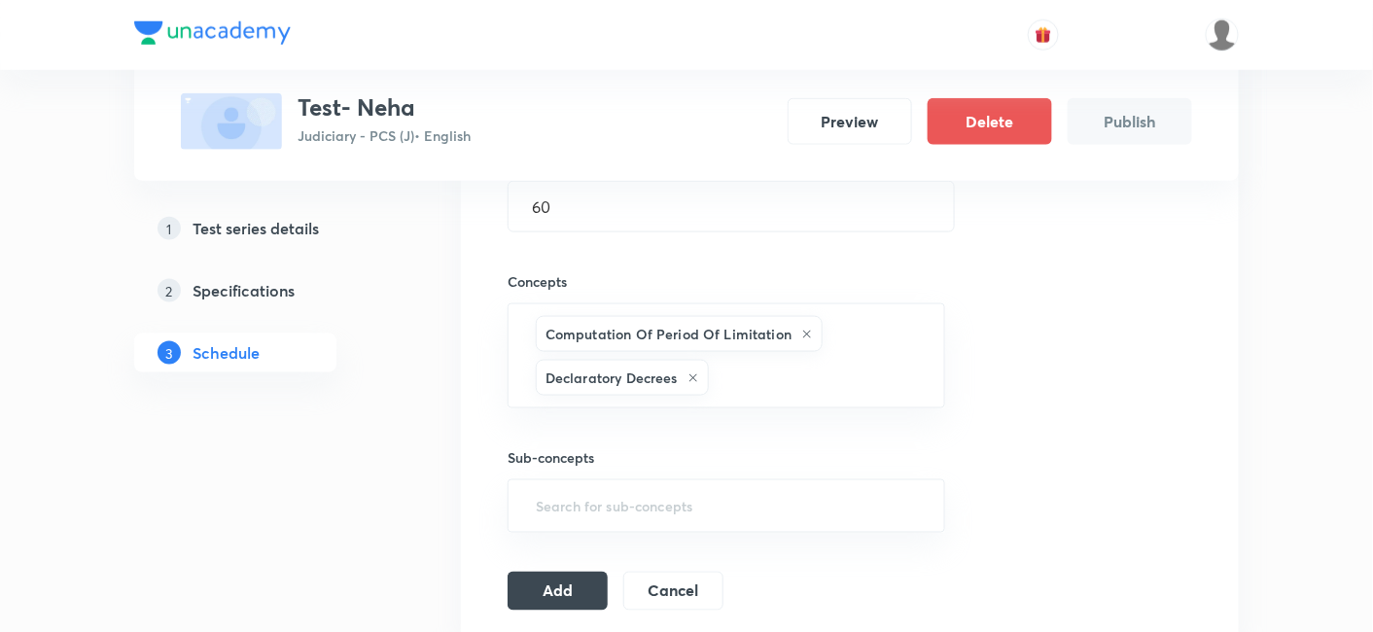
type input "d"
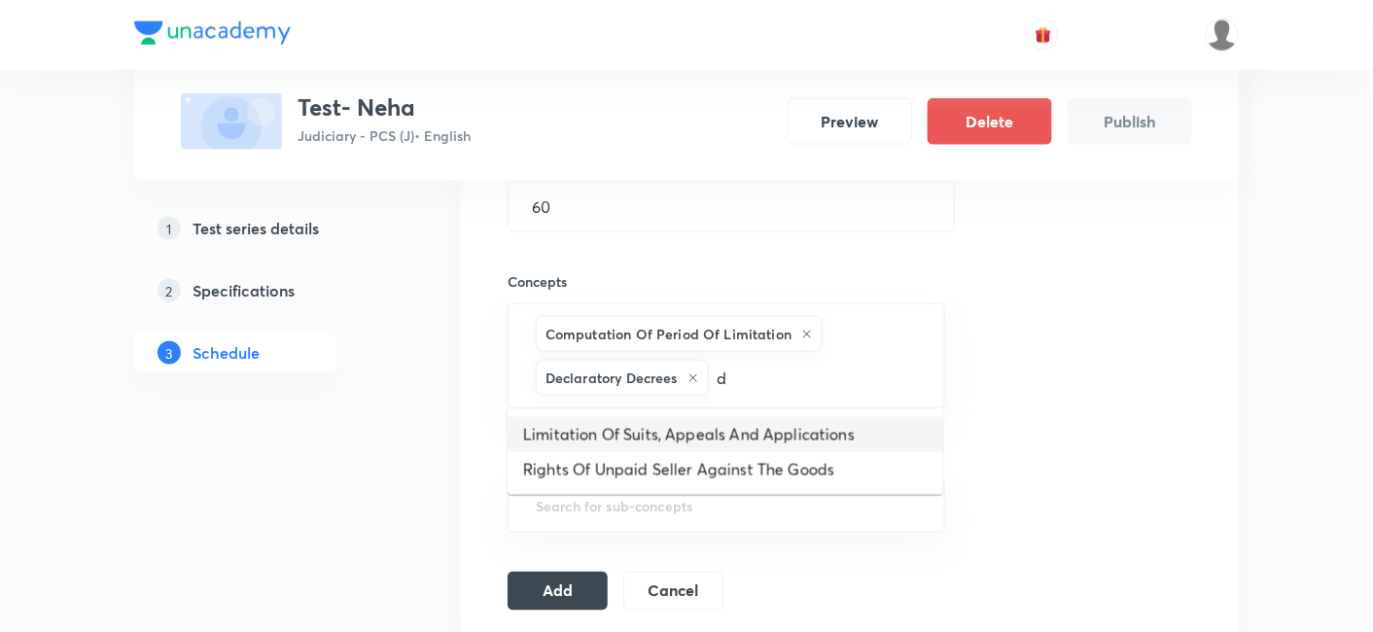
click at [731, 429] on li "Limitation Of Suits, Appeals And Applications" at bounding box center [726, 434] width 436 height 35
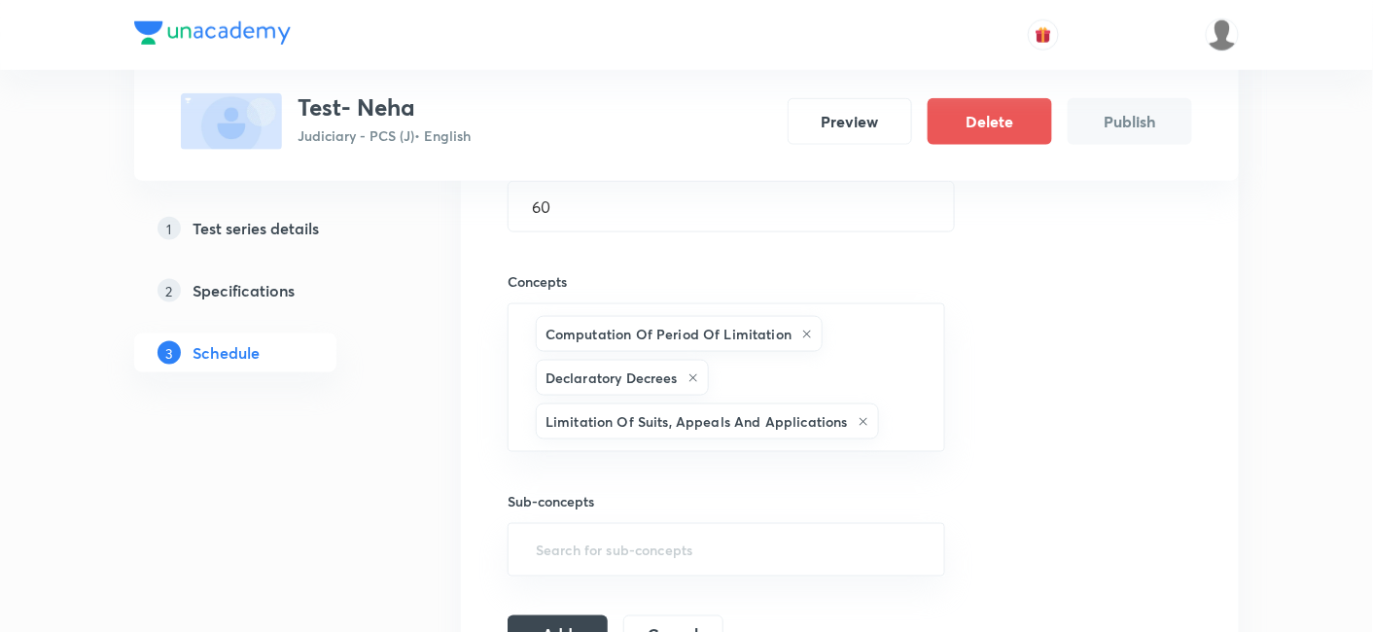
type input "d"
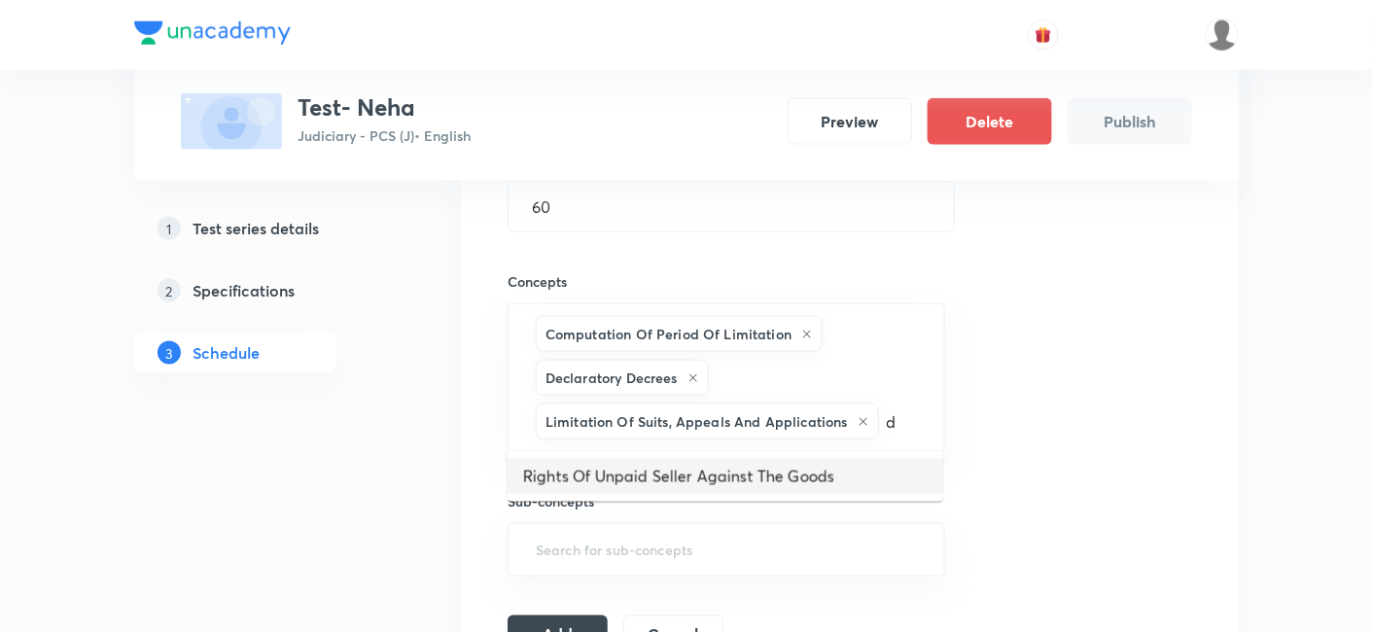
click at [723, 462] on li "Rights Of Unpaid Seller Against The Goods" at bounding box center [726, 476] width 436 height 35
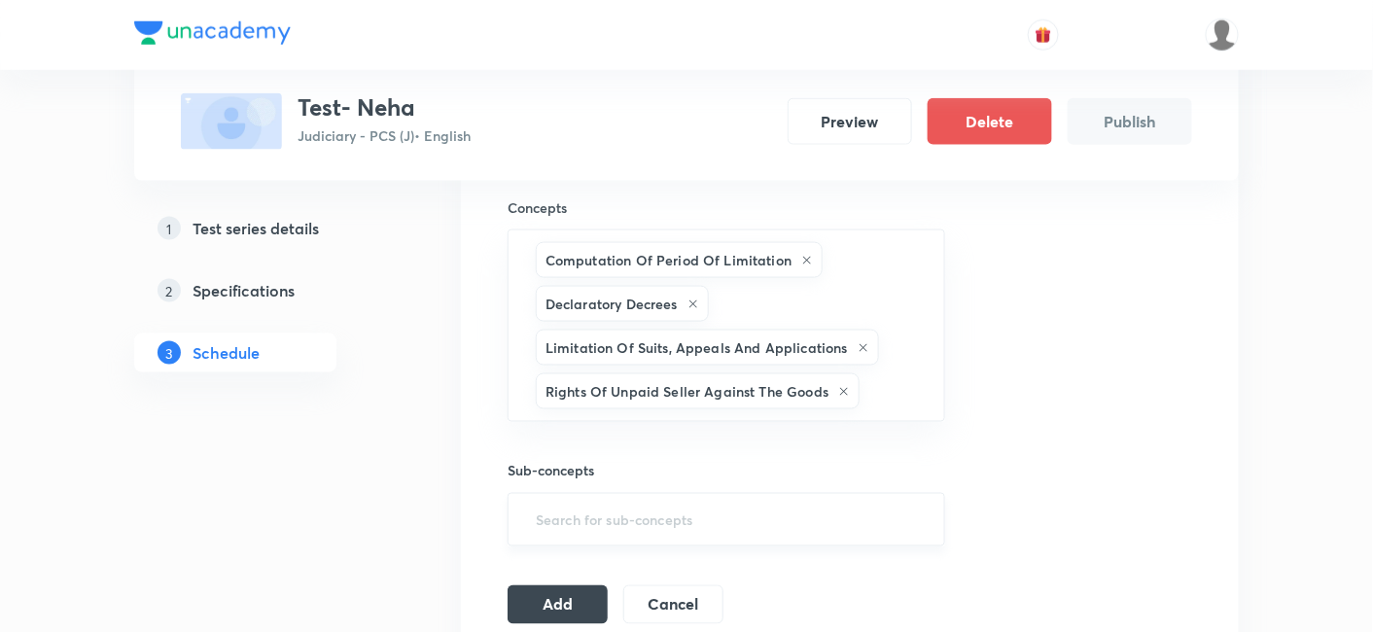
scroll to position [755, 0]
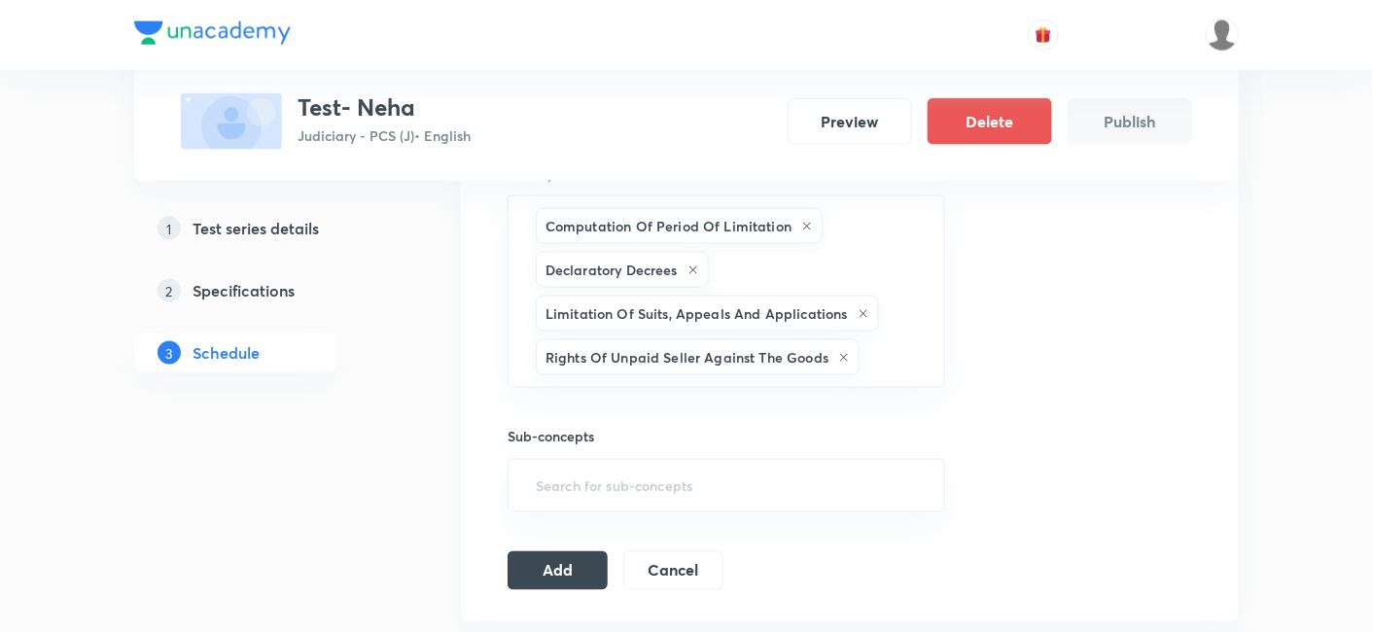
click at [647, 448] on div "Sub-concepts ​" at bounding box center [727, 470] width 438 height 86
click at [647, 473] on input "text" at bounding box center [726, 486] width 389 height 36
type input "d"
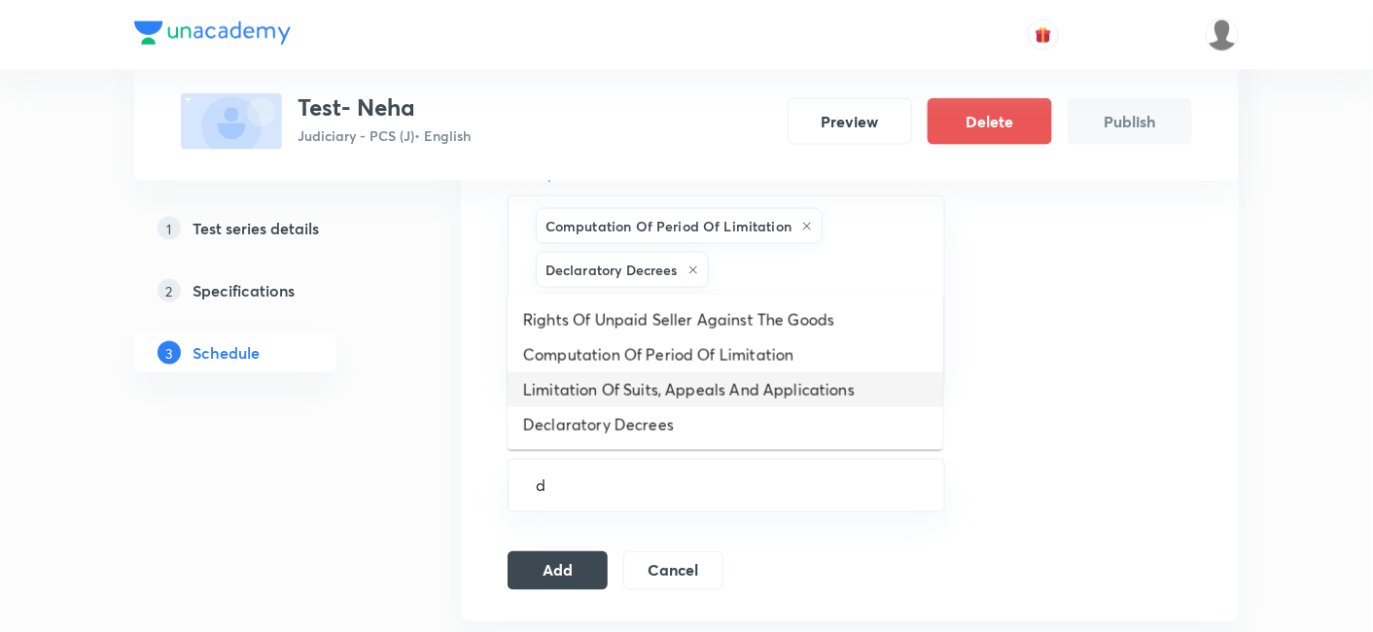
click at [644, 387] on li "Limitation Of Suits, Appeals And Applications" at bounding box center [726, 389] width 436 height 35
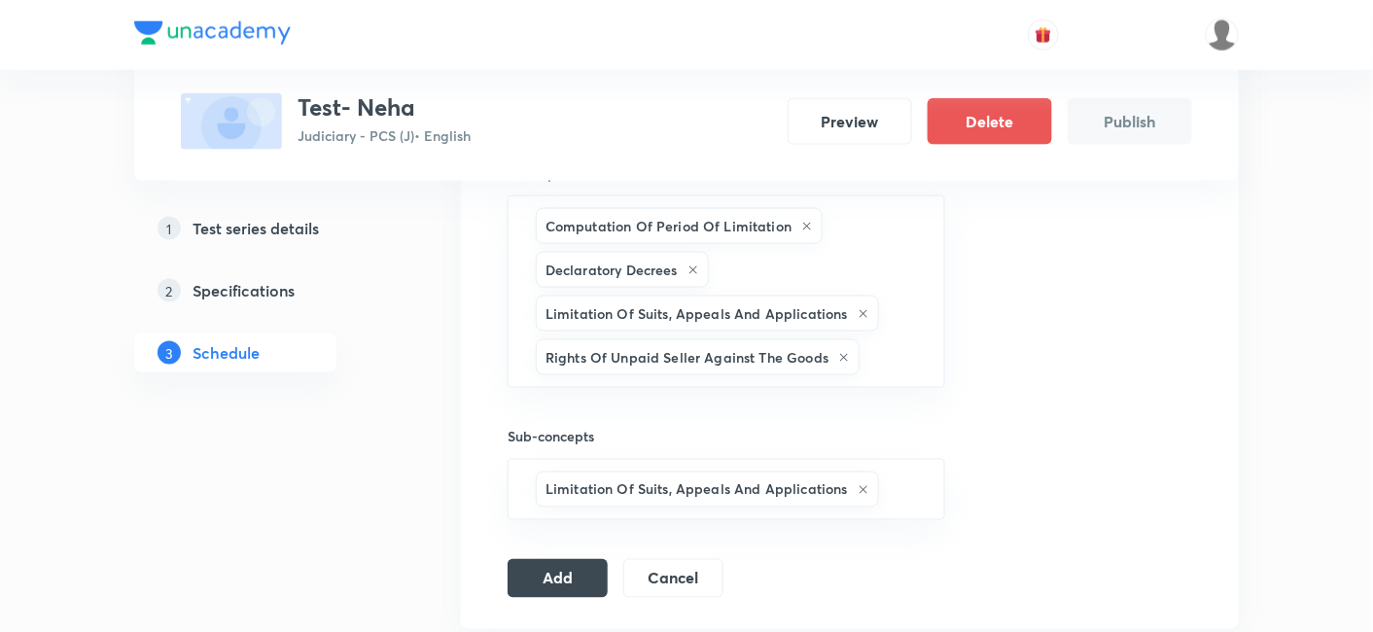
type input "d"
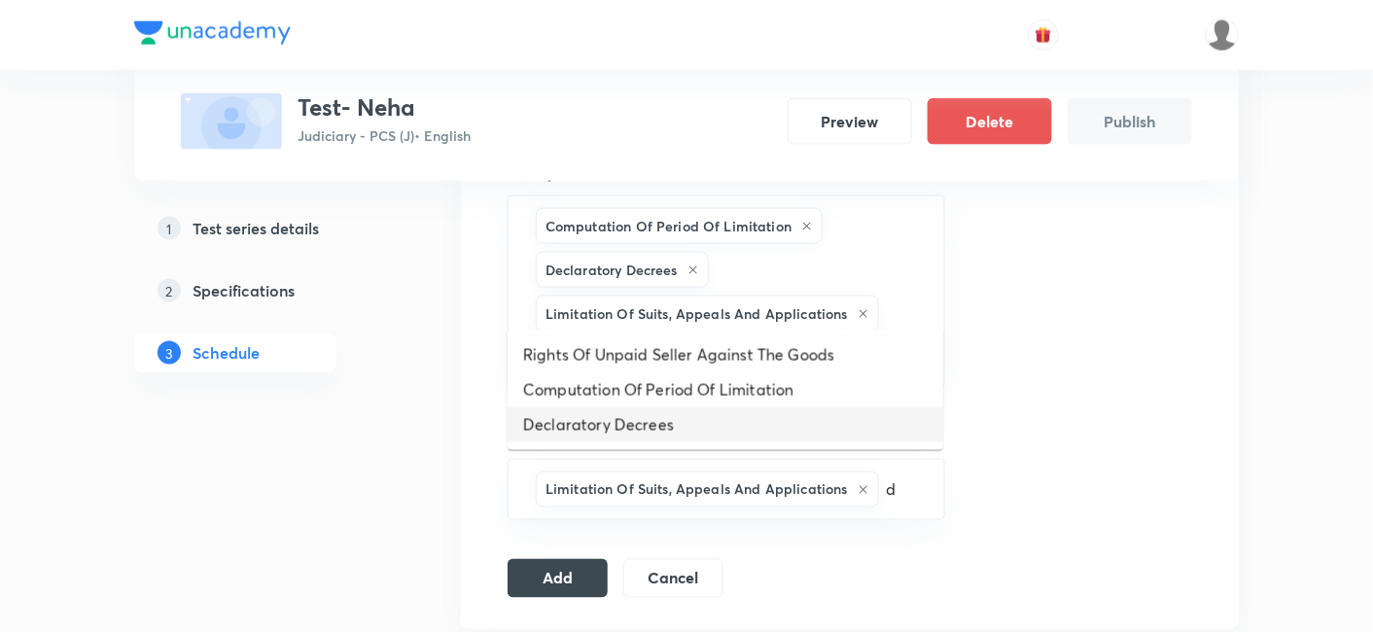
click at [629, 432] on li "Declaratory Decrees" at bounding box center [726, 424] width 436 height 35
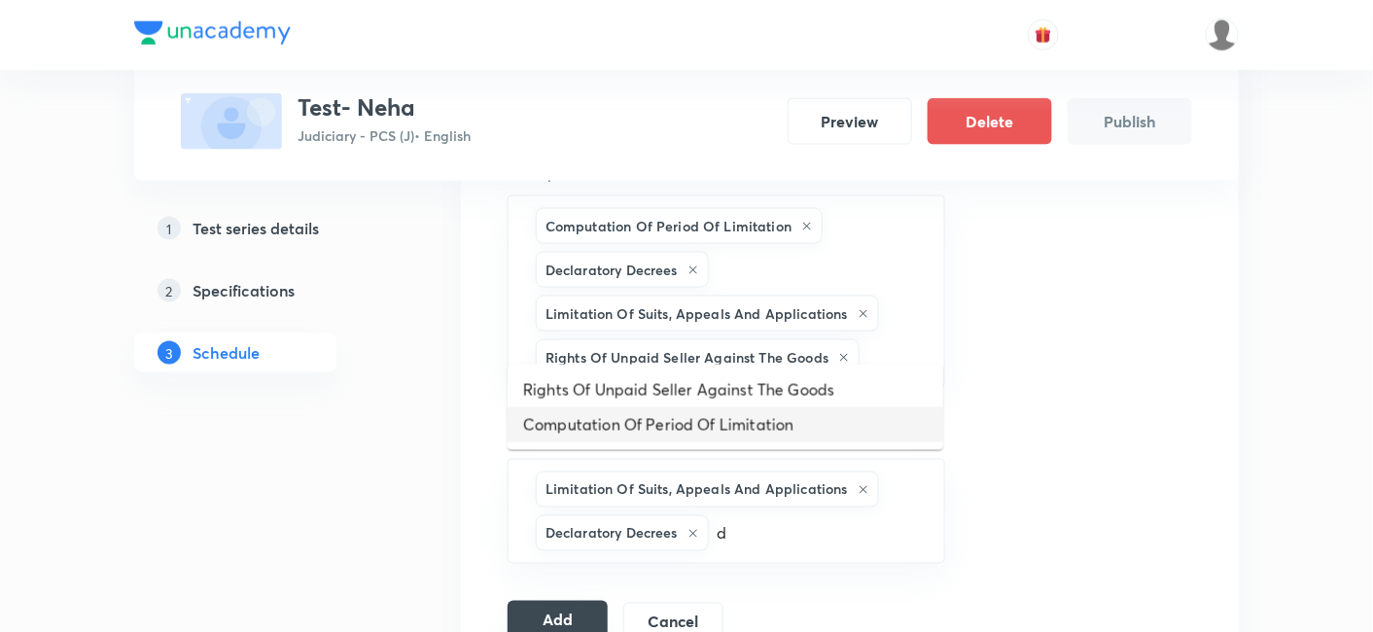
type input "d"
click at [572, 606] on button "Add" at bounding box center [558, 620] width 100 height 39
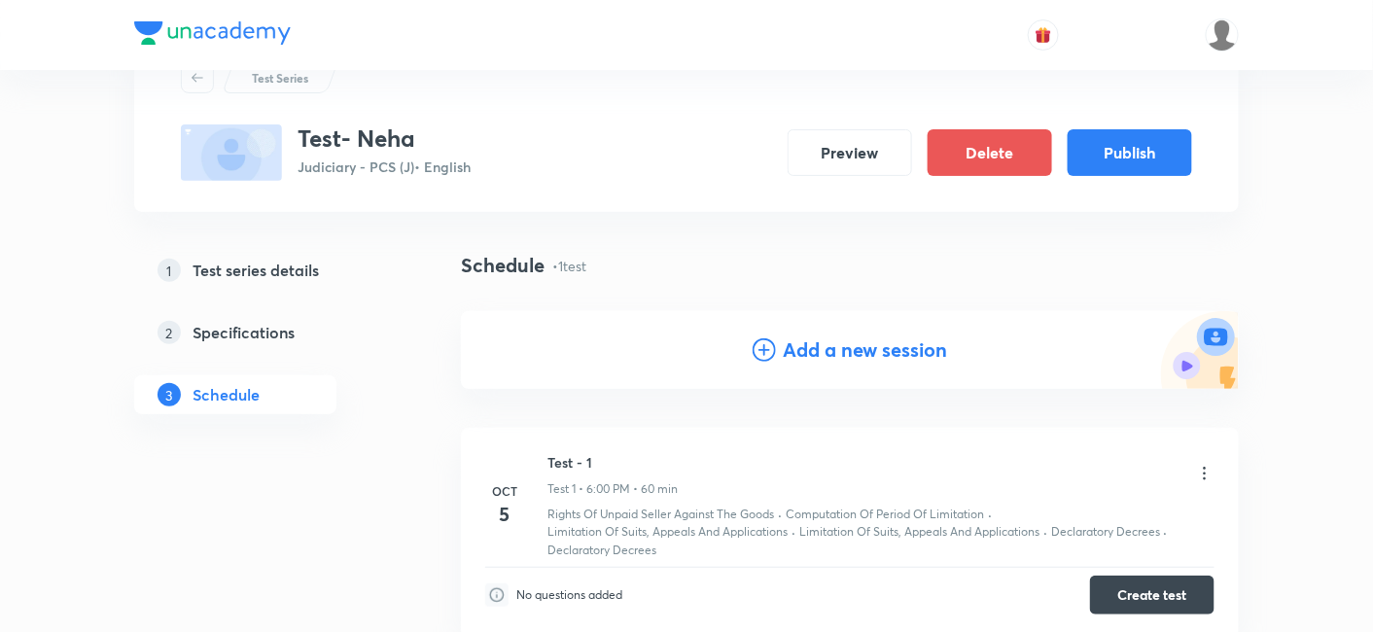
scroll to position [108, 0]
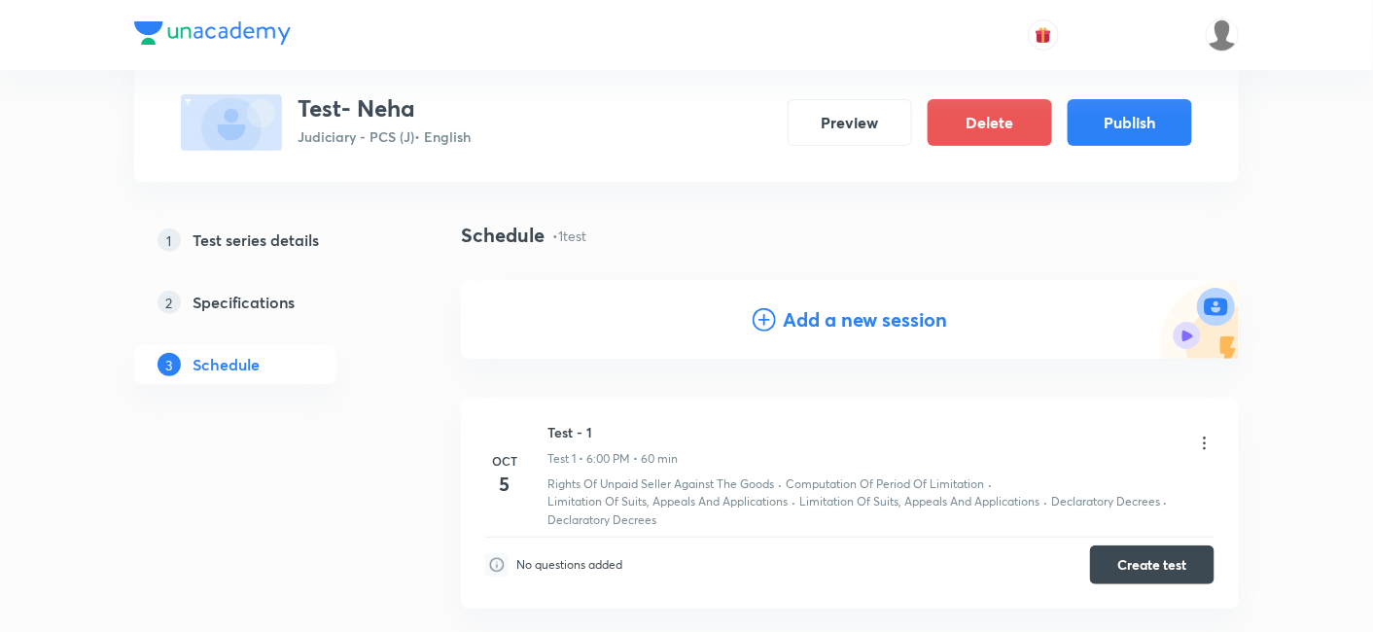
click at [236, 234] on h5 "Test series details" at bounding box center [256, 239] width 126 height 23
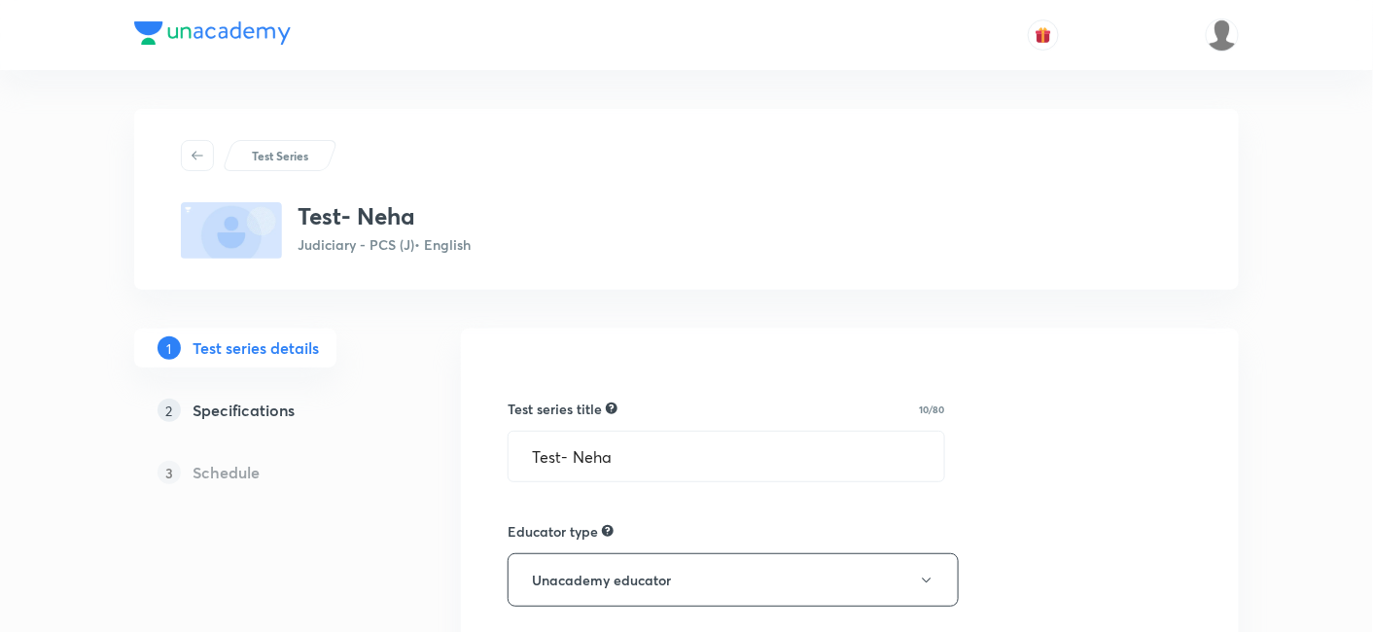
click at [264, 396] on link "2 Specifications" at bounding box center [266, 410] width 264 height 39
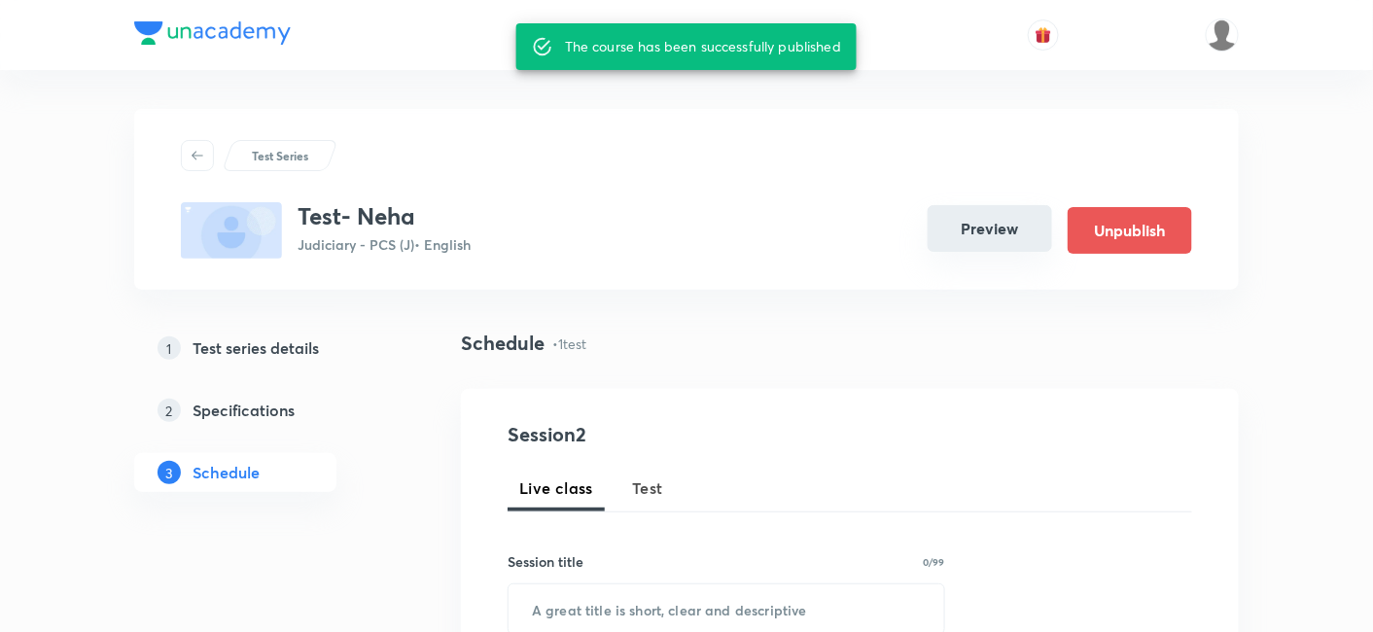
click at [988, 228] on button "Preview" at bounding box center [990, 228] width 124 height 47
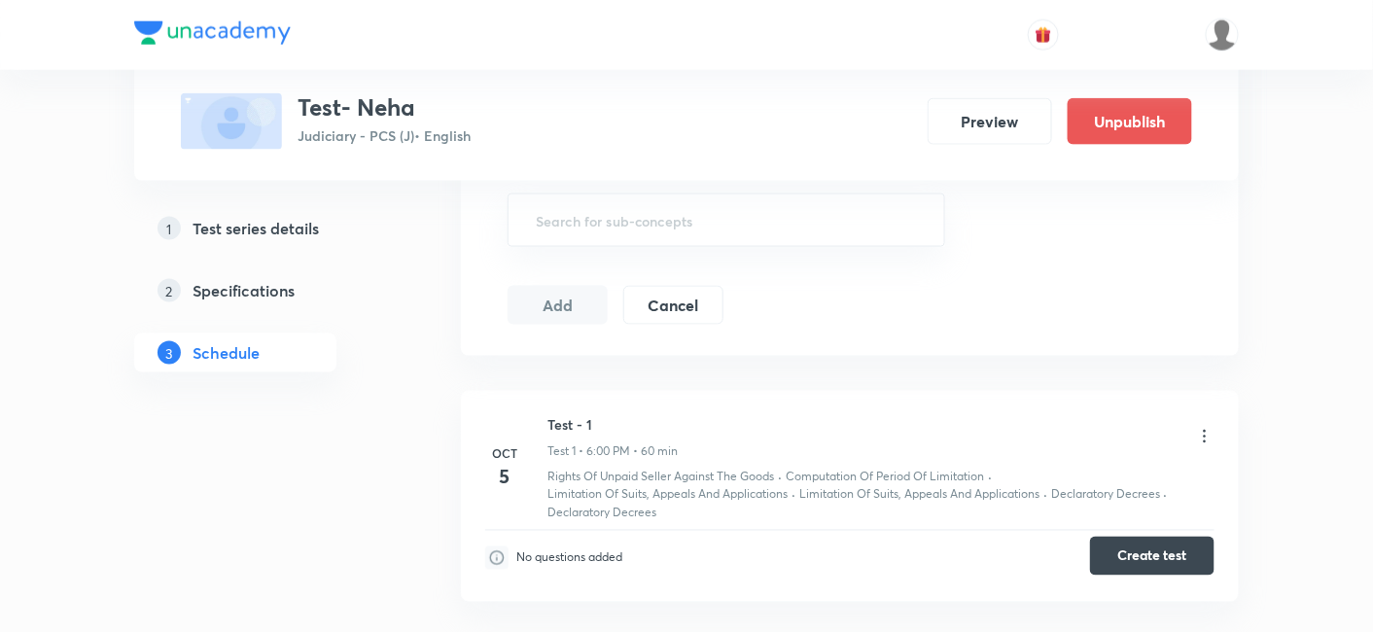
scroll to position [905, 0]
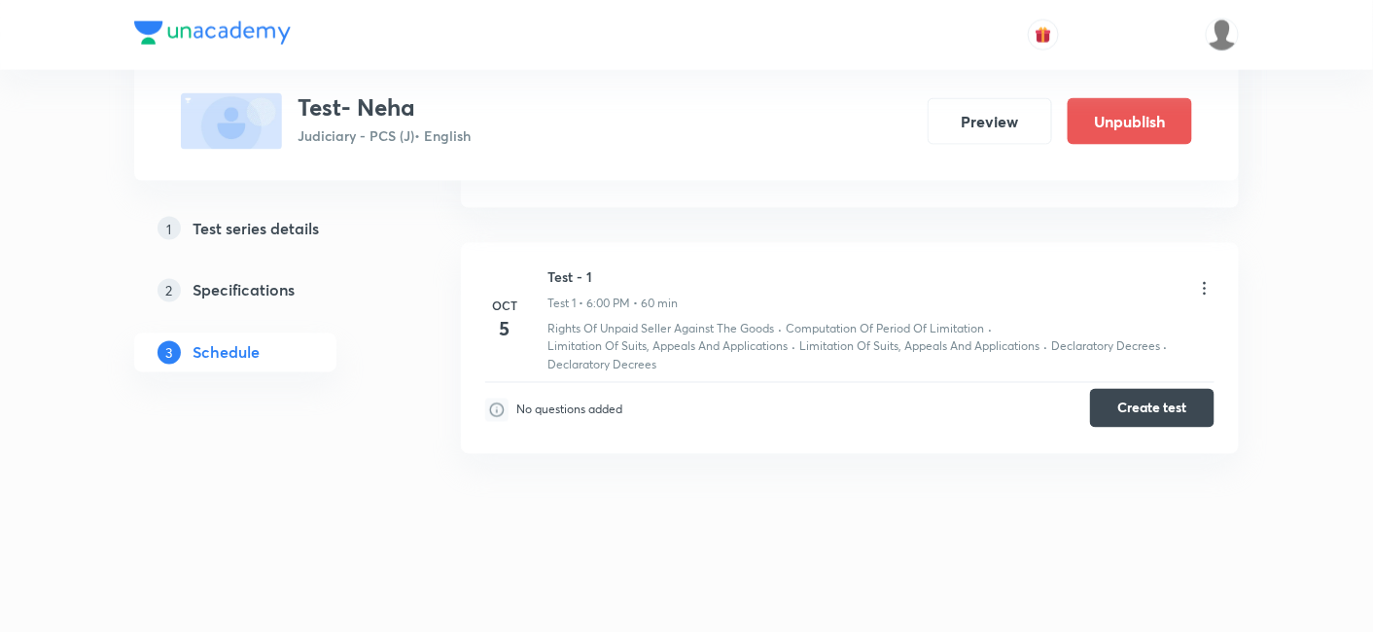
click at [1128, 406] on button "Create test" at bounding box center [1152, 408] width 124 height 39
click at [1103, 112] on button "Unpublish" at bounding box center [1130, 119] width 124 height 47
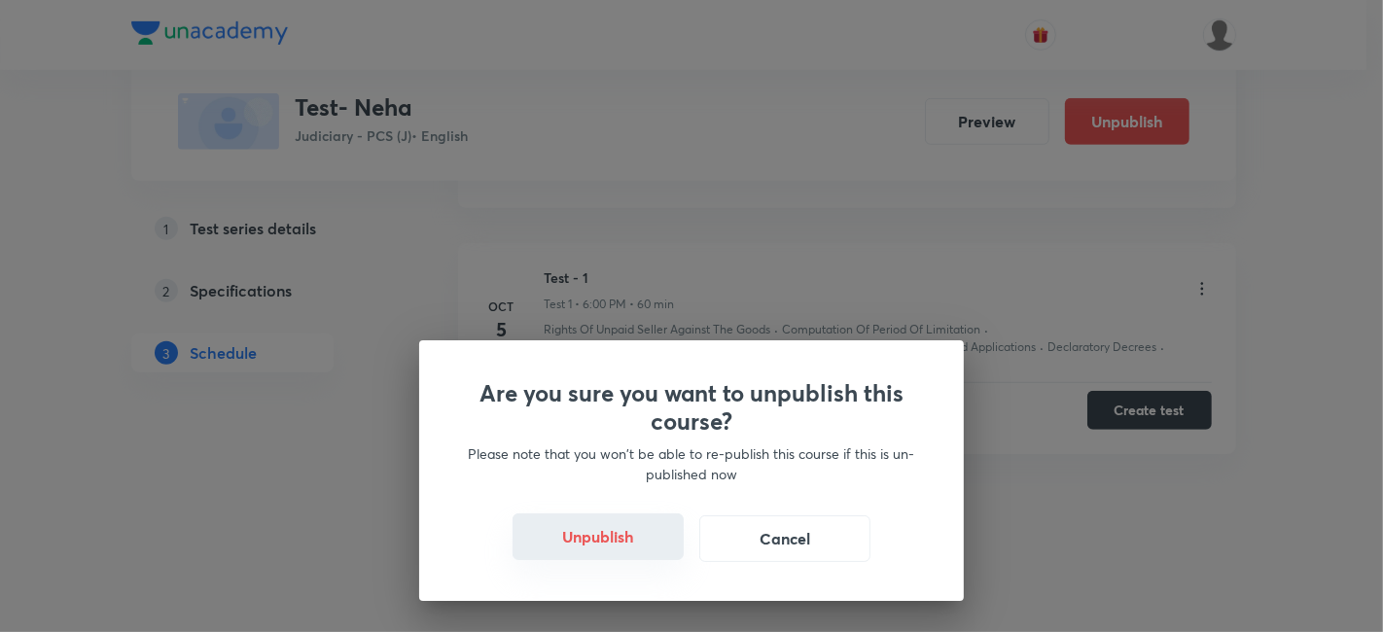
click at [634, 535] on button "Unpublish" at bounding box center [597, 536] width 171 height 47
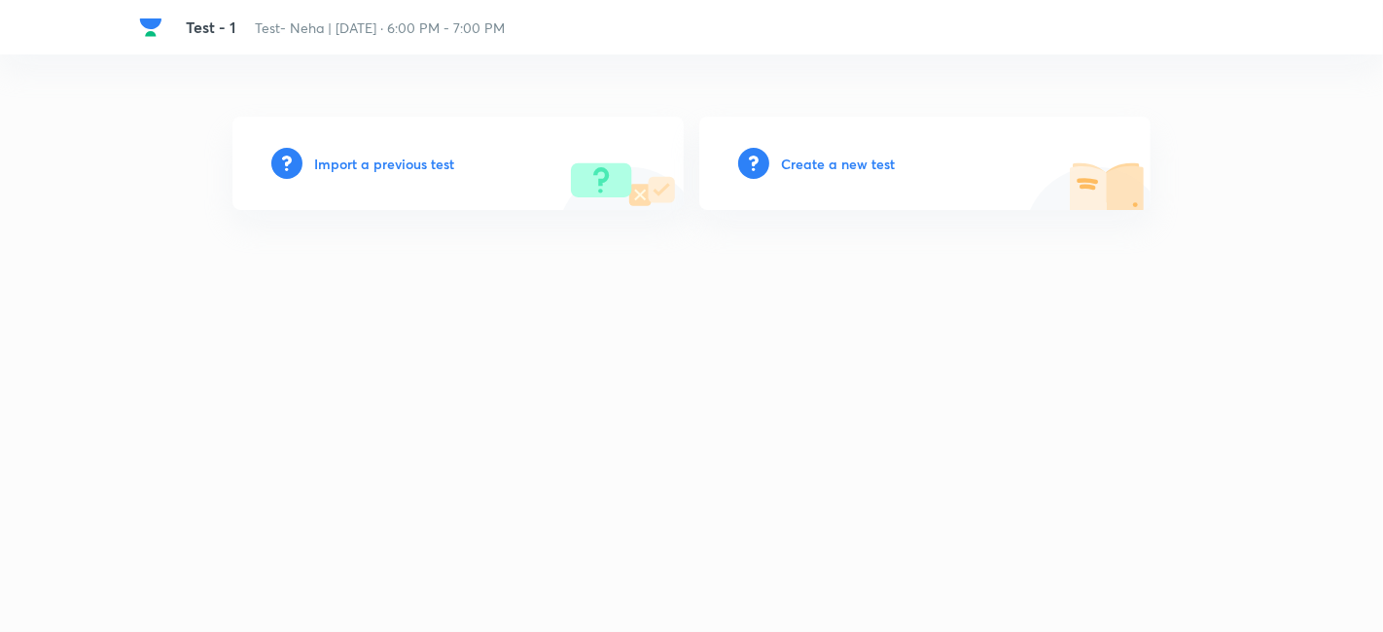
click at [791, 154] on h6 "Create a new test" at bounding box center [838, 164] width 114 height 20
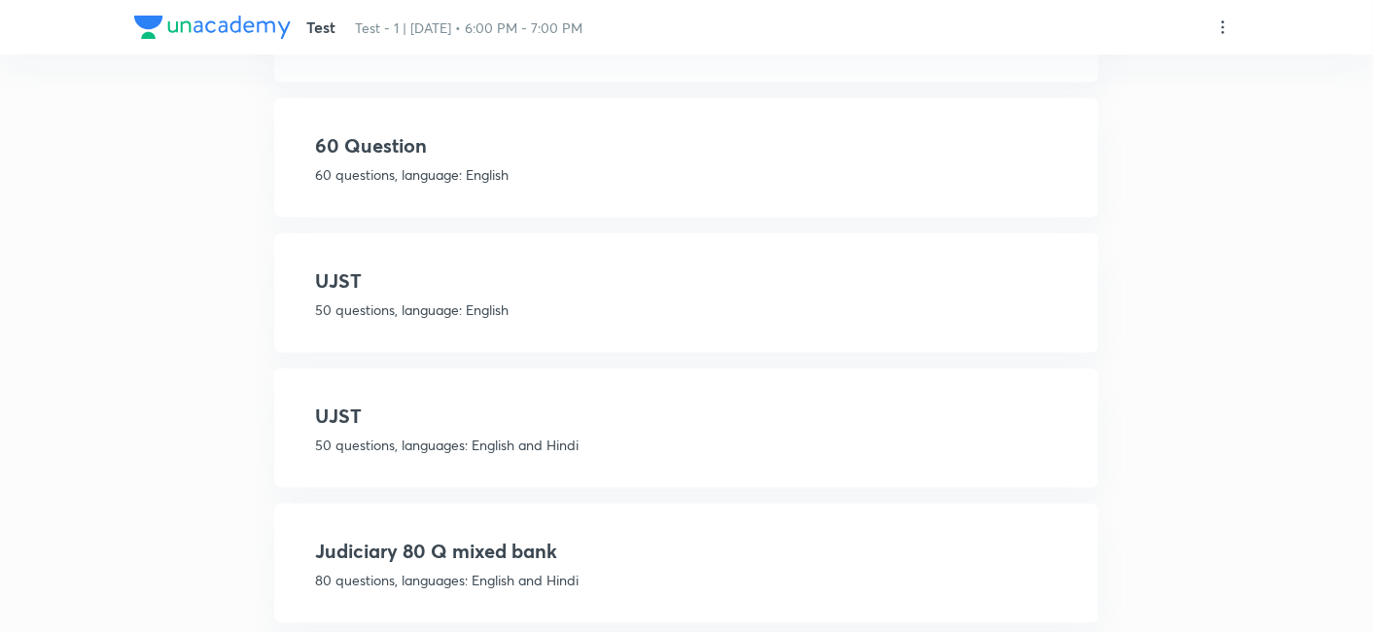
scroll to position [357, 0]
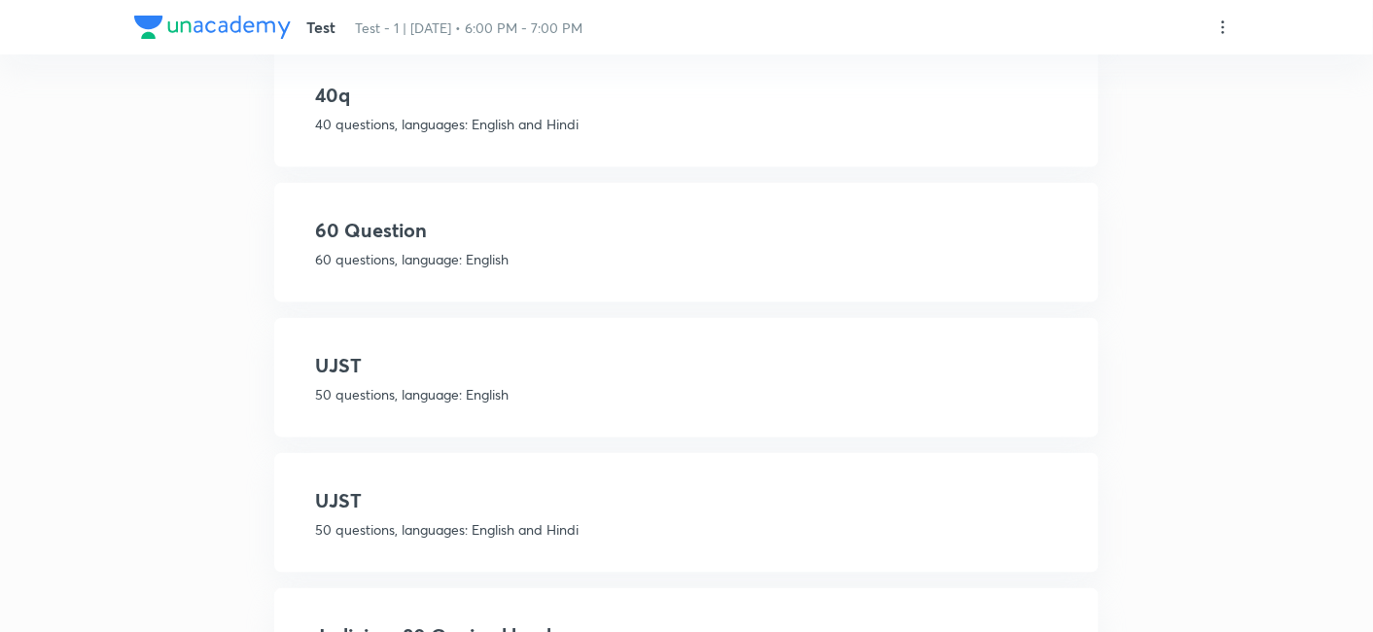
click at [488, 251] on p "60 questions, language: English" at bounding box center [686, 259] width 743 height 20
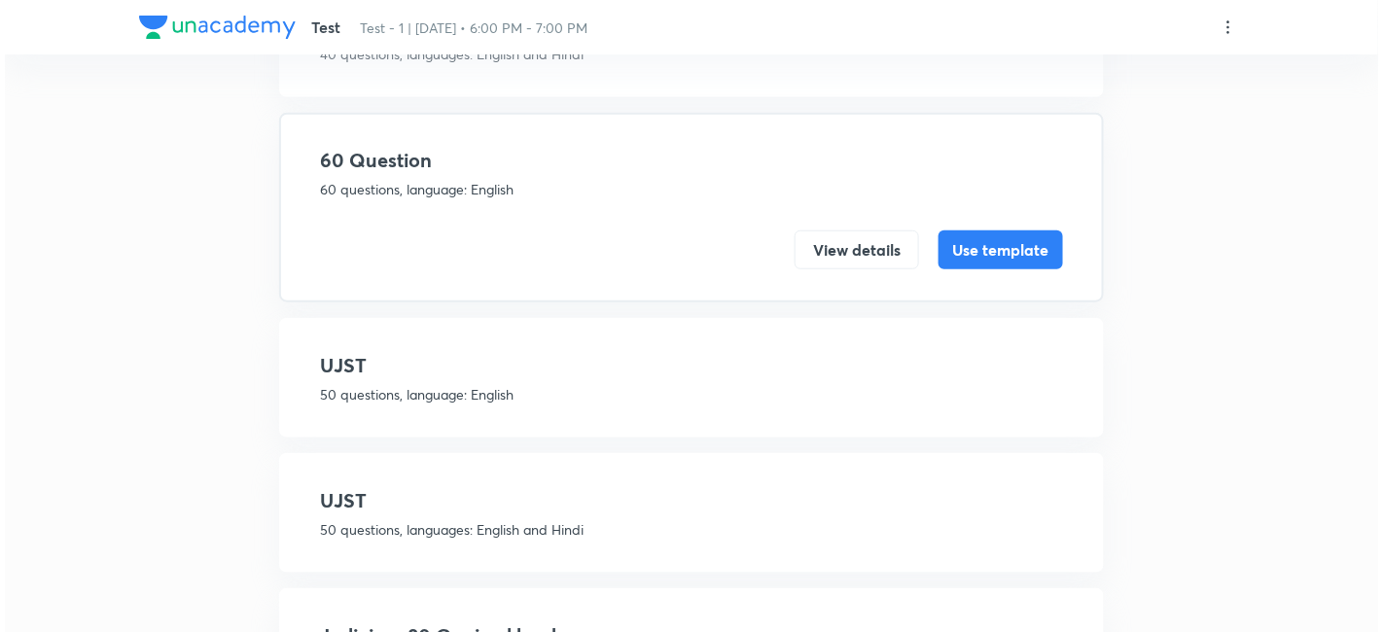
scroll to position [0, 0]
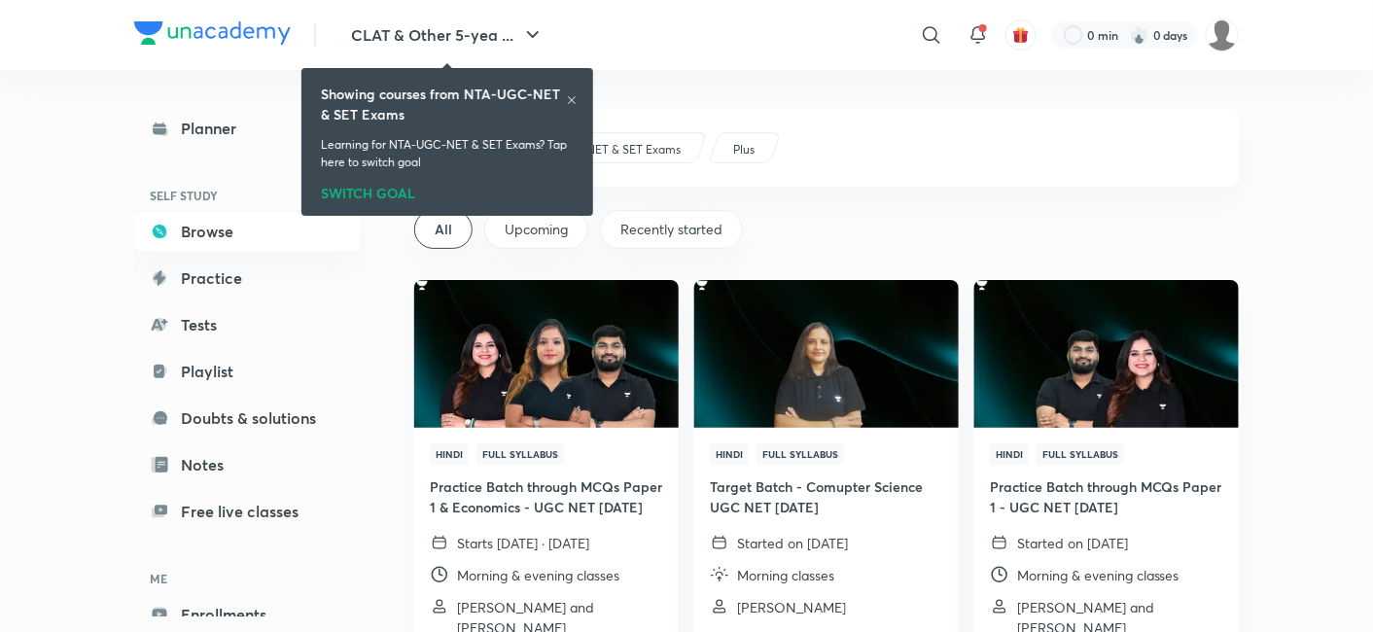
click at [571, 98] on icon at bounding box center [572, 100] width 12 height 12
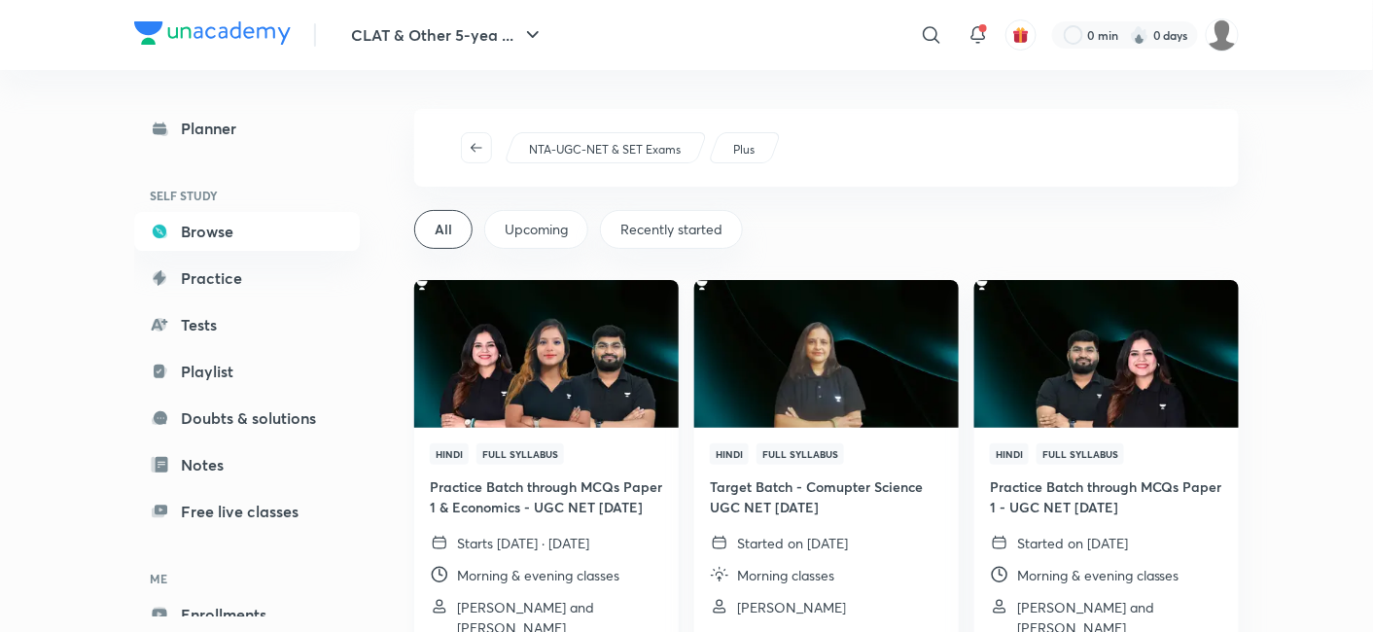
click at [616, 381] on img at bounding box center [545, 353] width 269 height 151
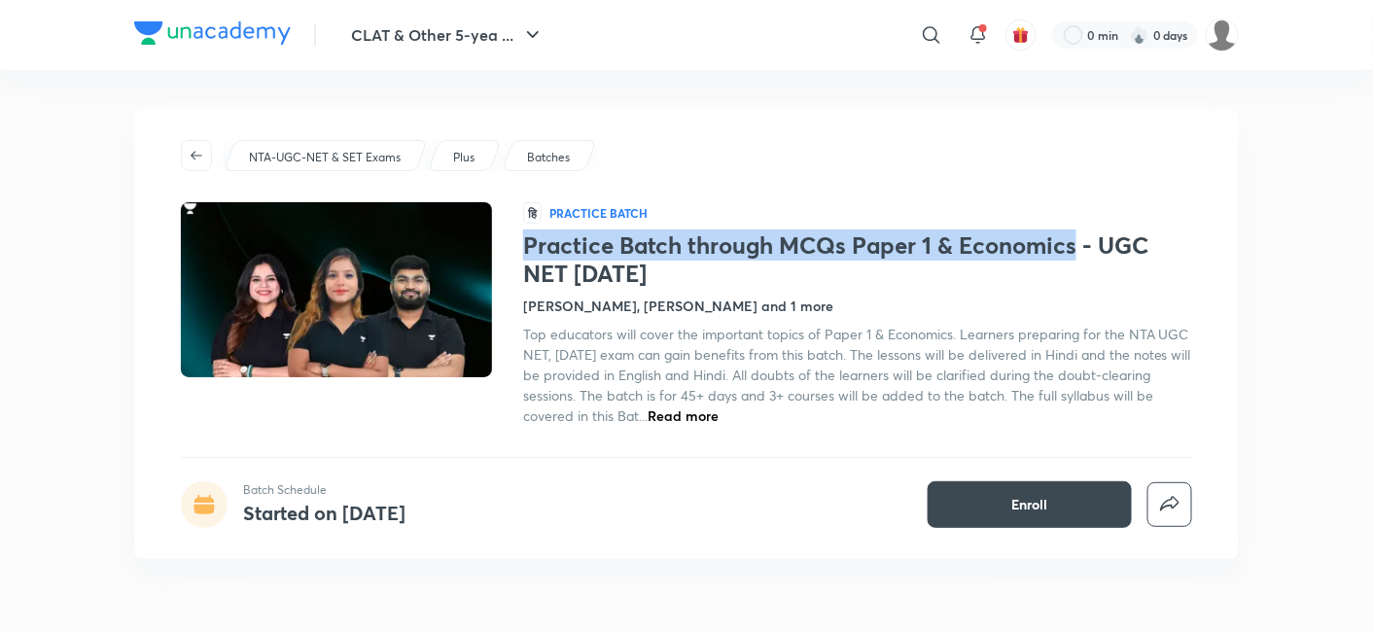
copy h1 "Practice Batch through MCQs Paper 1 & Economics"
drag, startPoint x: 539, startPoint y: 238, endPoint x: 1080, endPoint y: 241, distance: 541.5
click at [1080, 241] on h1 "Practice Batch through MCQs Paper 1 & Economics - UGC NET Dec 2025" at bounding box center [857, 259] width 669 height 56
click at [536, 150] on p "Batches" at bounding box center [548, 158] width 43 height 18
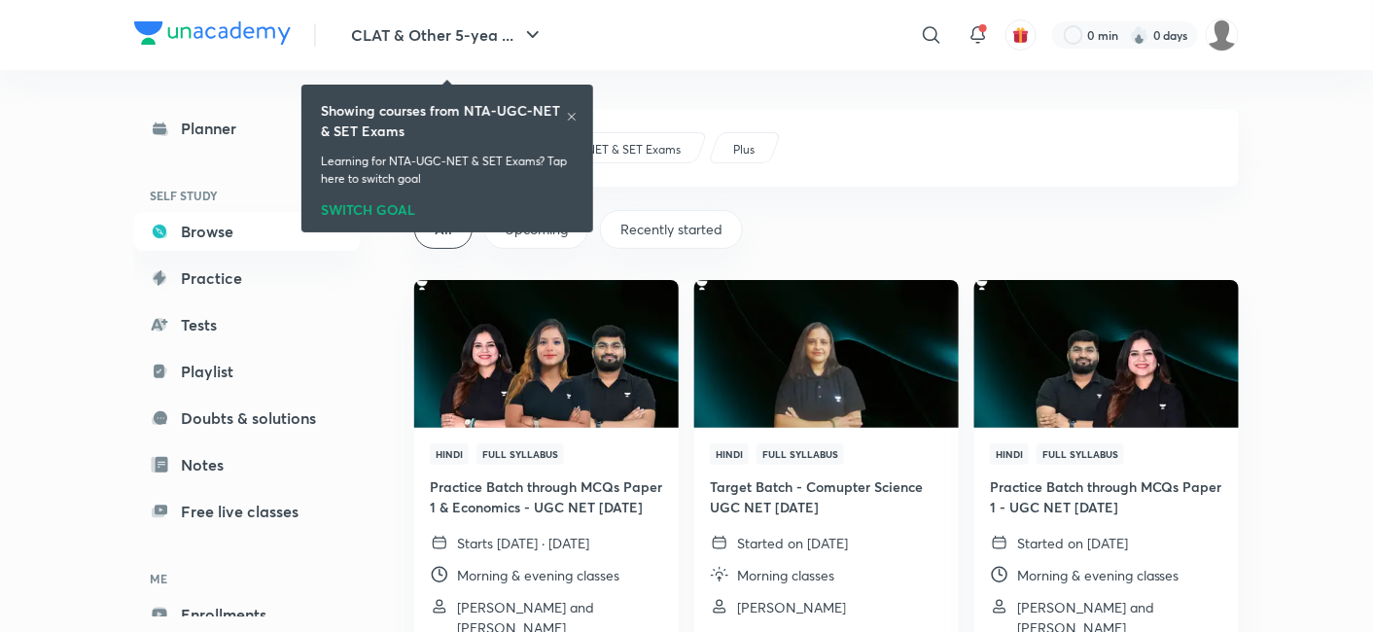
scroll to position [108, 0]
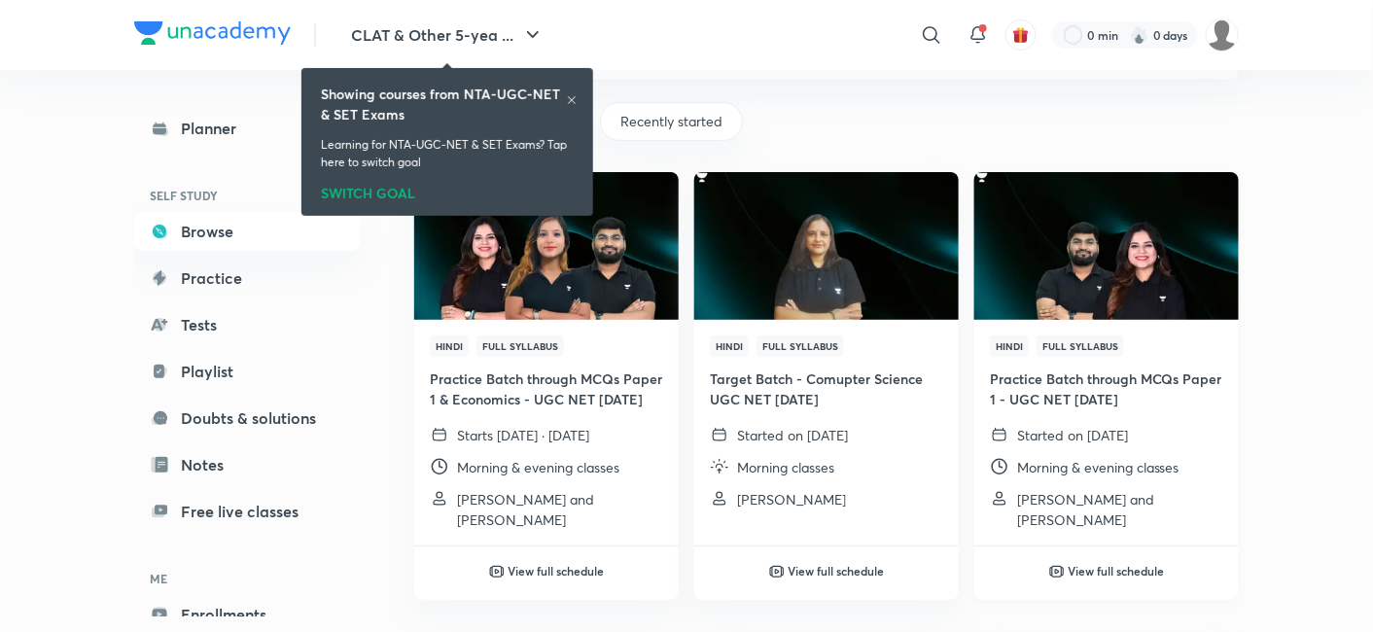
click at [1052, 391] on h4 "Practice Batch through MCQs Paper 1 - UGC NET Dec 2025" at bounding box center [1106, 388] width 233 height 41
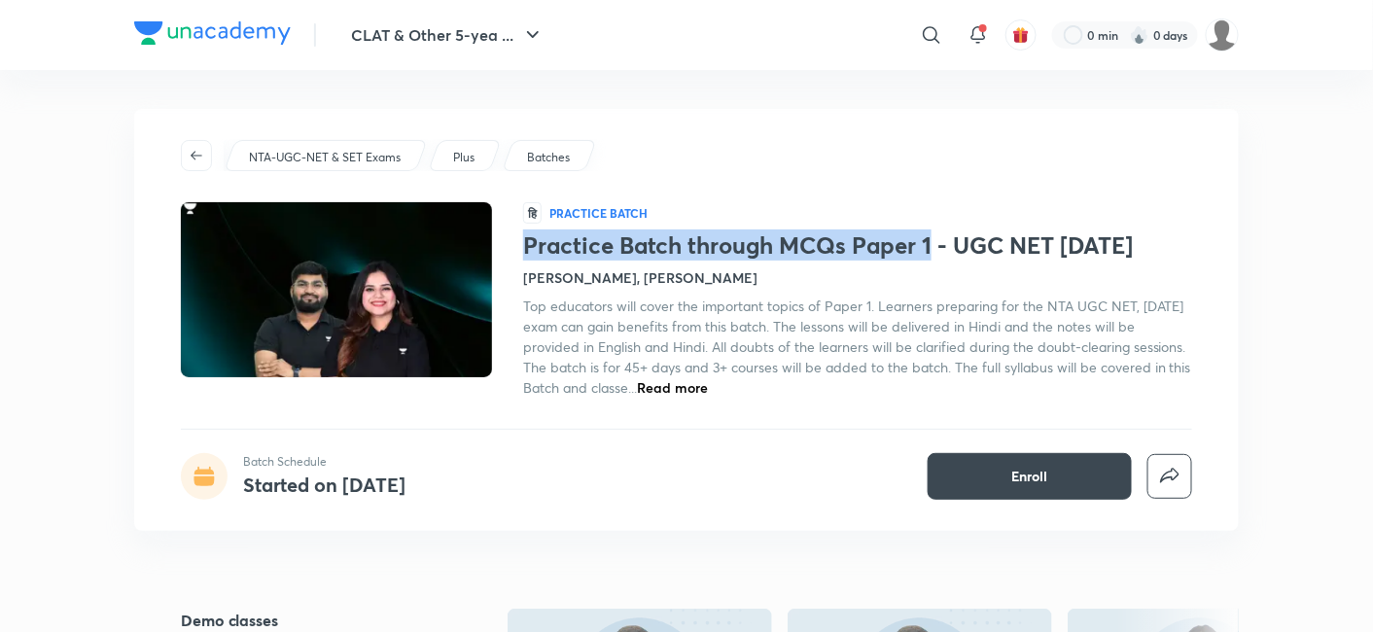
copy h1 "Practice Batch through MCQs Paper 1"
drag, startPoint x: 526, startPoint y: 245, endPoint x: 930, endPoint y: 240, distance: 404.5
click at [930, 240] on h1 "Practice Batch through MCQs Paper 1 - UGC NET Dec 2025" at bounding box center [857, 245] width 669 height 28
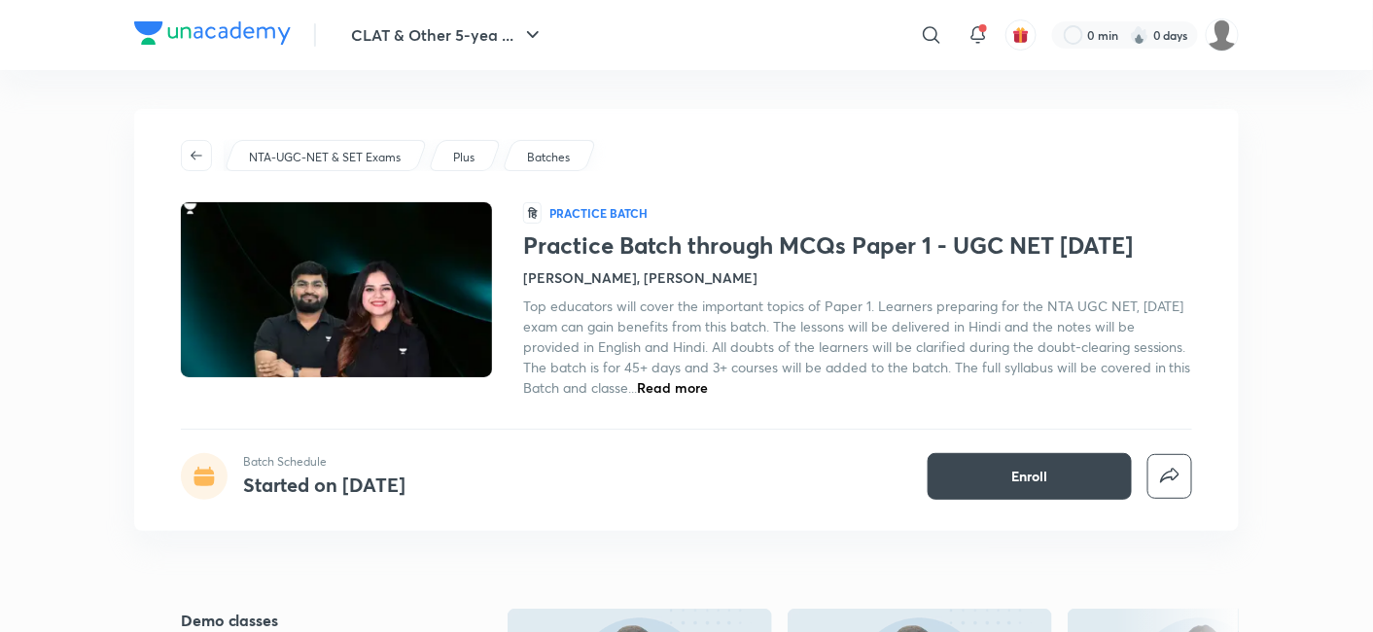
click at [490, 153] on div "Plus" at bounding box center [465, 155] width 74 height 31
click at [463, 165] on p "Plus" at bounding box center [463, 158] width 21 height 18
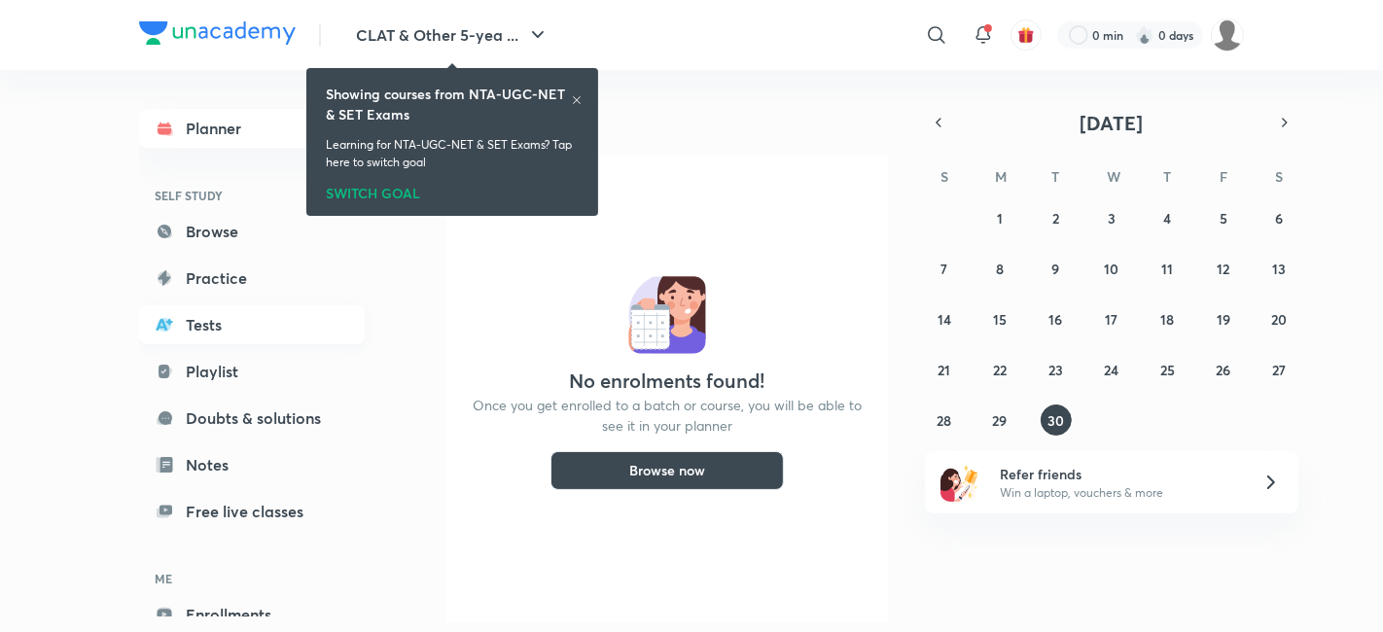
click at [272, 319] on link "Tests" at bounding box center [252, 324] width 226 height 39
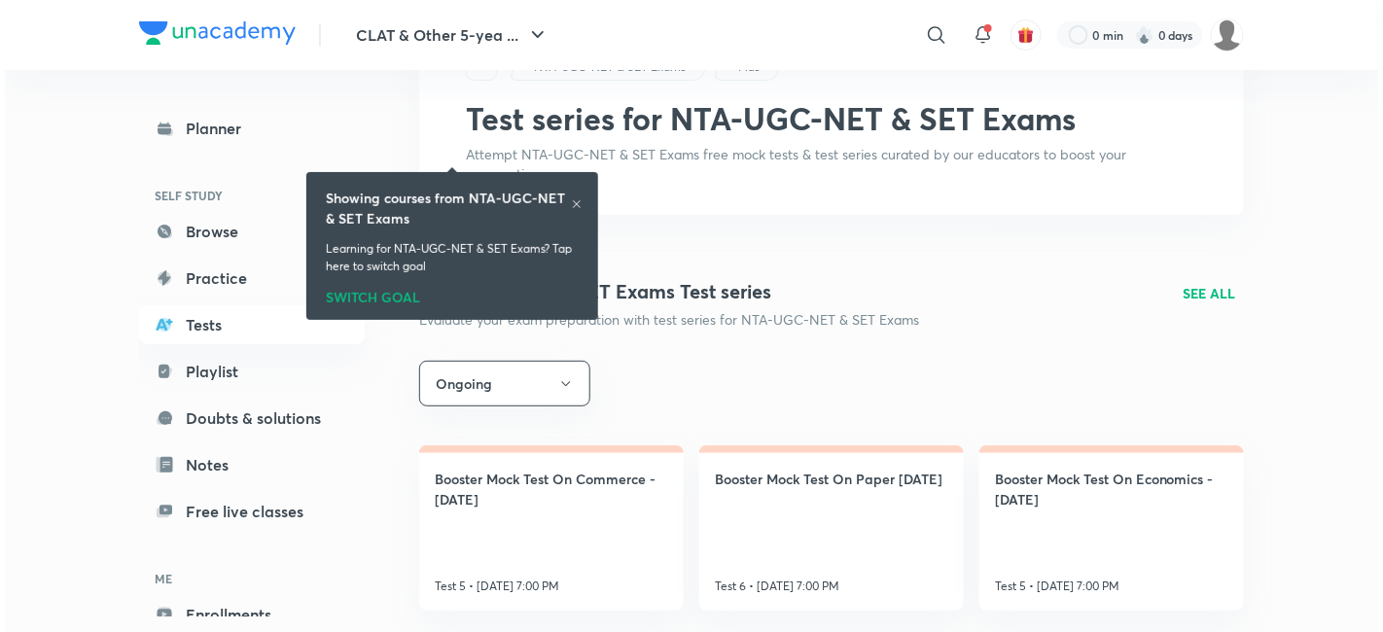
scroll to position [216, 0]
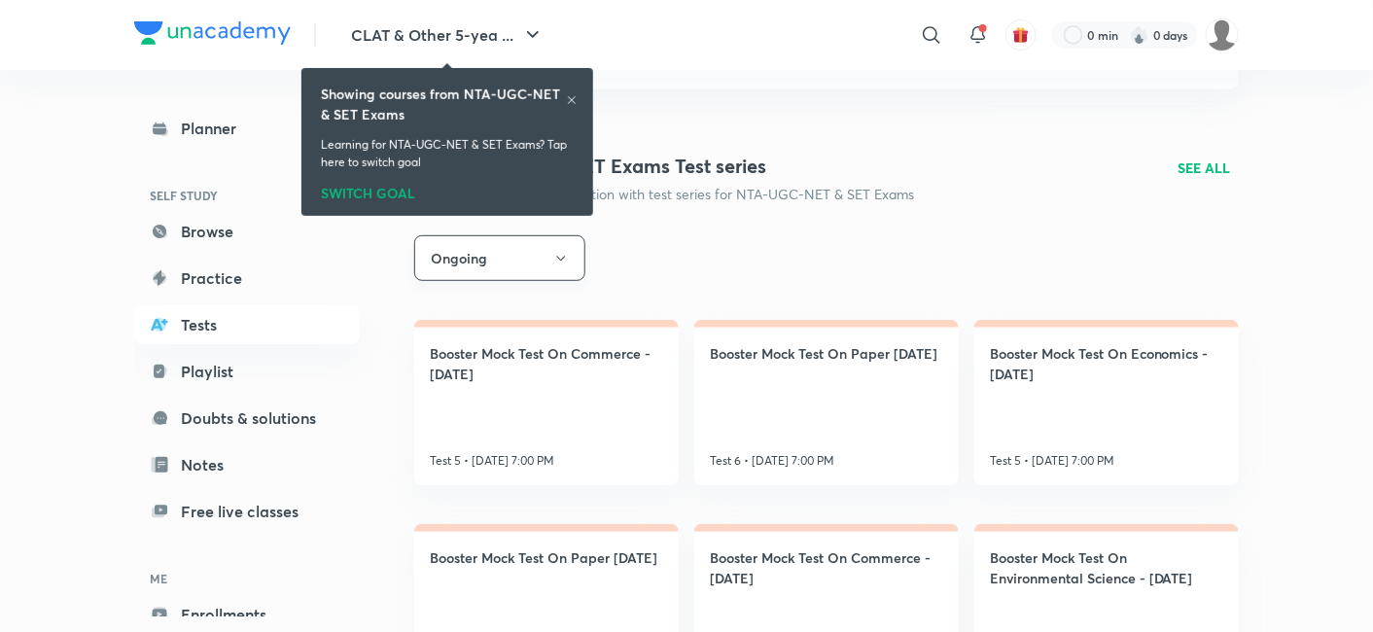
click at [539, 265] on button "Ongoing" at bounding box center [499, 258] width 171 height 46
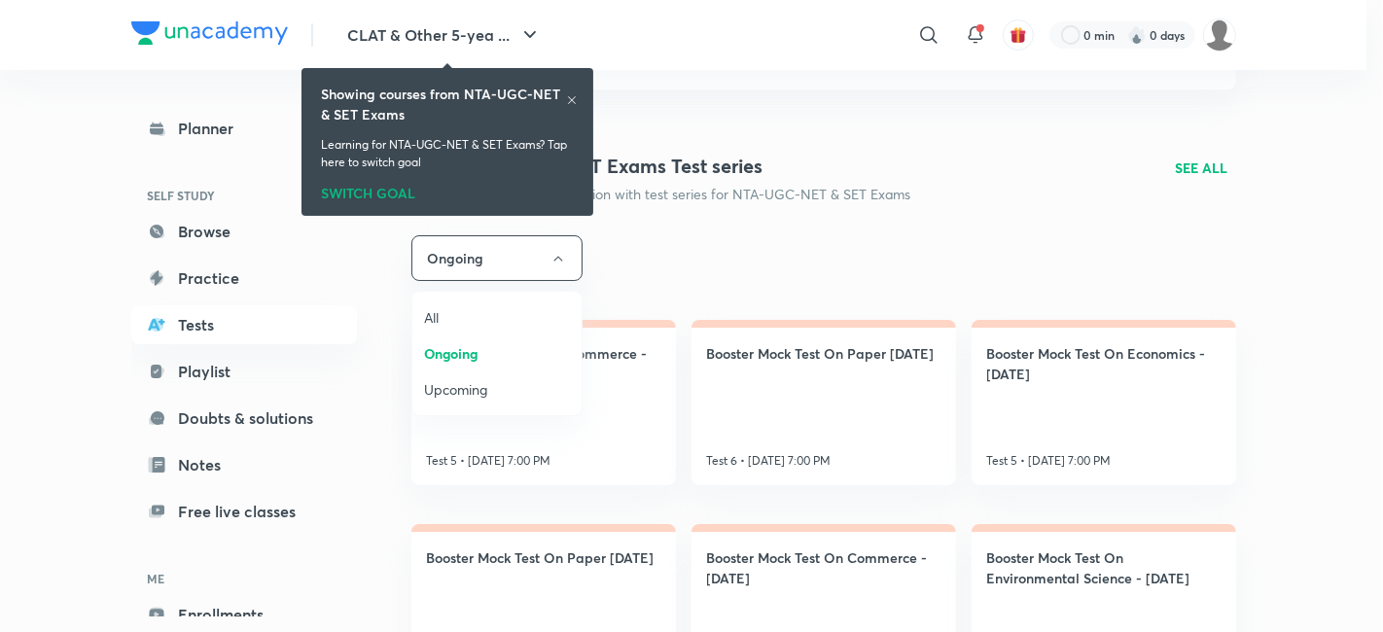
click at [516, 385] on span "Upcoming" at bounding box center [497, 389] width 146 height 20
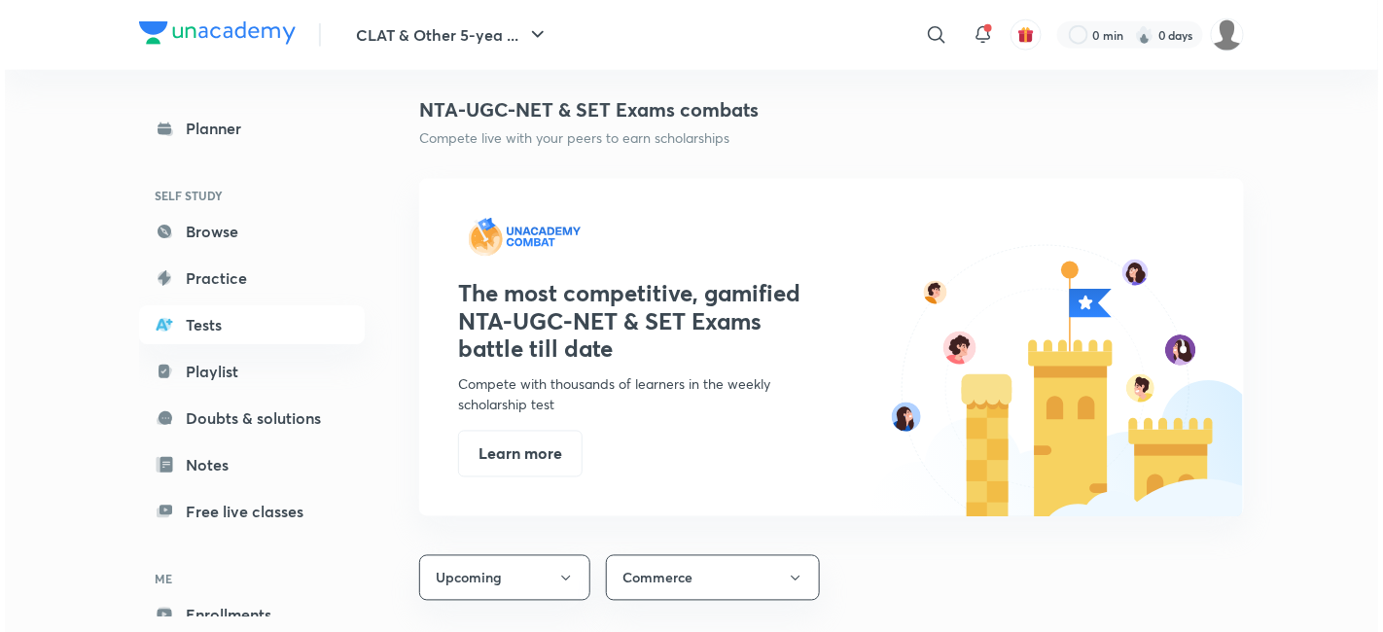
scroll to position [540, 0]
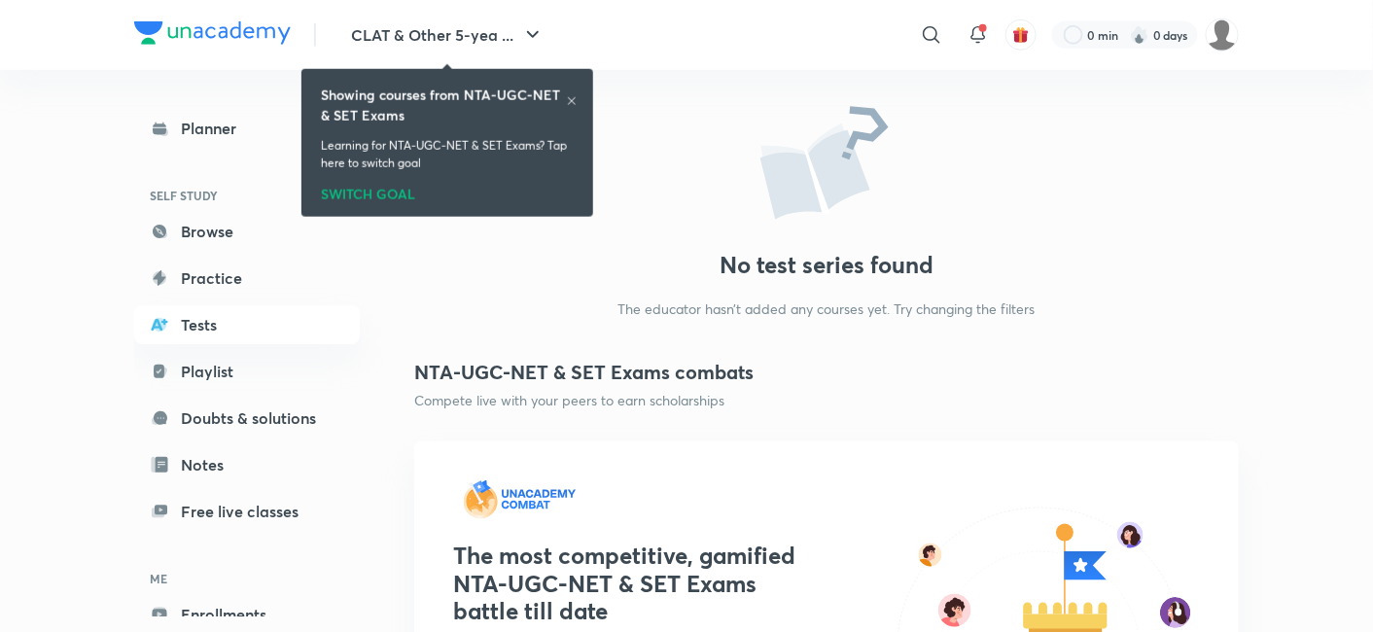
click at [571, 96] on icon at bounding box center [572, 101] width 12 height 12
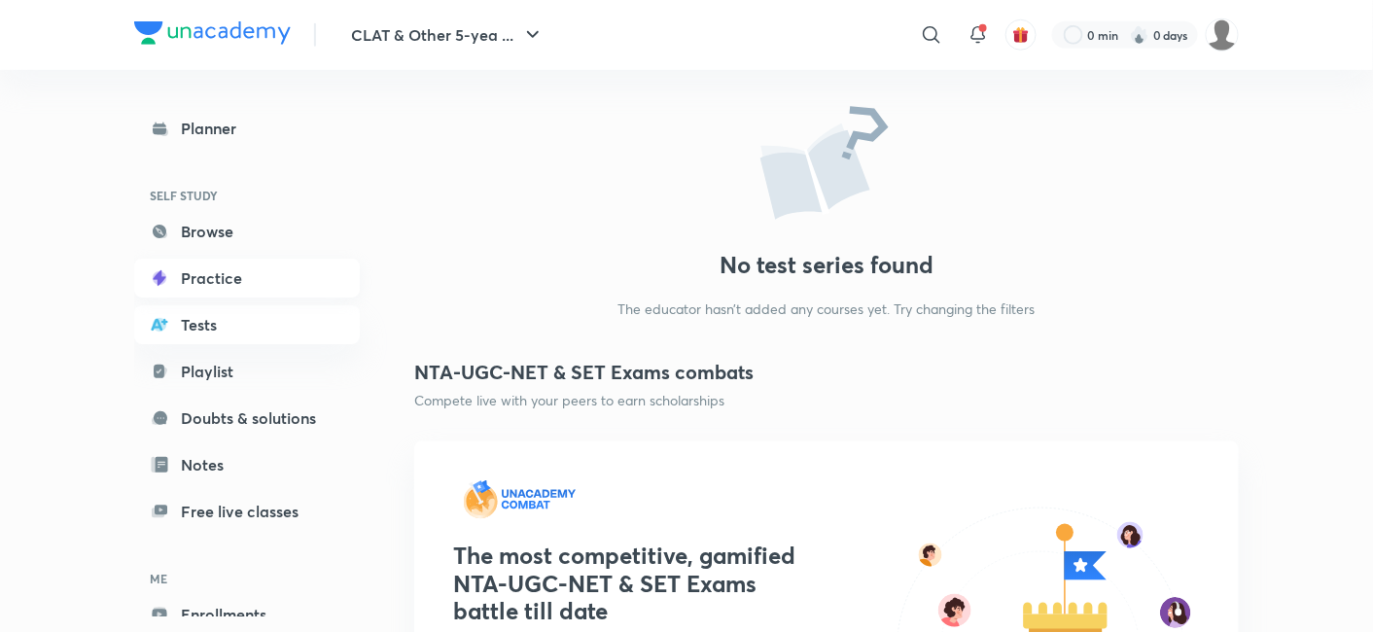
click at [299, 263] on link "Practice" at bounding box center [247, 278] width 226 height 39
click at [491, 44] on button "CLAT & Other 5-yea ..." at bounding box center [447, 35] width 217 height 39
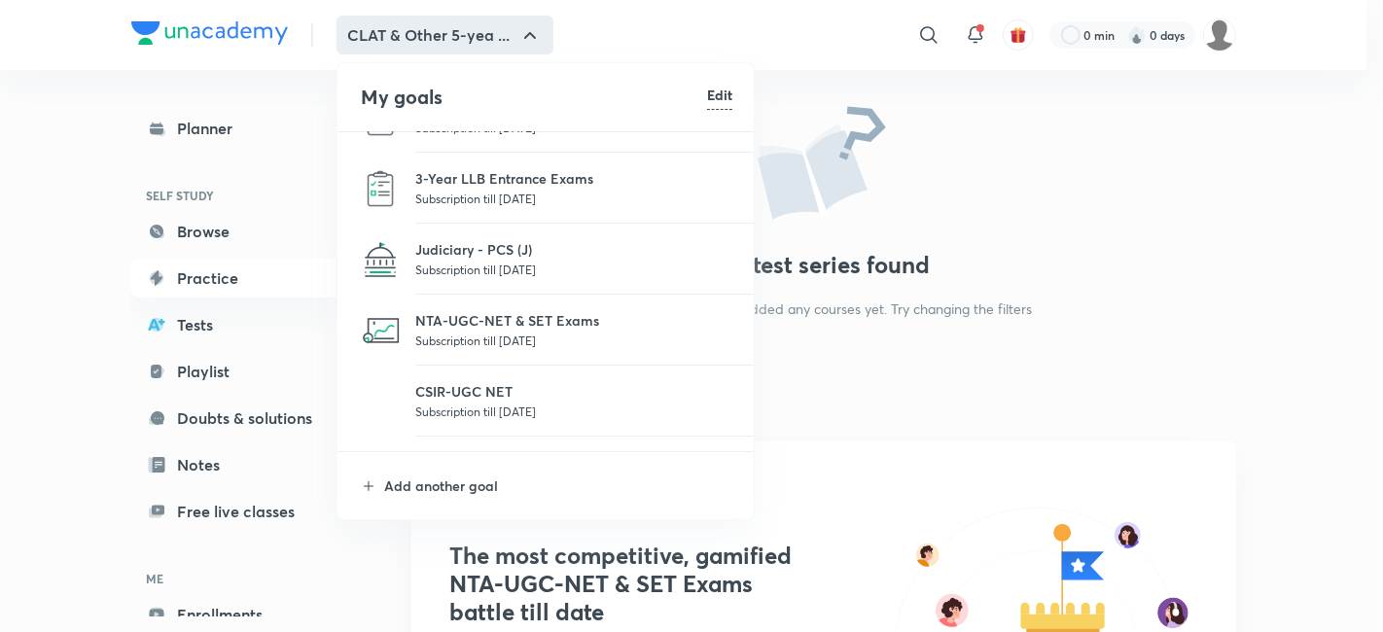
scroll to position [216, 0]
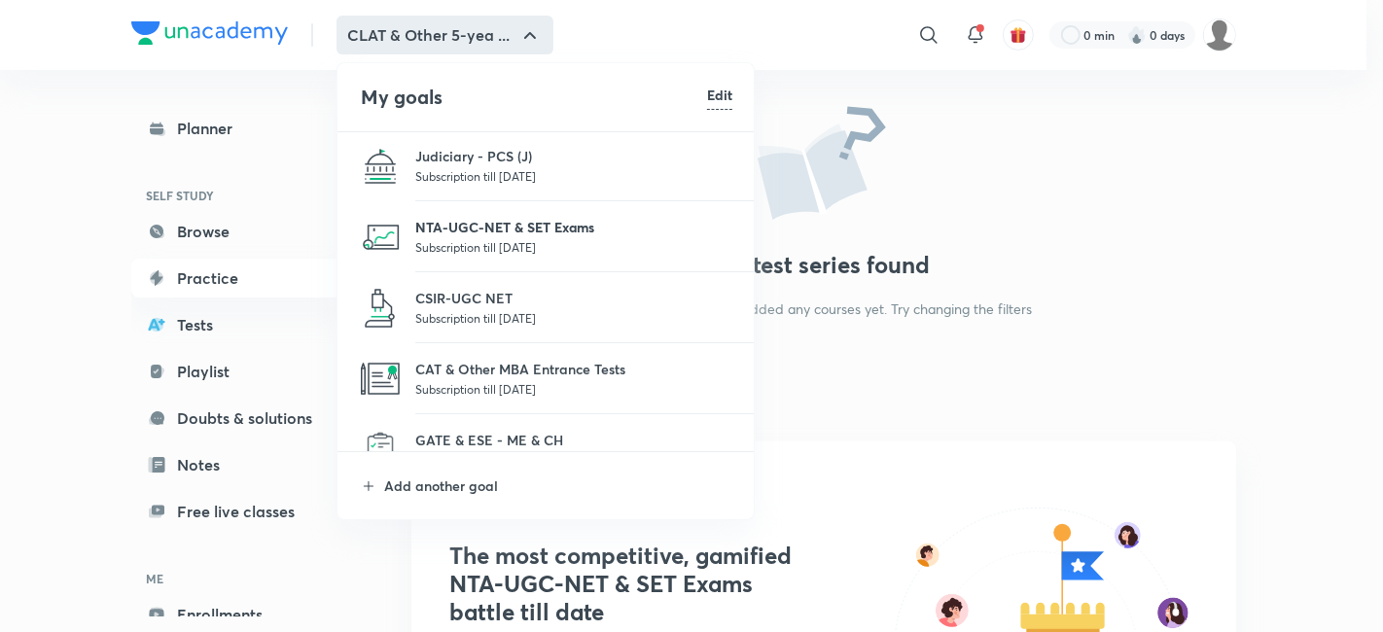
click at [496, 227] on p "NTA-UGC-NET & SET Exams" at bounding box center [573, 227] width 317 height 20
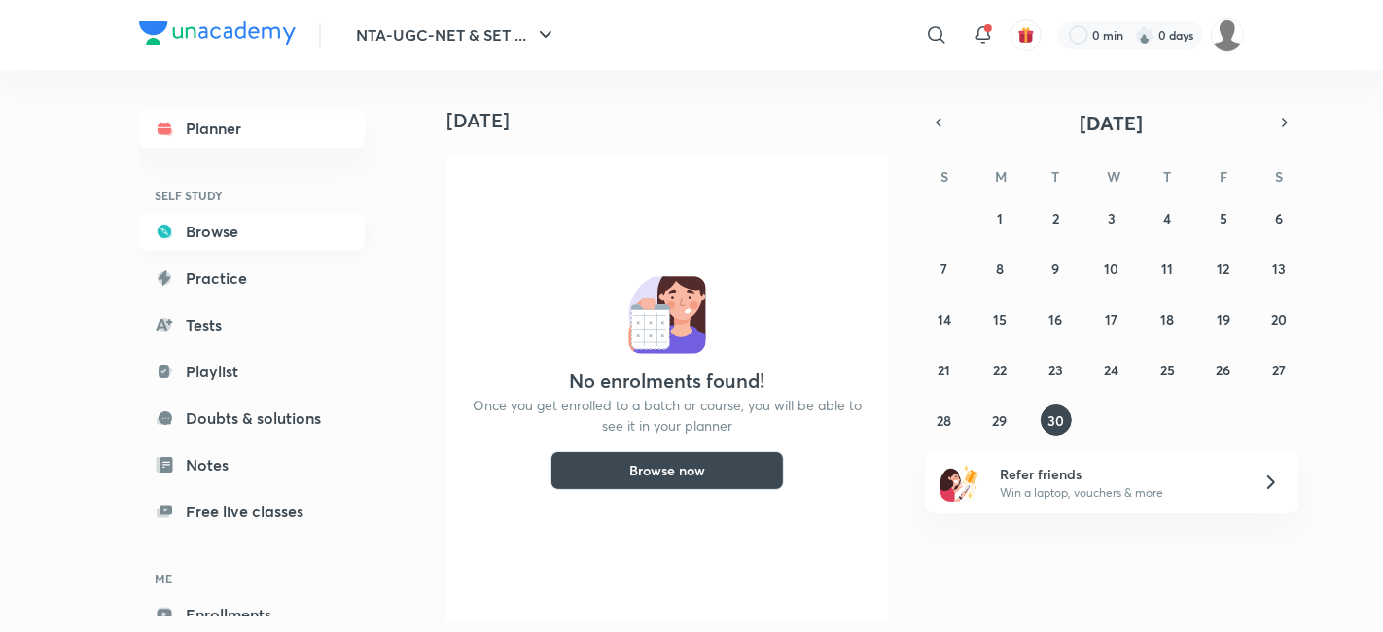
click at [228, 229] on link "Browse" at bounding box center [252, 231] width 226 height 39
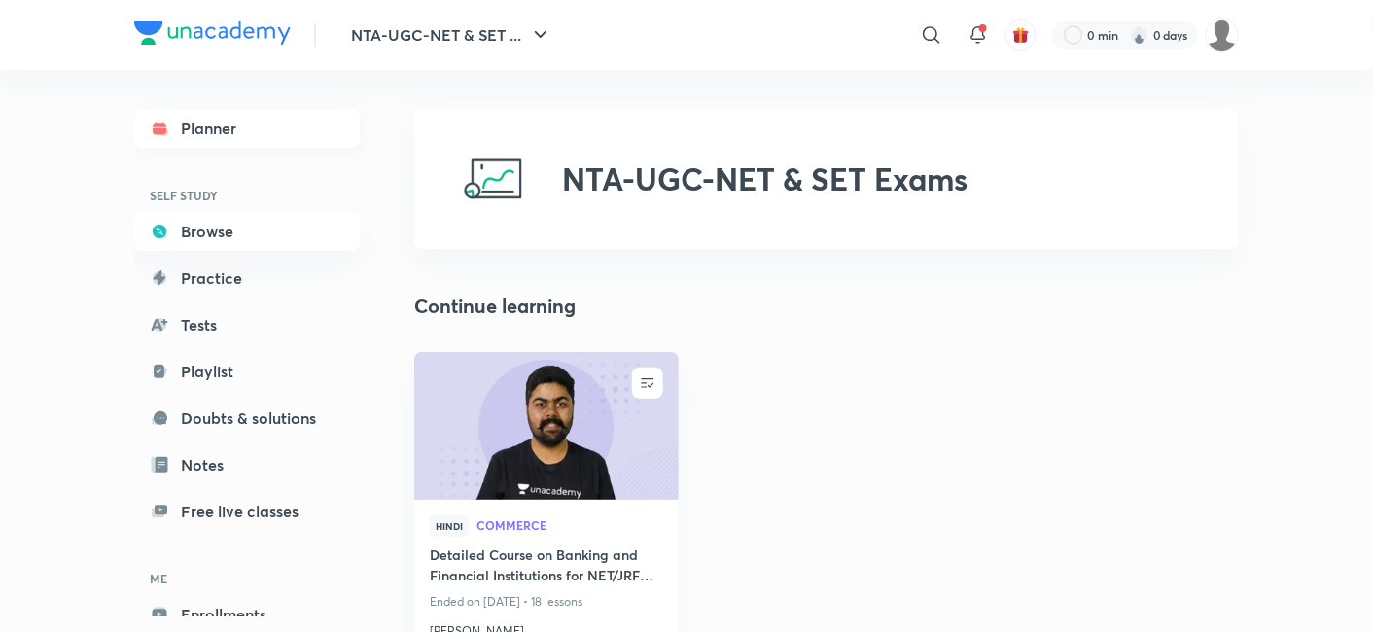
click at [228, 123] on link "Planner" at bounding box center [247, 128] width 226 height 39
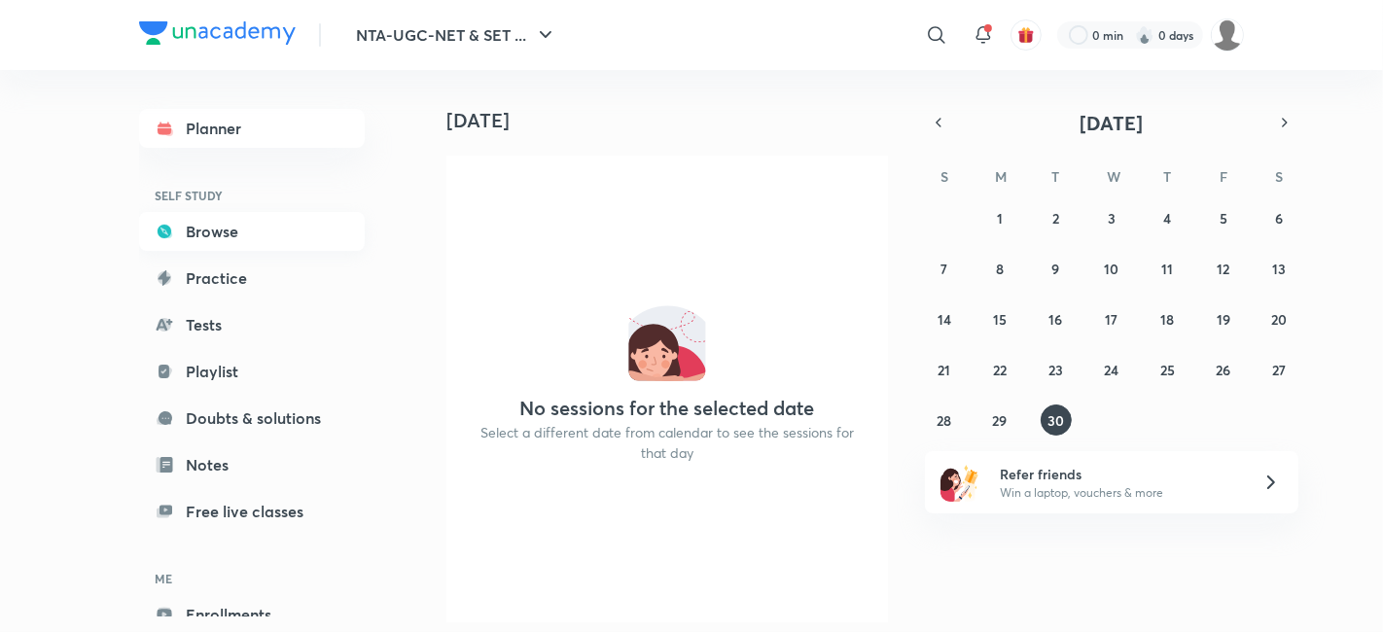
click at [211, 234] on link "Browse" at bounding box center [252, 231] width 226 height 39
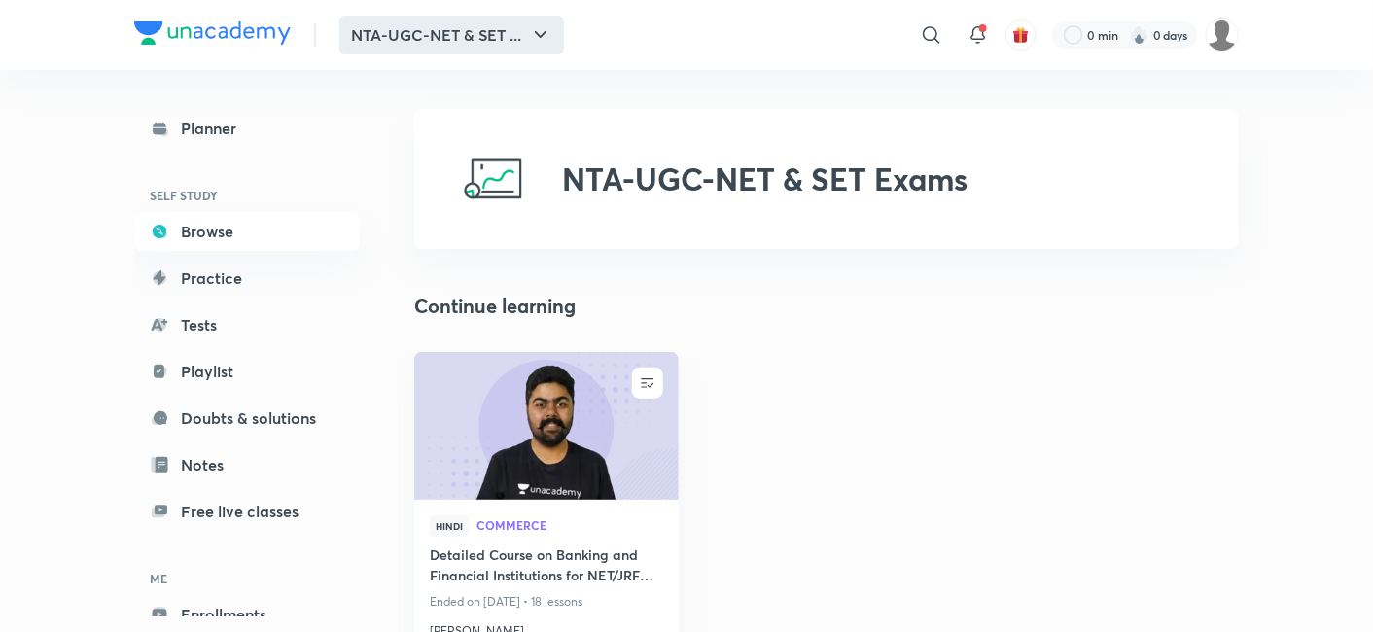
click at [462, 34] on button "NTA-UGC-NET & SET ..." at bounding box center [451, 35] width 225 height 39
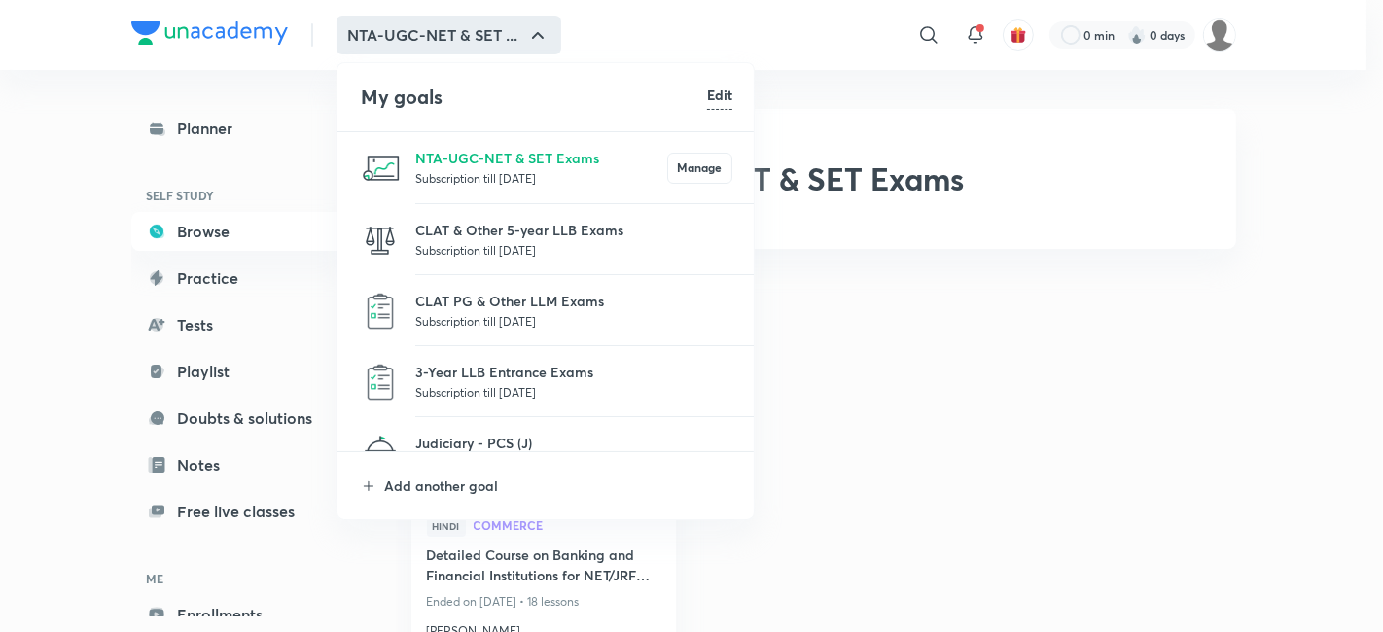
click at [253, 231] on div at bounding box center [691, 316] width 1383 height 632
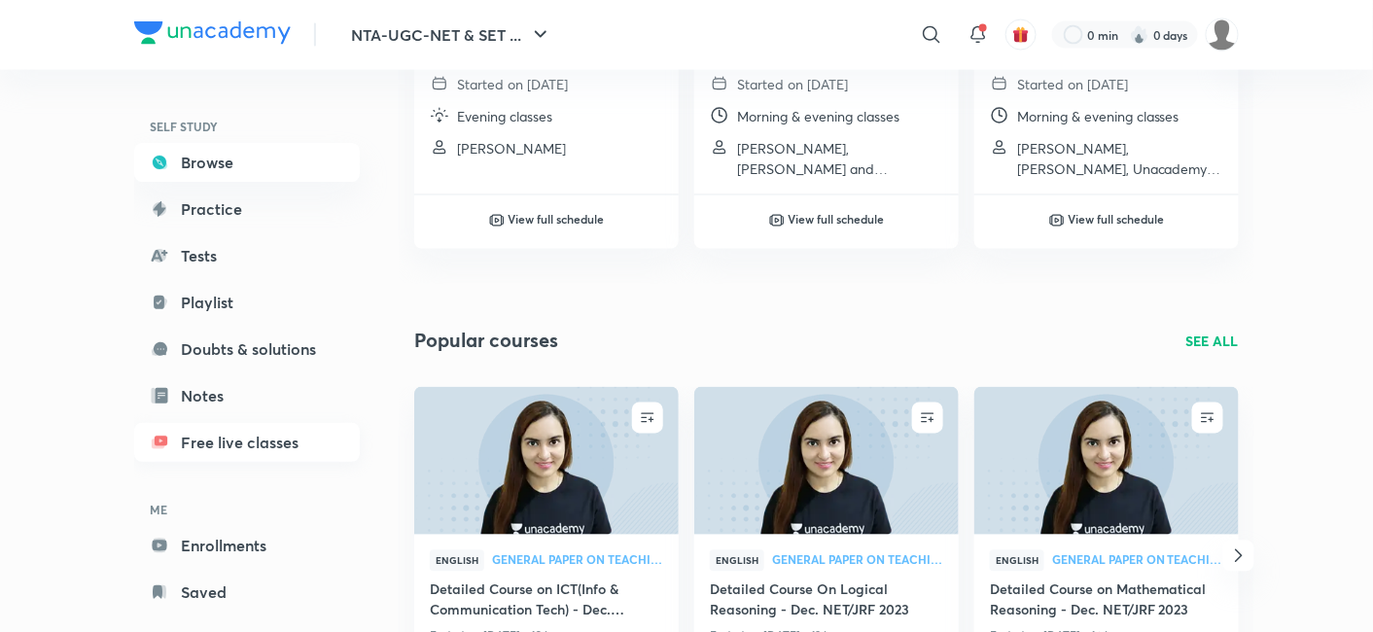
scroll to position [102, 0]
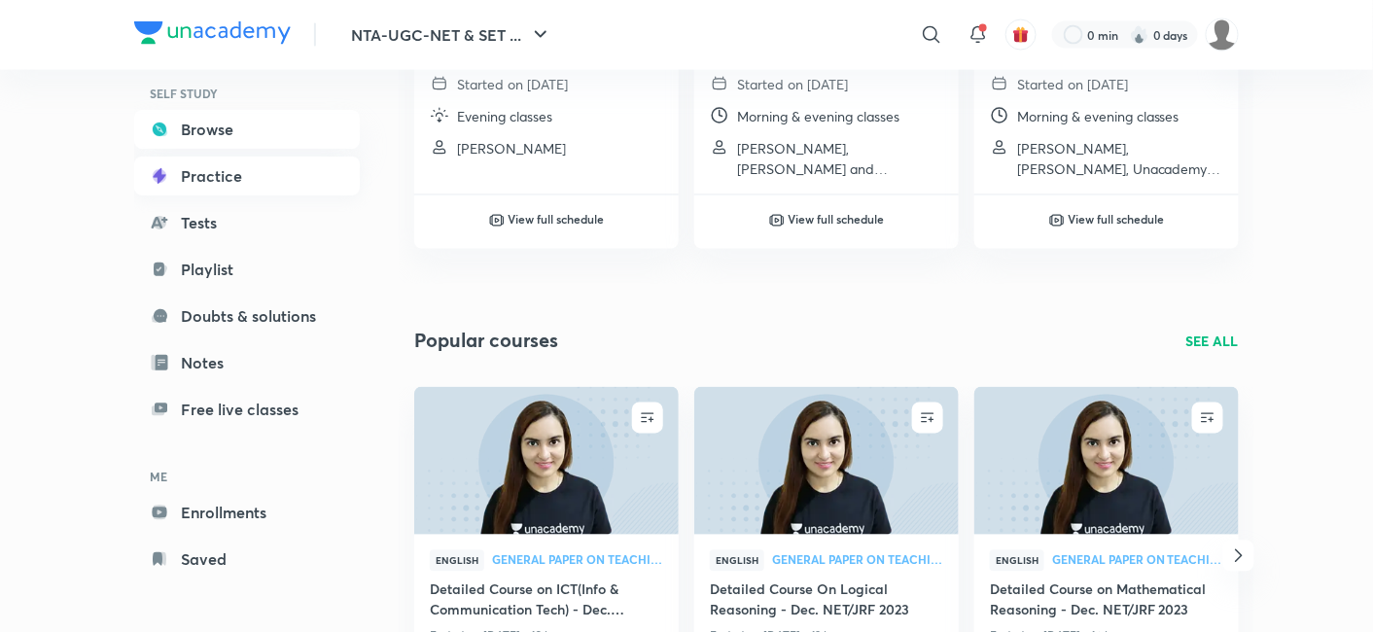
click at [207, 163] on link "Practice" at bounding box center [247, 176] width 226 height 39
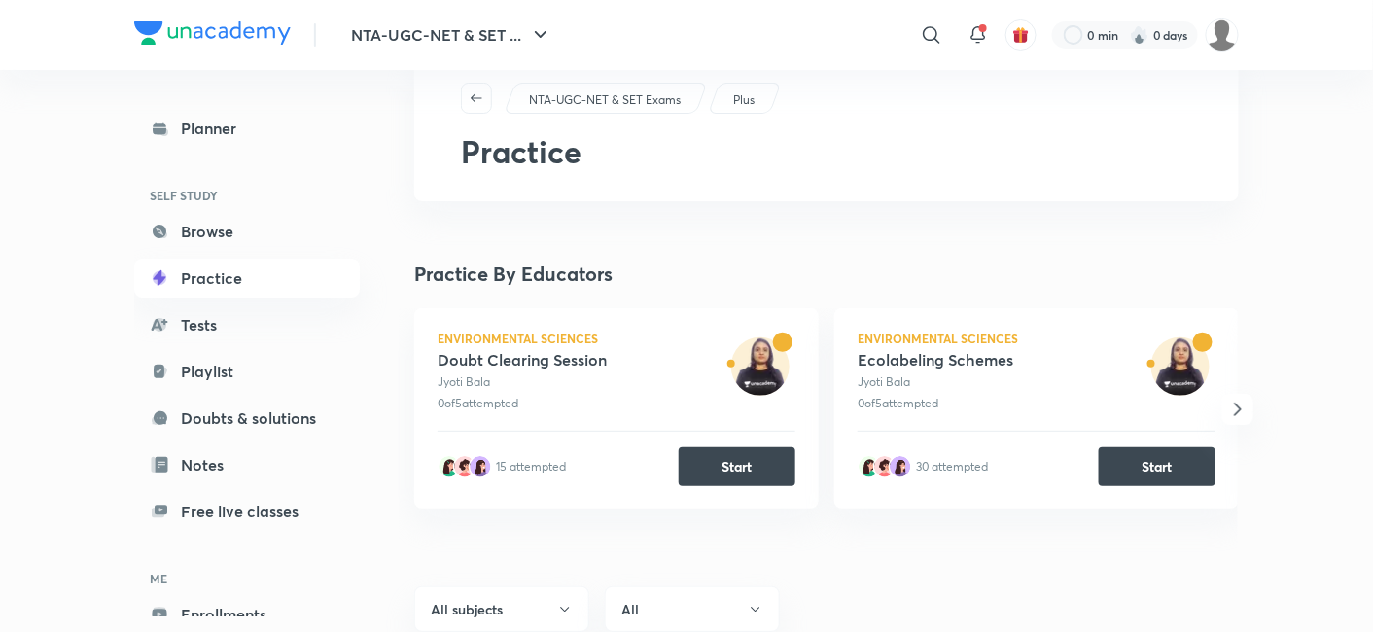
scroll to position [103, 0]
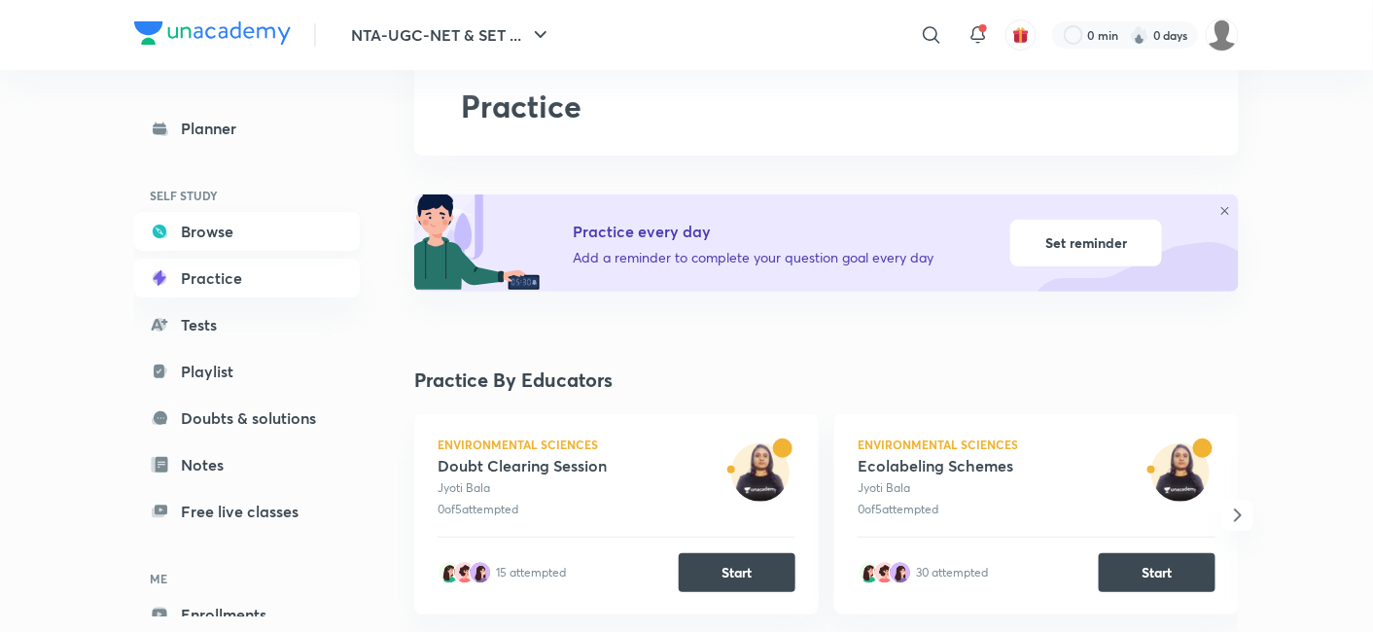
click at [196, 236] on link "Browse" at bounding box center [247, 231] width 226 height 39
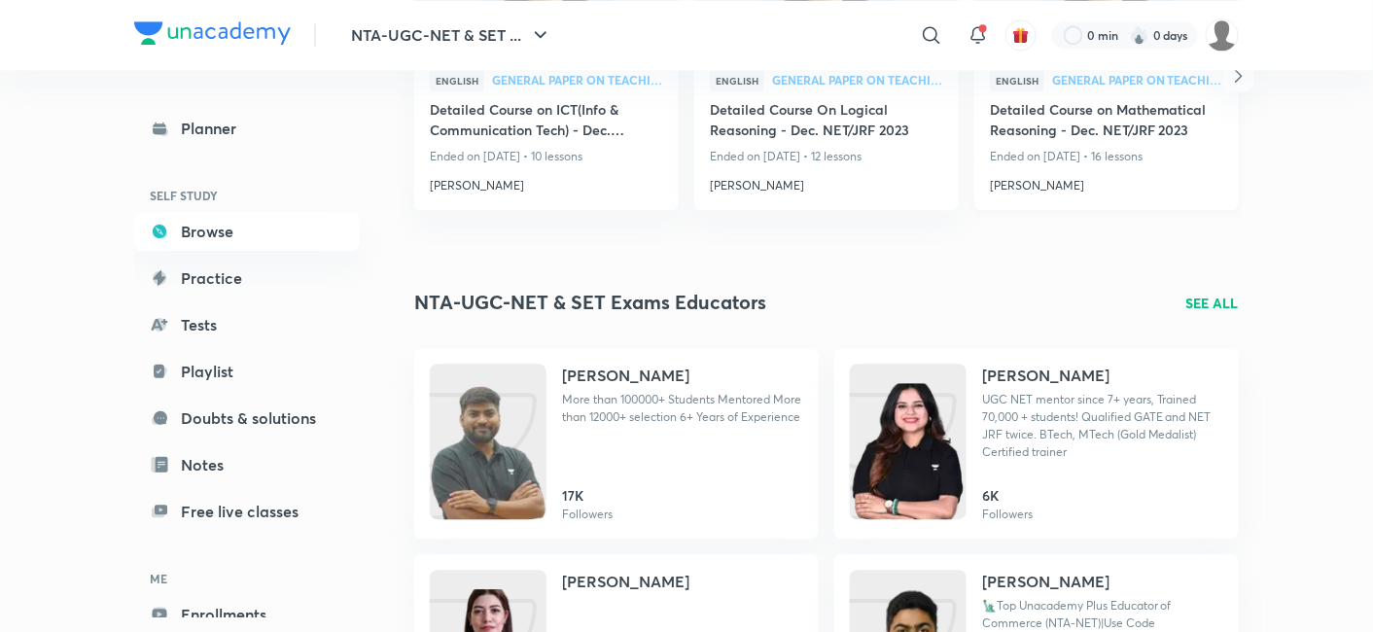
scroll to position [1259, 0]
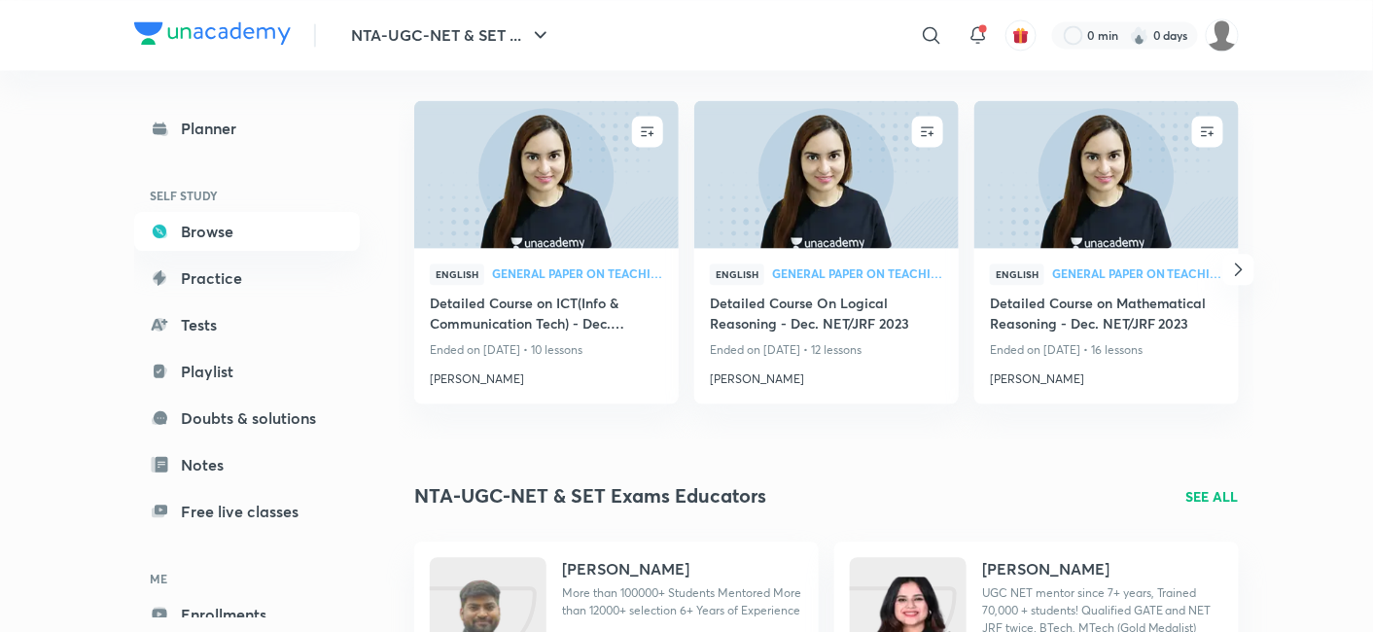
click at [1218, 495] on p "SEE ALL" at bounding box center [1212, 496] width 53 height 20
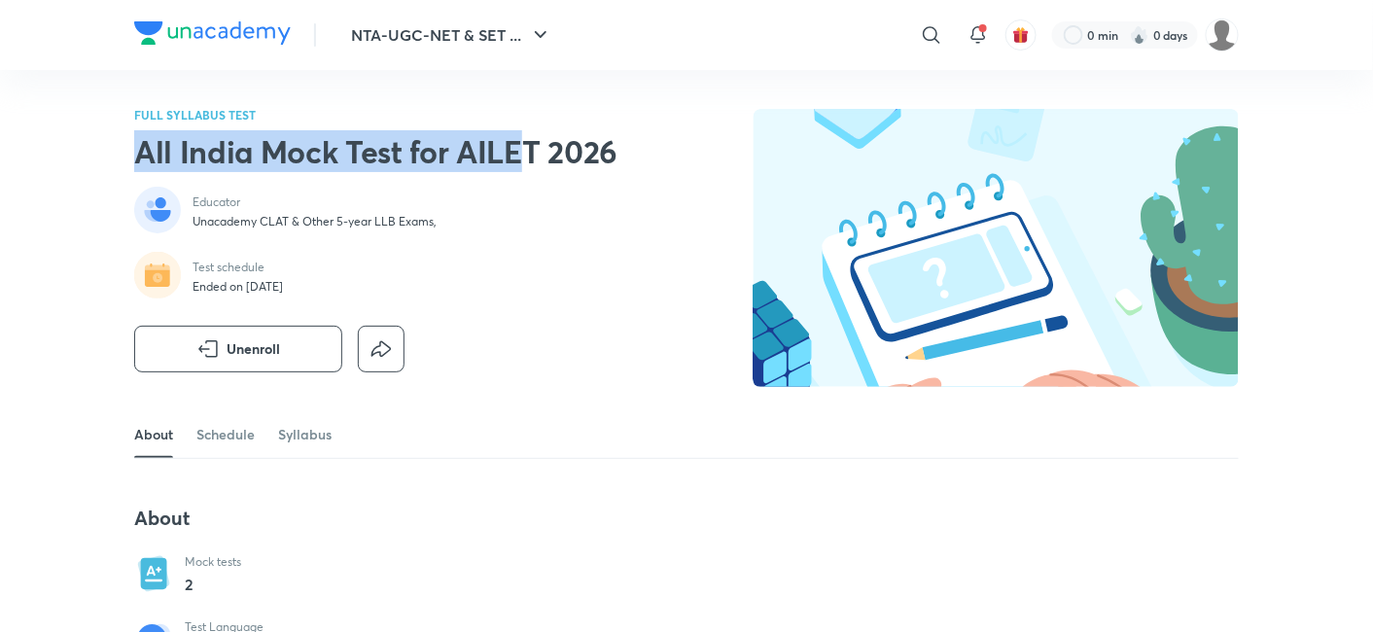
drag, startPoint x: 134, startPoint y: 155, endPoint x: 515, endPoint y: 151, distance: 381.1
click at [515, 151] on h2 "All India Mock Test for AILET 2026" at bounding box center [375, 151] width 483 height 39
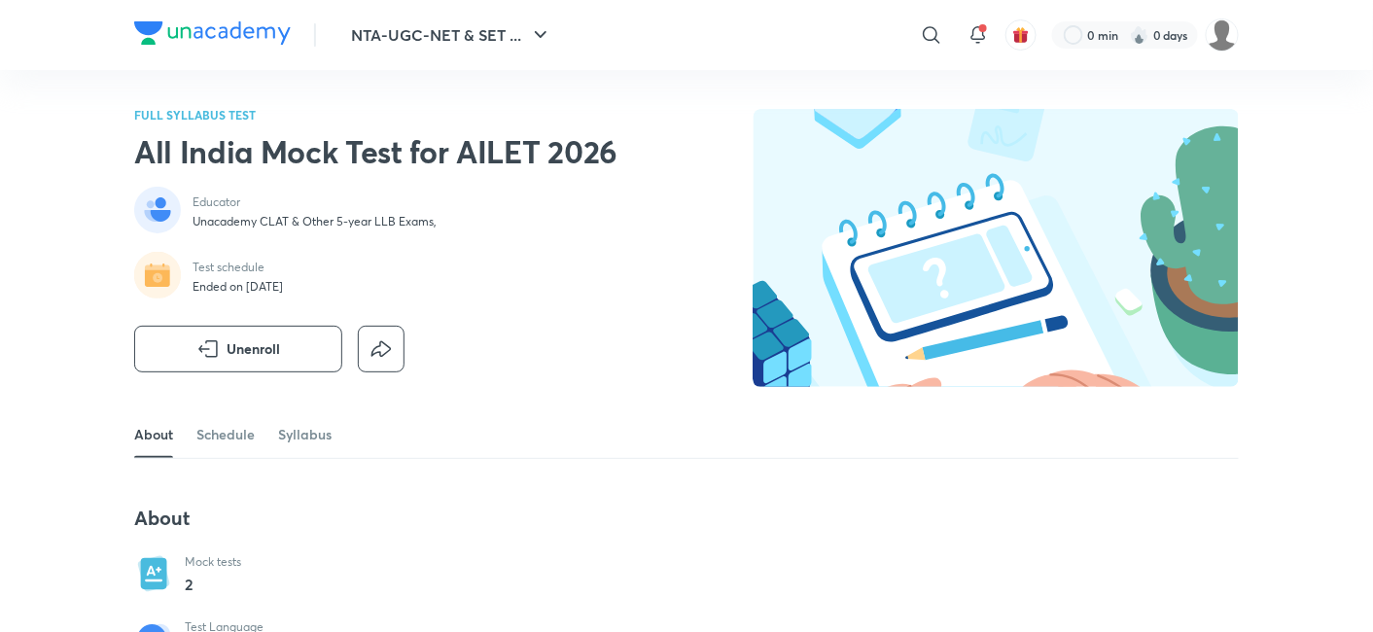
click at [532, 151] on h2 "All India Mock Test for AILET 2026" at bounding box center [375, 151] width 483 height 39
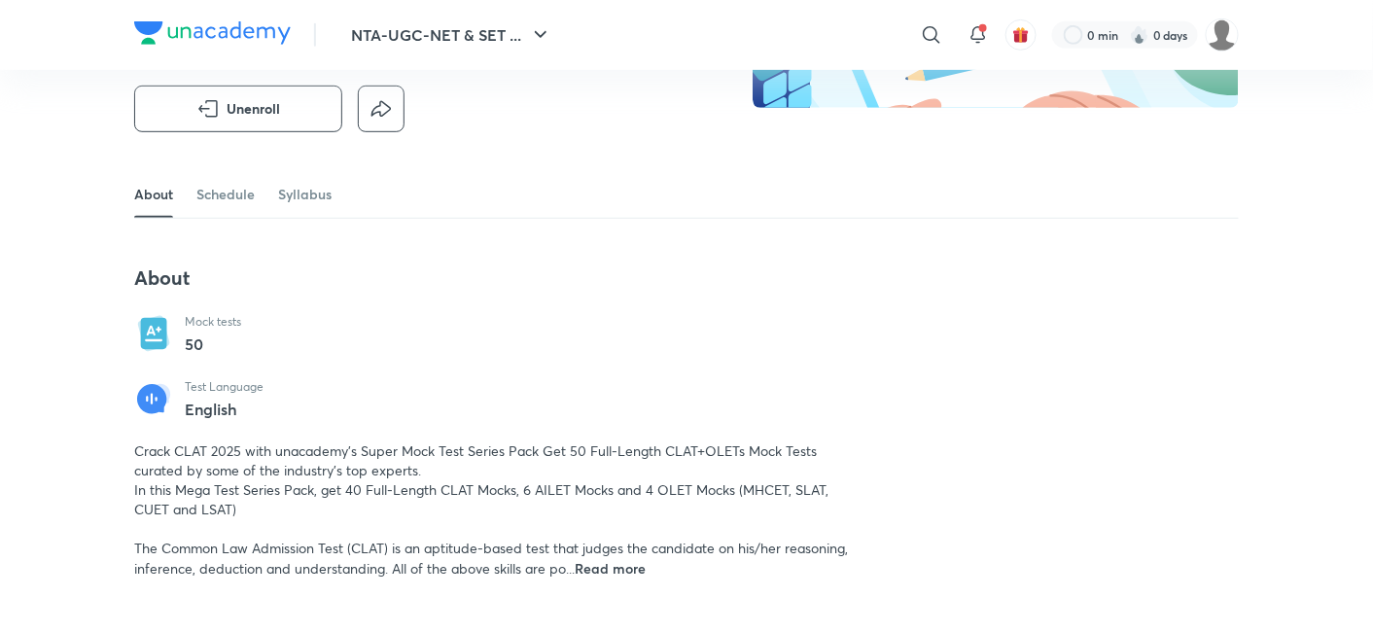
scroll to position [387, 0]
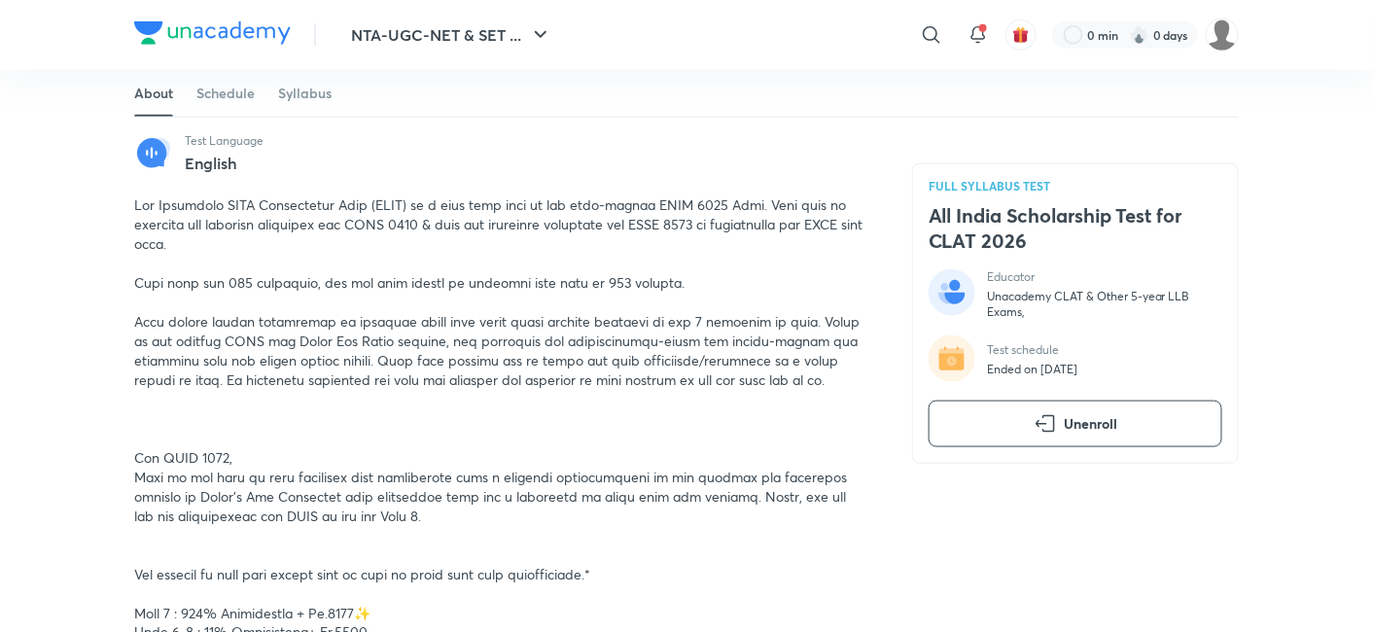
scroll to position [603, 0]
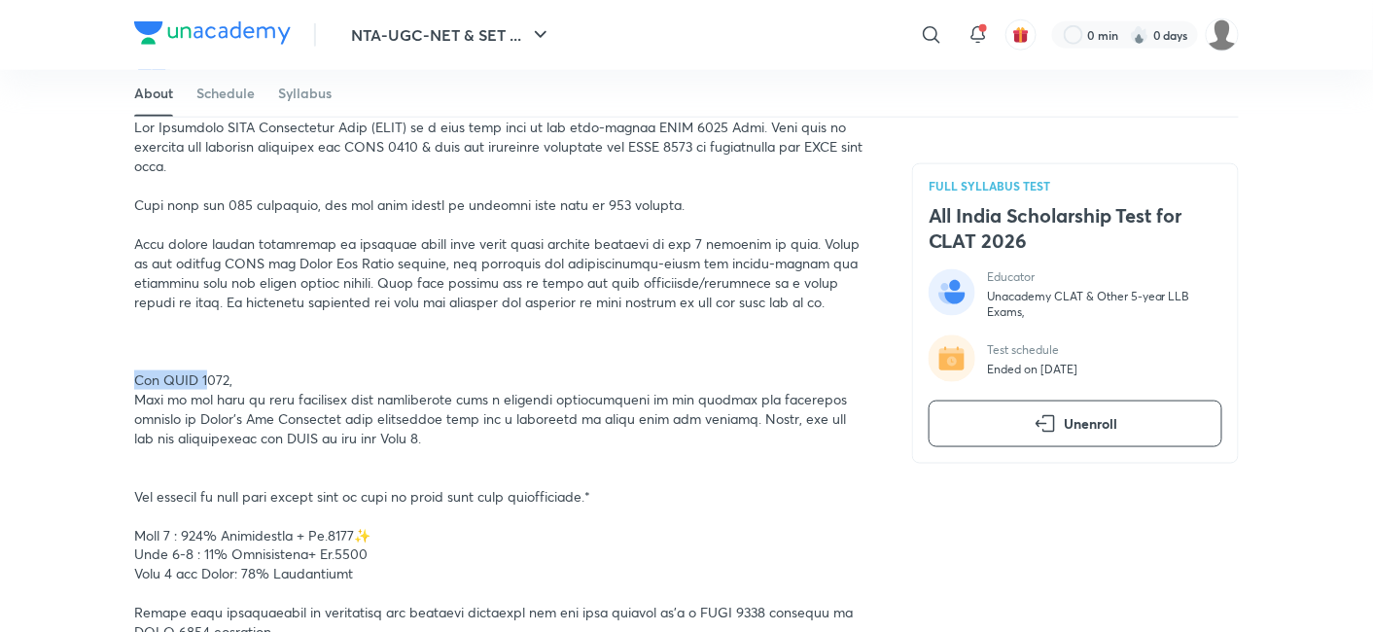
drag, startPoint x: 129, startPoint y: 387, endPoint x: 202, endPoint y: 389, distance: 72.9
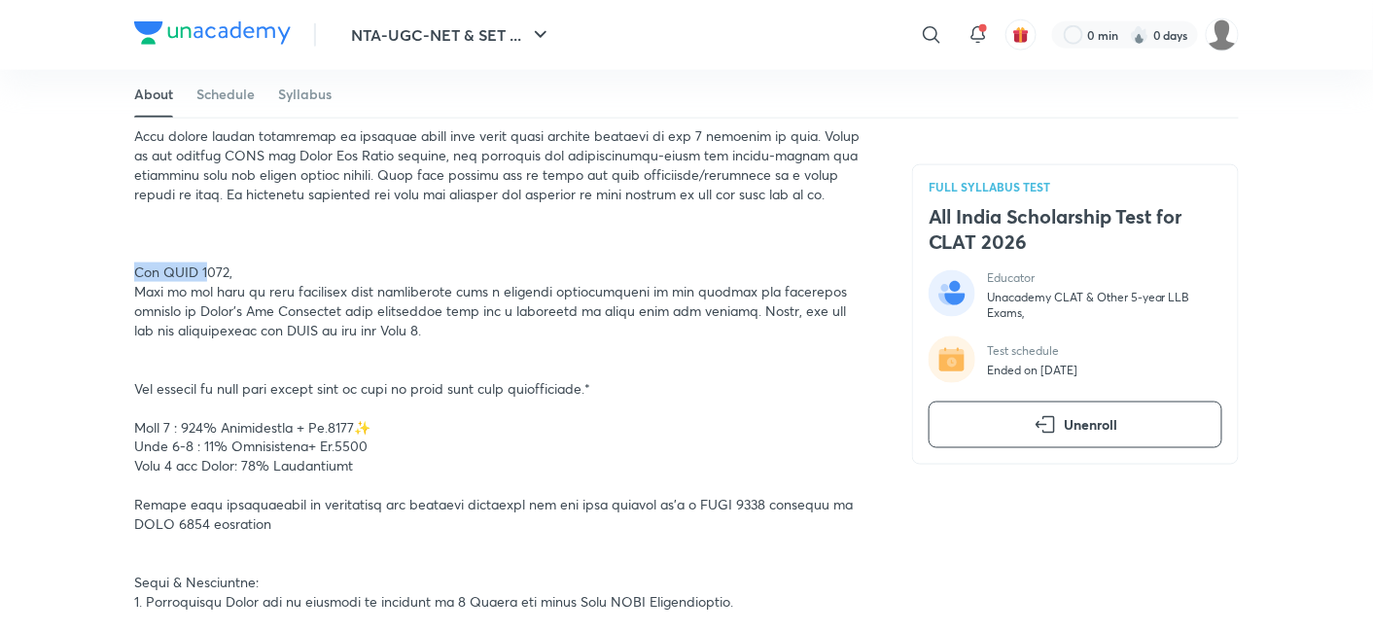
scroll to position [387, 0]
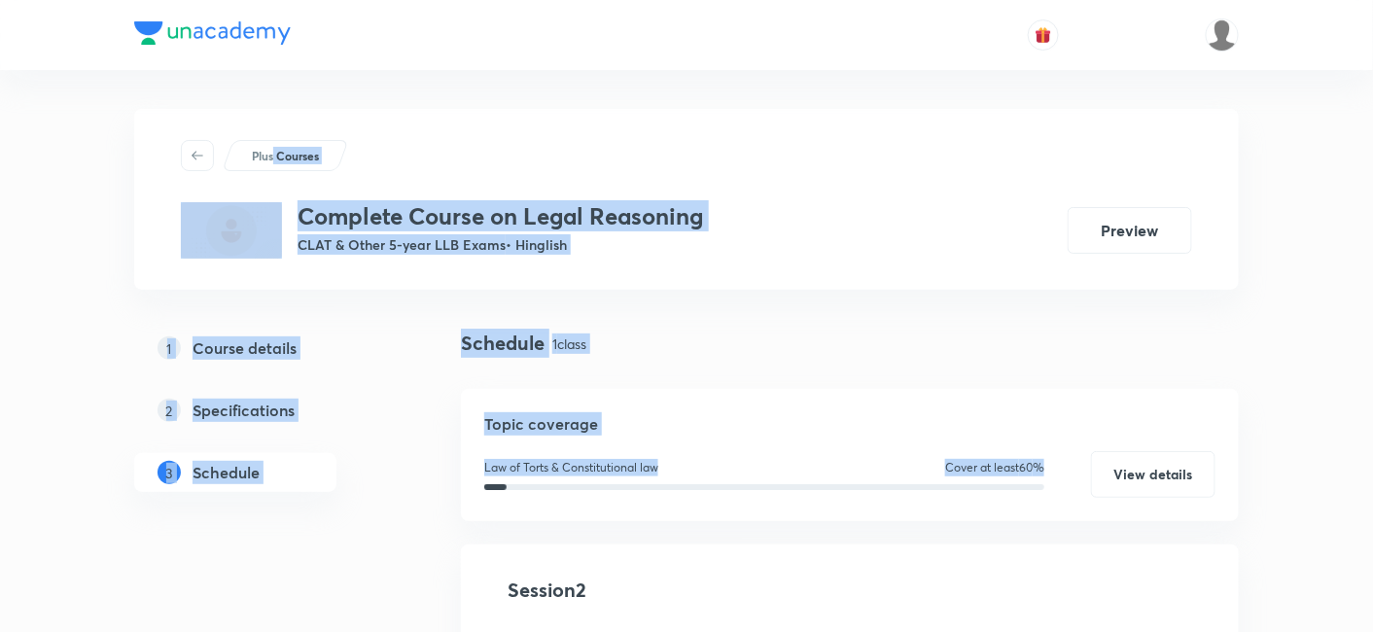
drag, startPoint x: 866, startPoint y: 531, endPoint x: 274, endPoint y: 90, distance: 737.9
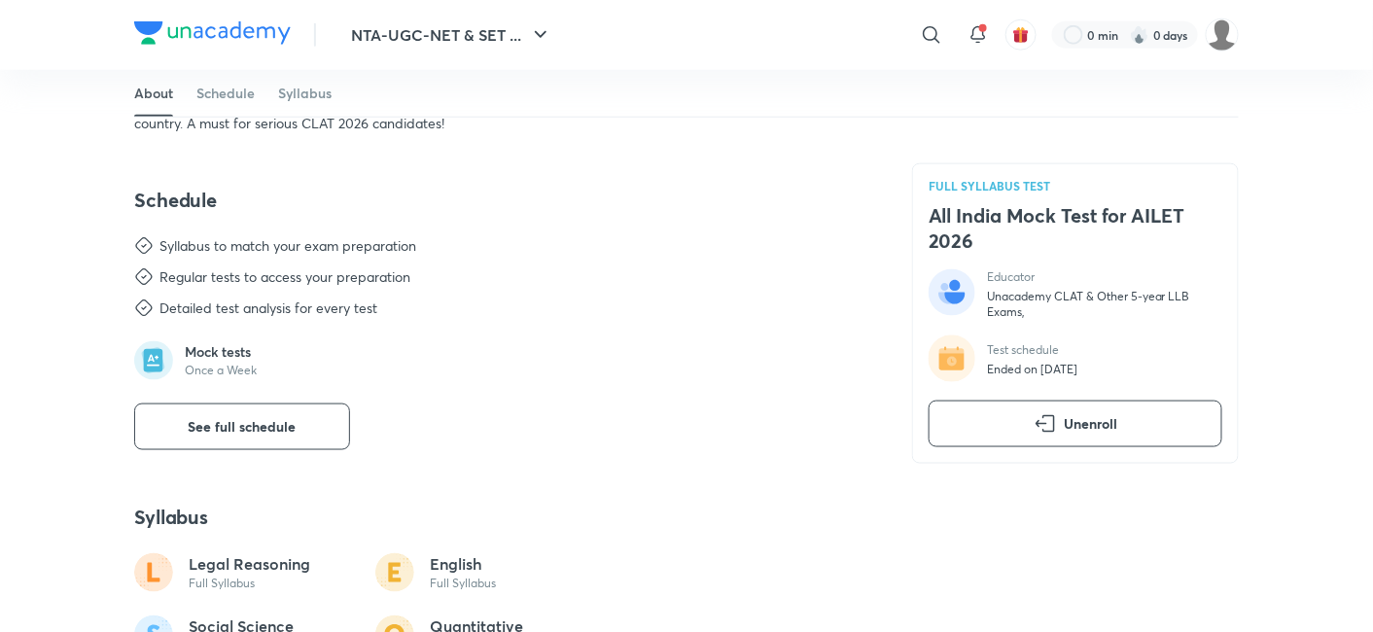
scroll to position [672, 0]
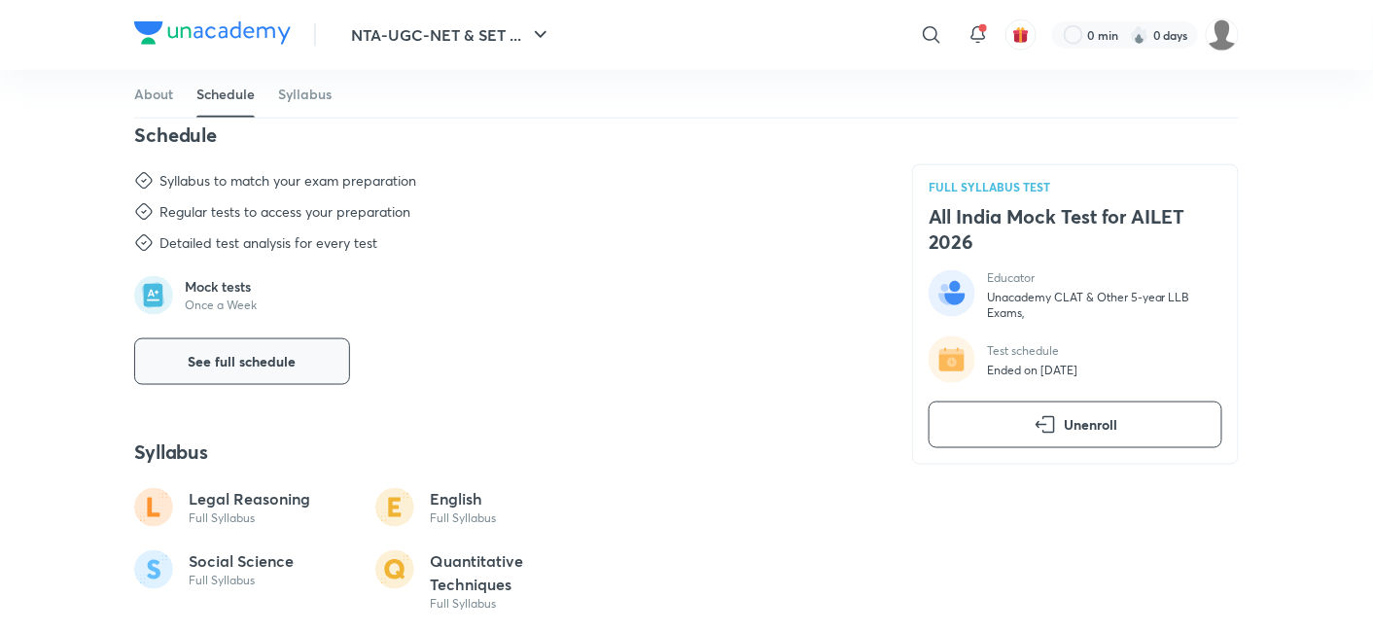
click at [268, 378] on button "See full schedule" at bounding box center [242, 361] width 216 height 47
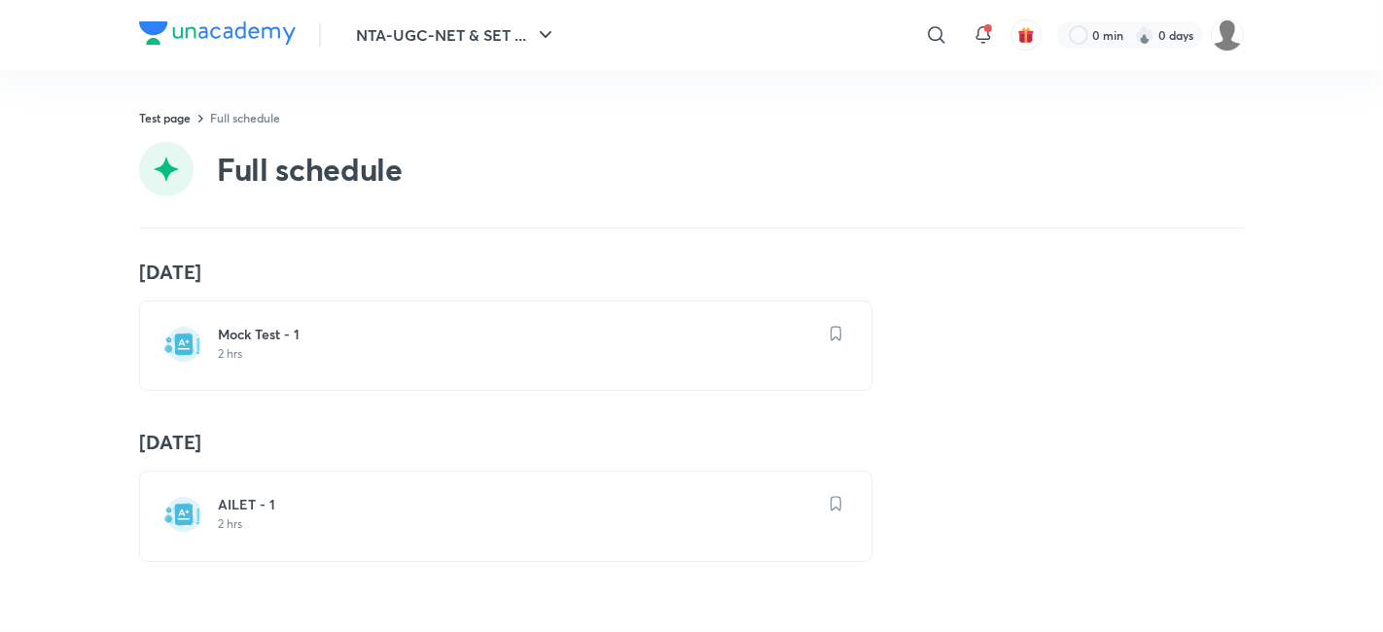
click at [250, 339] on h6 "Mock Test - 1" at bounding box center [517, 334] width 599 height 19
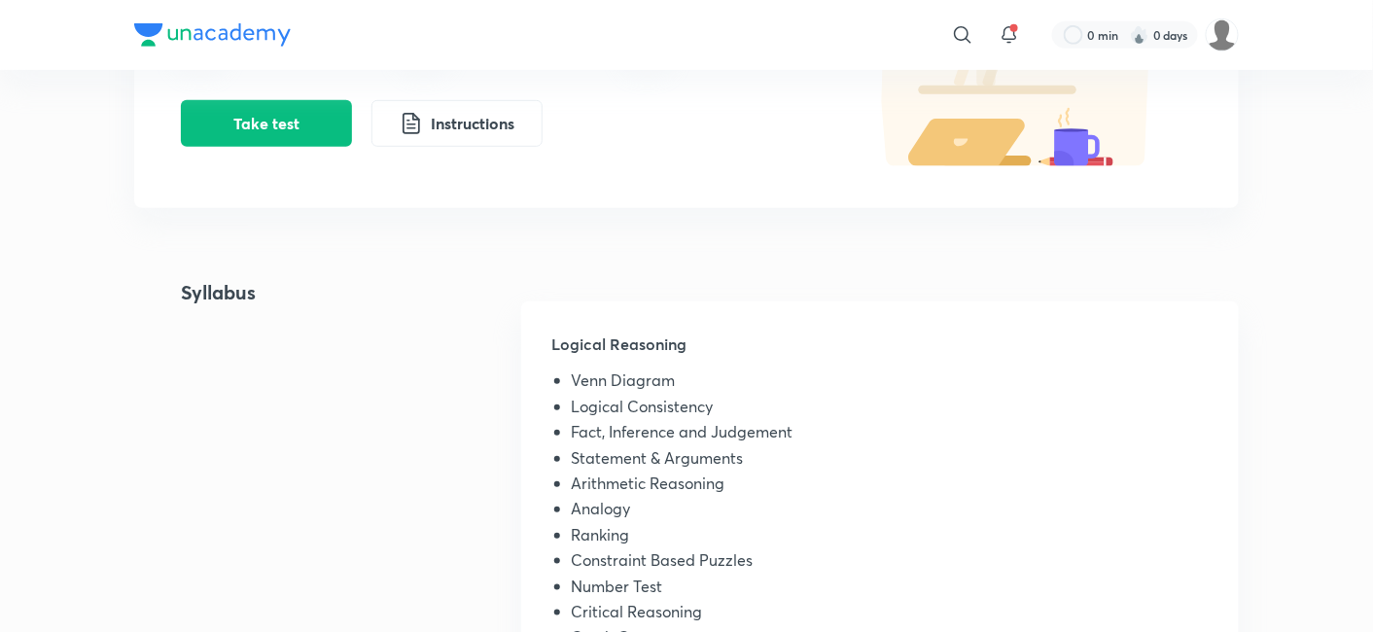
scroll to position [648, 0]
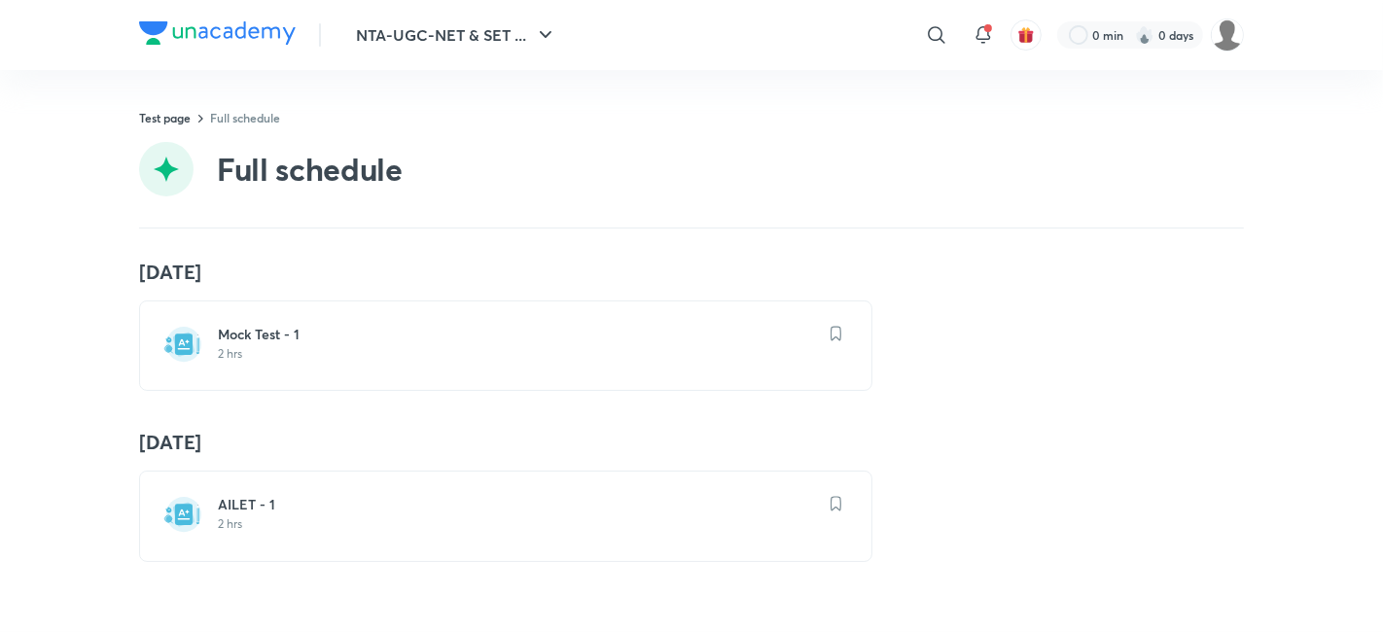
click at [281, 335] on h6 "Mock Test - 1" at bounding box center [517, 334] width 599 height 19
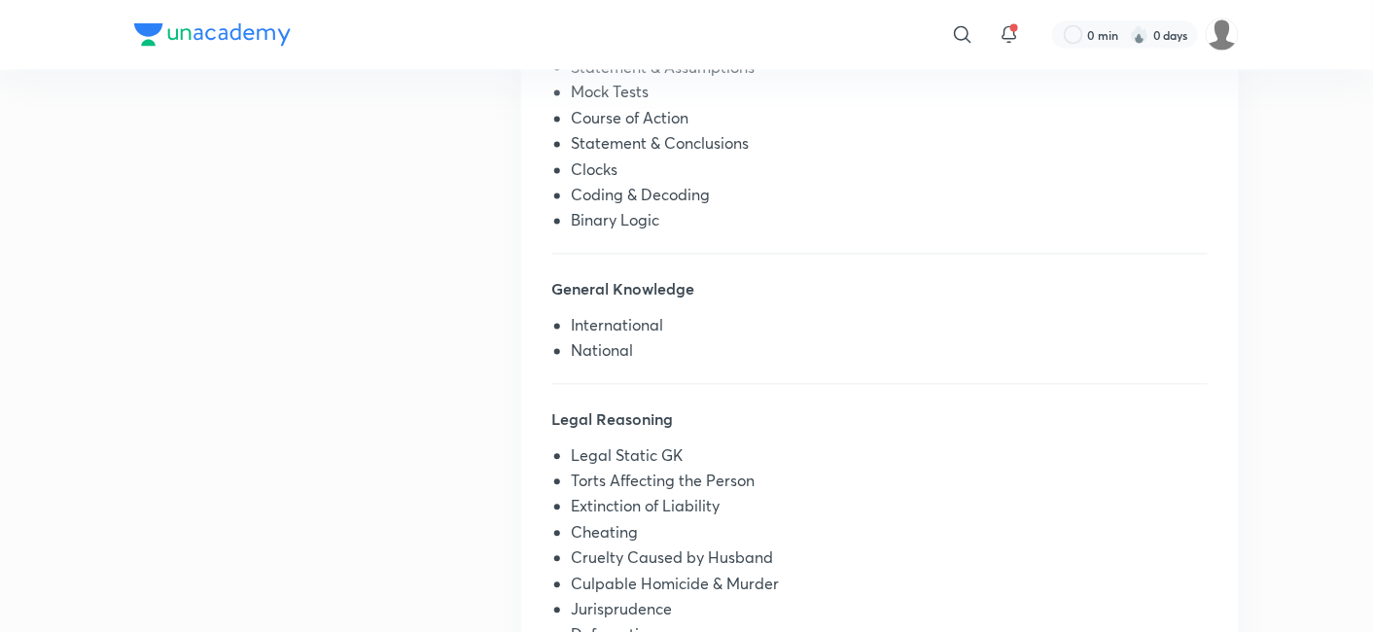
scroll to position [1188, 0]
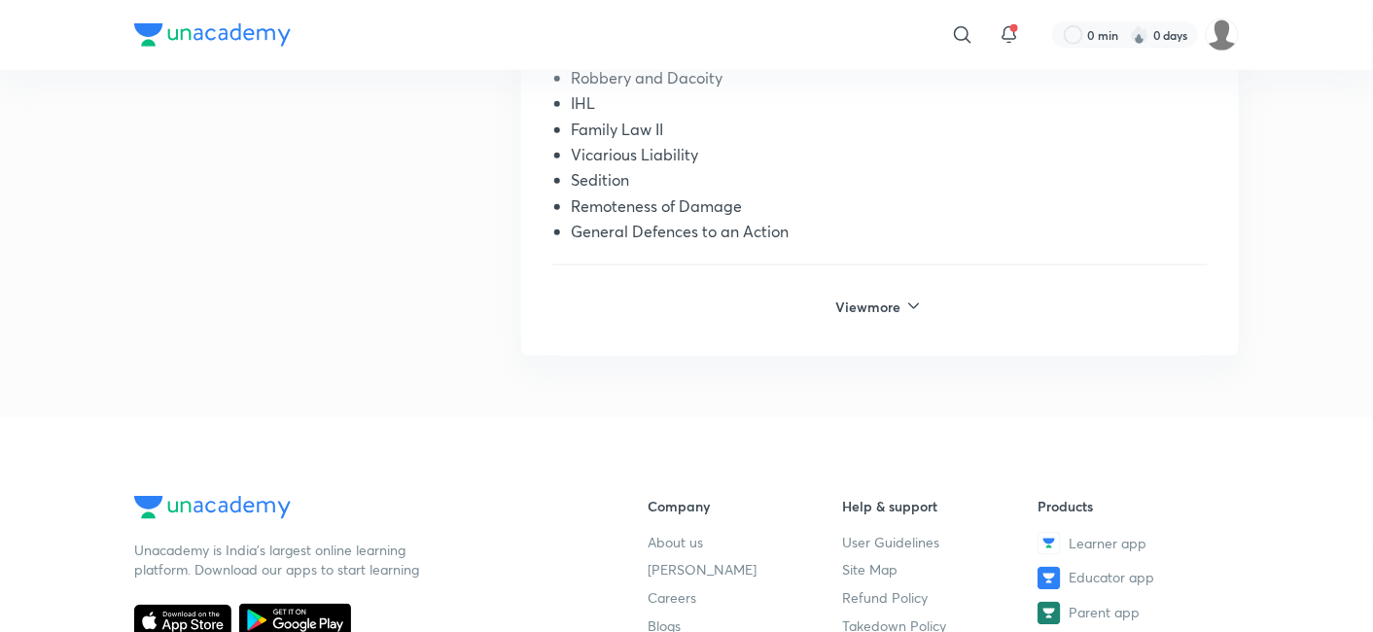
click at [906, 298] on icon at bounding box center [913, 306] width 19 height 19
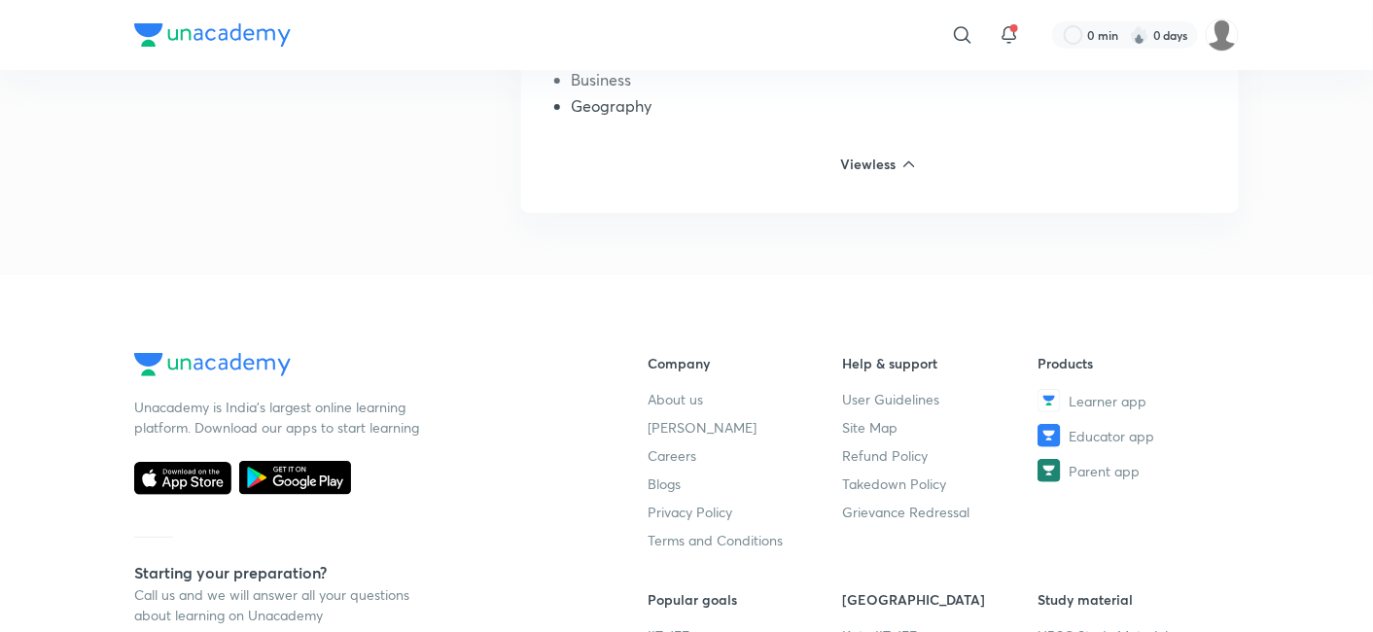
scroll to position [4494, 0]
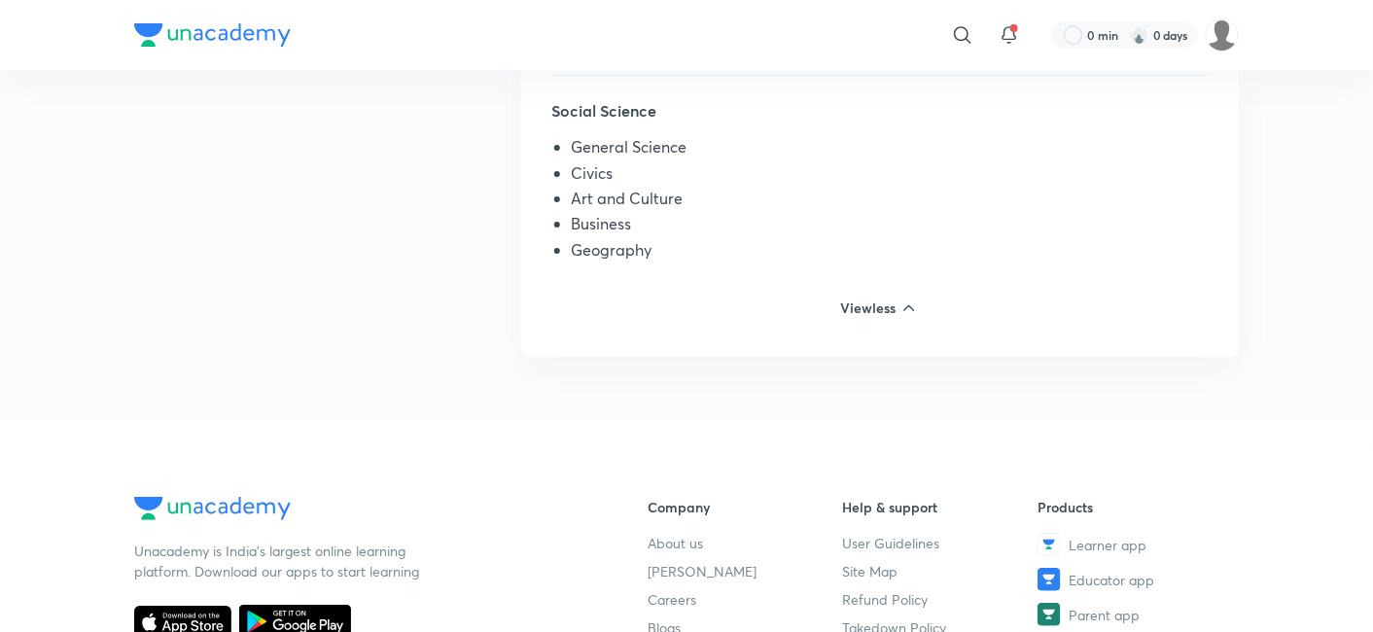
click at [889, 306] on h6 "View less" at bounding box center [869, 308] width 59 height 20
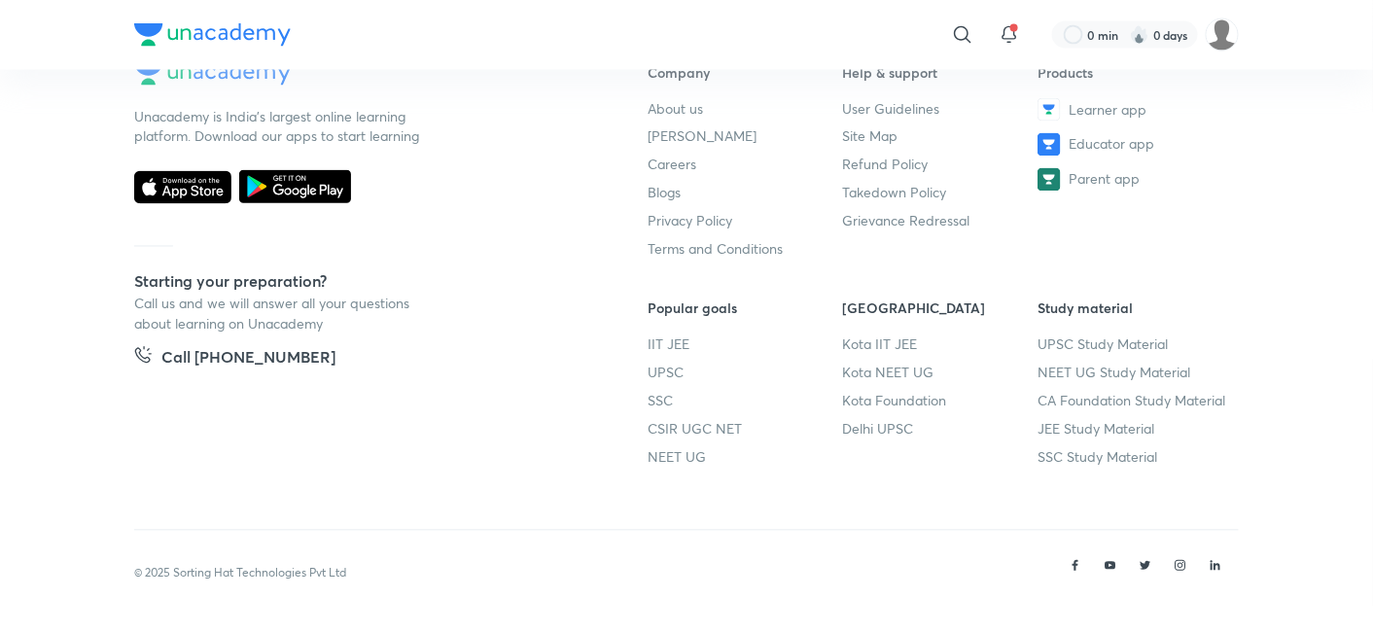
scroll to position [3346, 0]
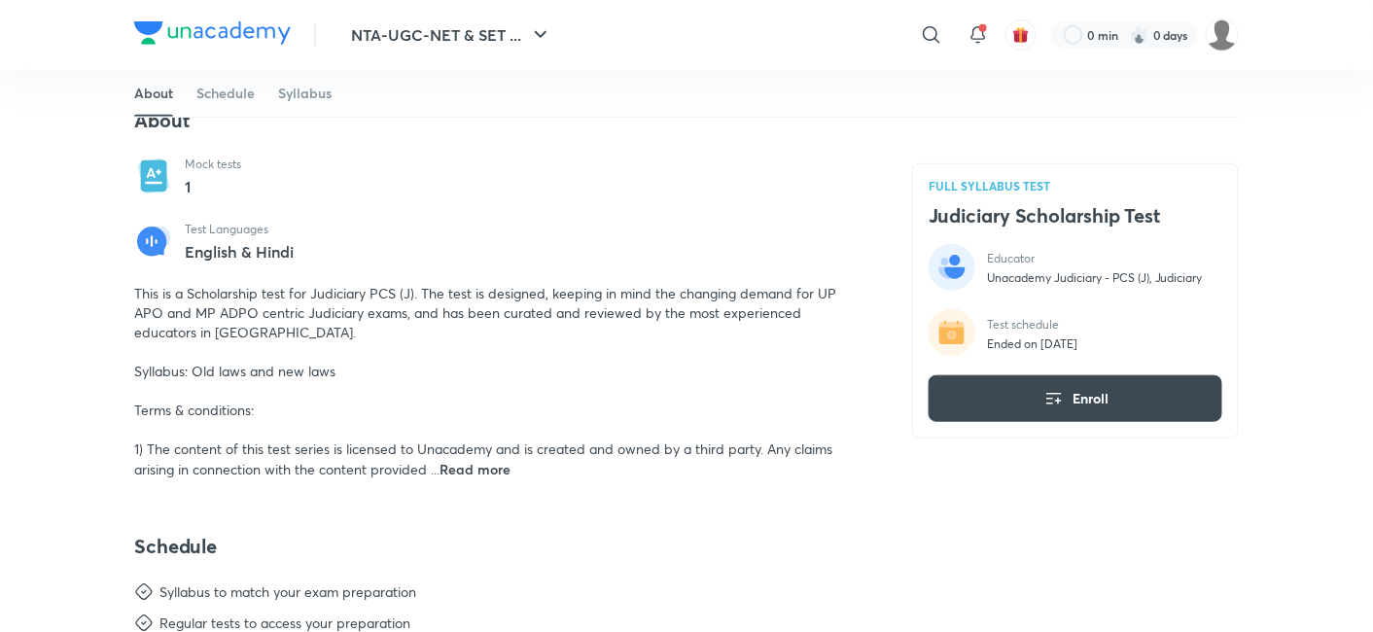
scroll to position [432, 0]
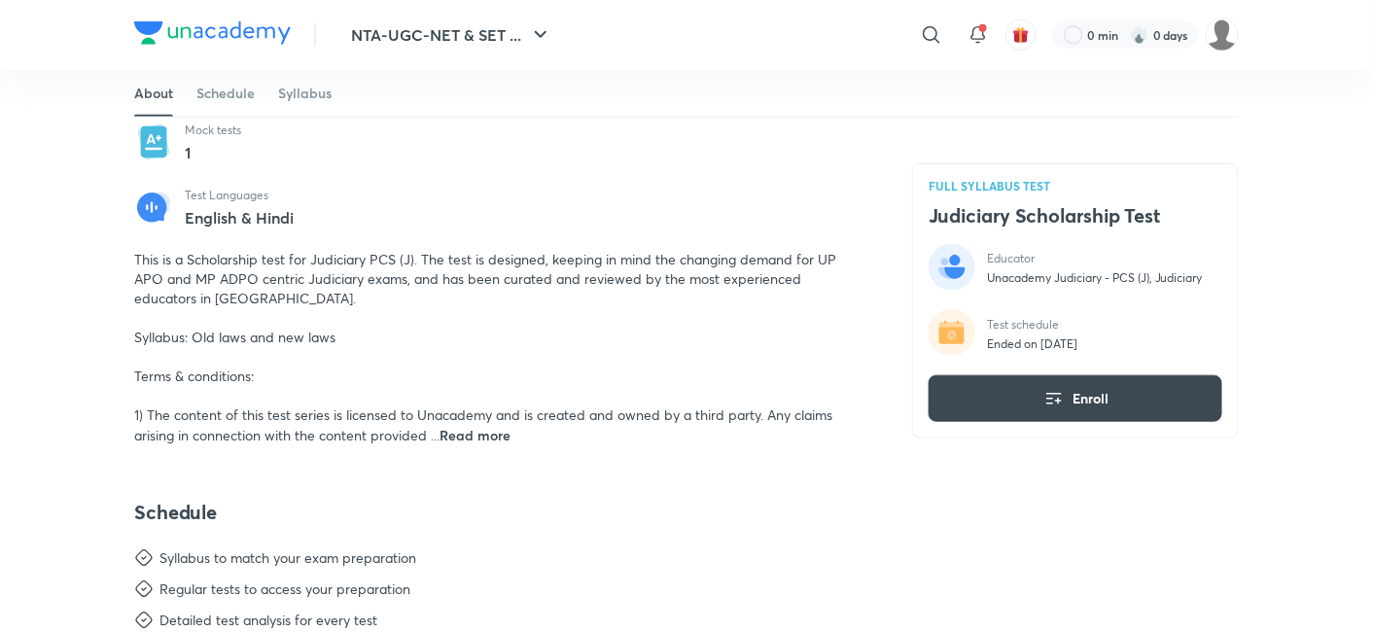
click at [475, 438] on span "Read more" at bounding box center [474, 435] width 71 height 18
